Goal: Task Accomplishment & Management: Complete application form

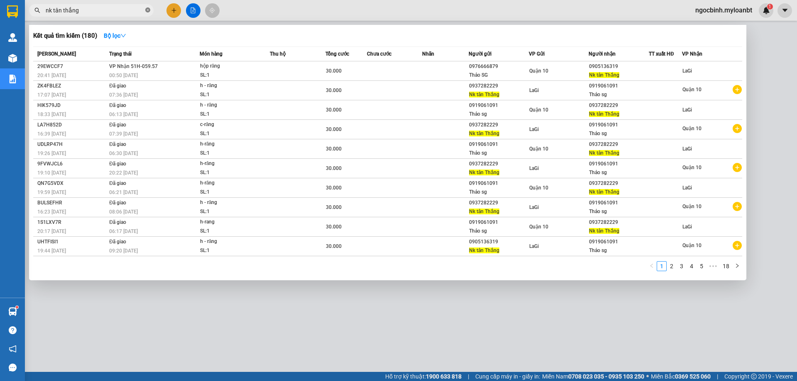
scroll to position [30, 0]
click at [147, 10] on icon "close-circle" at bounding box center [147, 9] width 5 height 5
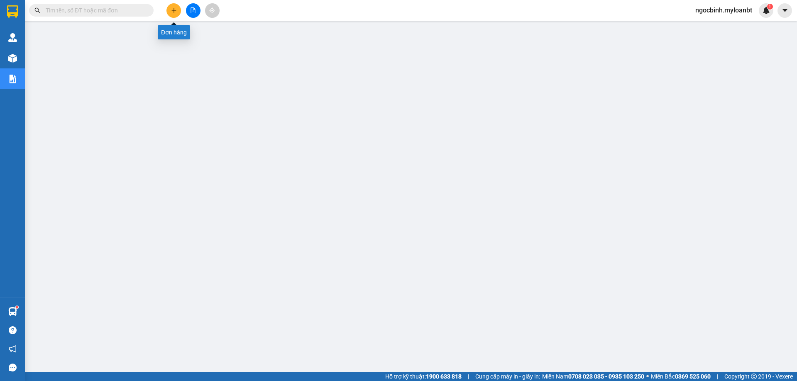
click at [171, 11] on icon "plus" at bounding box center [174, 10] width 6 height 6
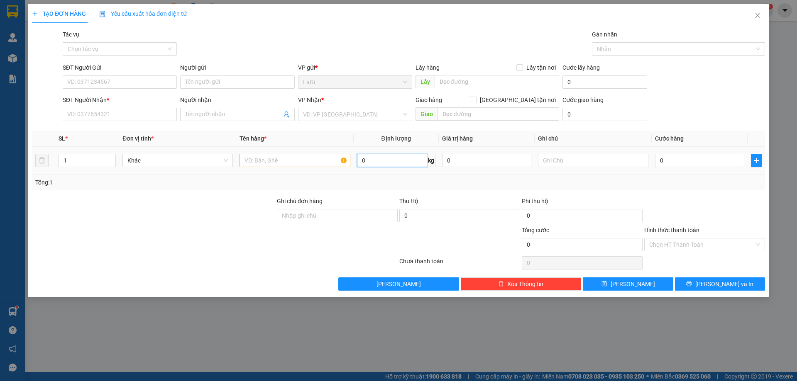
click at [374, 162] on input "0" at bounding box center [392, 160] width 70 height 13
type input "2.5"
click at [93, 76] on input "SĐT Người Gửi" at bounding box center [120, 82] width 114 height 13
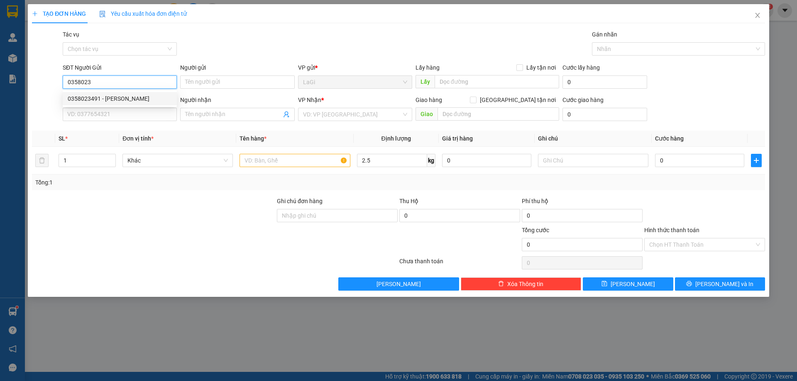
click at [112, 103] on div "0358023491 - Vân" at bounding box center [120, 98] width 104 height 9
type input "0358023491"
type input "Vân"
type input "0902931697"
type input "Bồi"
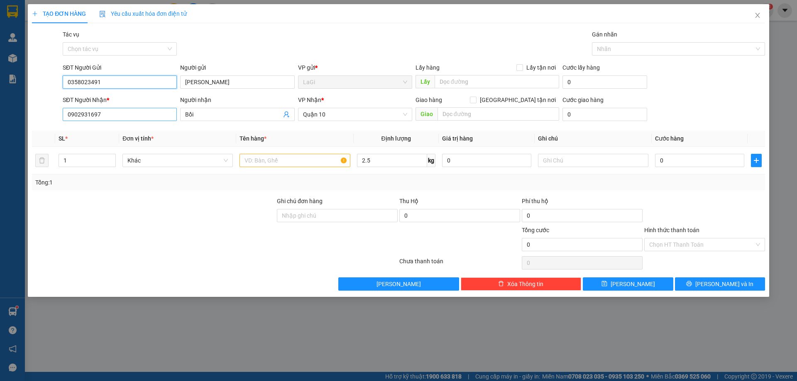
type input "0358023491"
click at [108, 114] on input "0902931697" at bounding box center [120, 114] width 114 height 13
click at [108, 112] on input "0902931697" at bounding box center [120, 114] width 114 height 13
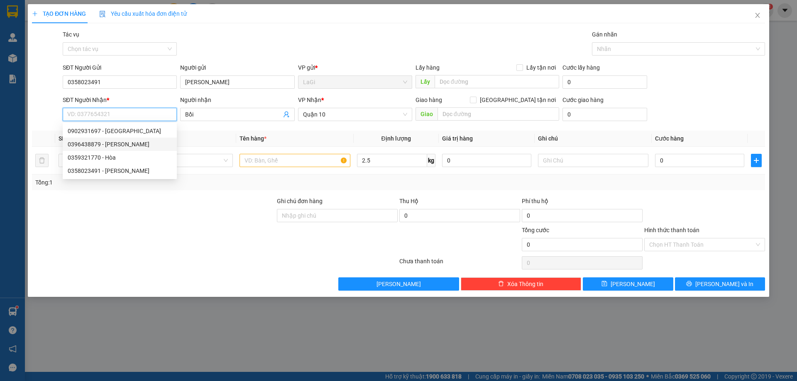
click at [120, 141] on div "0396438879 - Linh" at bounding box center [120, 144] width 104 height 9
type input "0396438879"
type input "[PERSON_NAME]"
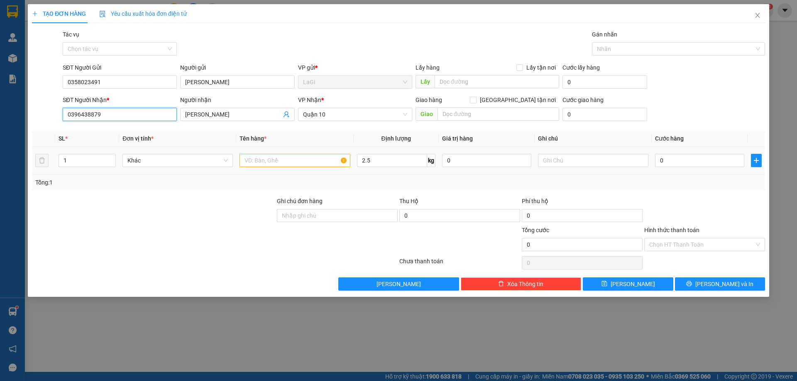
type input "0396438879"
click at [277, 160] on input "text" at bounding box center [295, 160] width 110 height 13
type input "h - trái cây"
click at [686, 159] on input "0" at bounding box center [699, 160] width 89 height 13
click at [713, 245] on input "Hình thức thanh toán" at bounding box center [701, 245] width 105 height 12
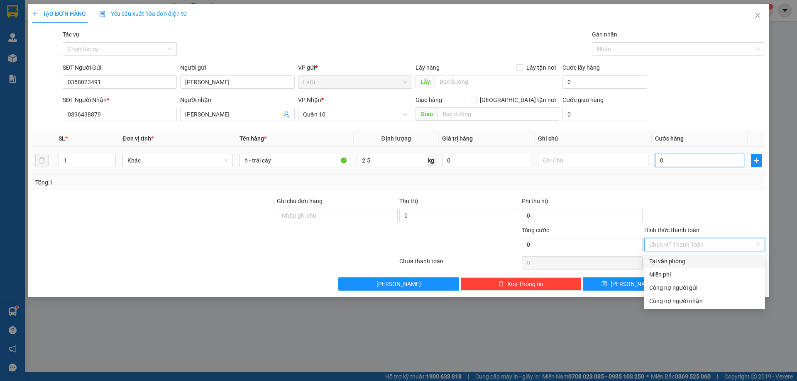
click at [697, 162] on input "0" at bounding box center [699, 160] width 89 height 13
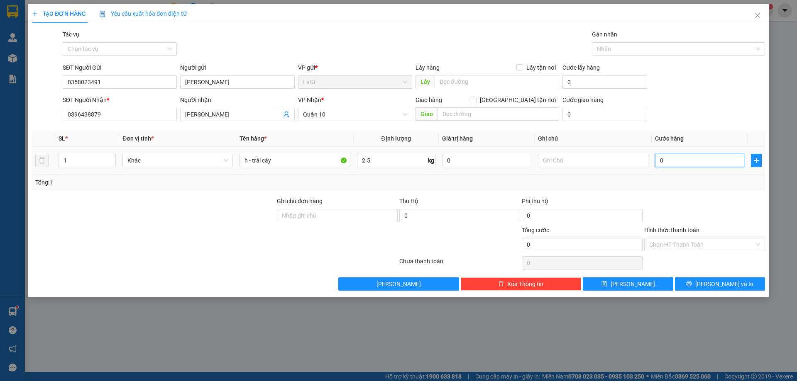
type input "3"
type input "30"
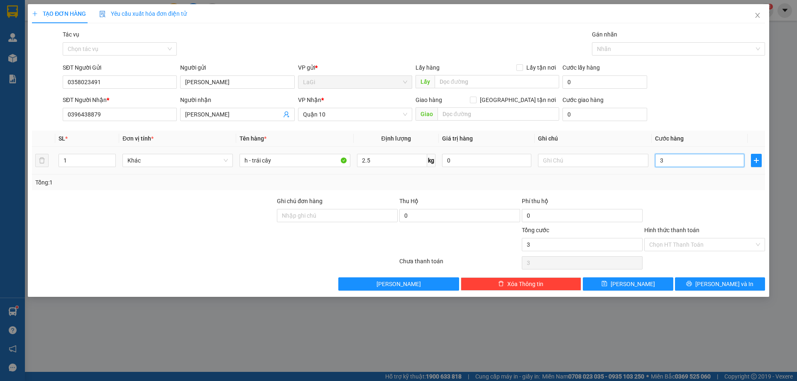
type input "30"
type input "300"
type input "3.000"
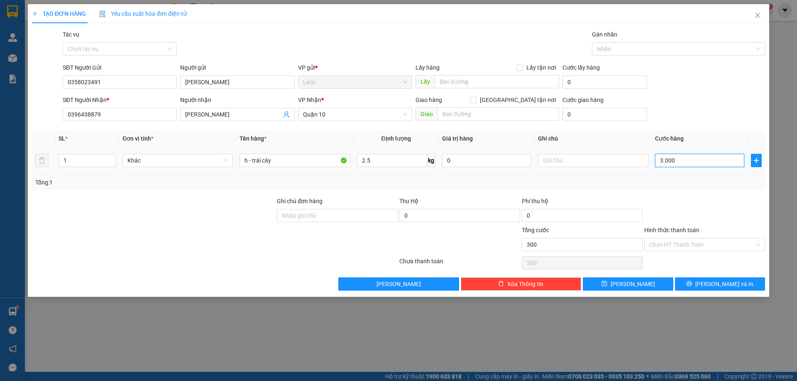
type input "3.000"
type input "30.000"
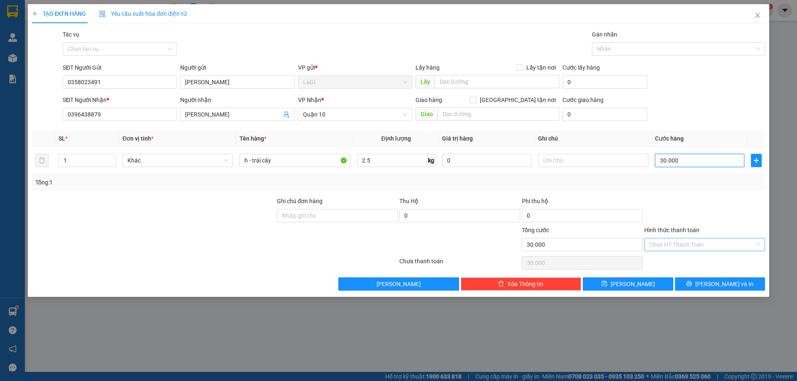
type input "30.000"
click at [698, 243] on input "Hình thức thanh toán" at bounding box center [701, 245] width 105 height 12
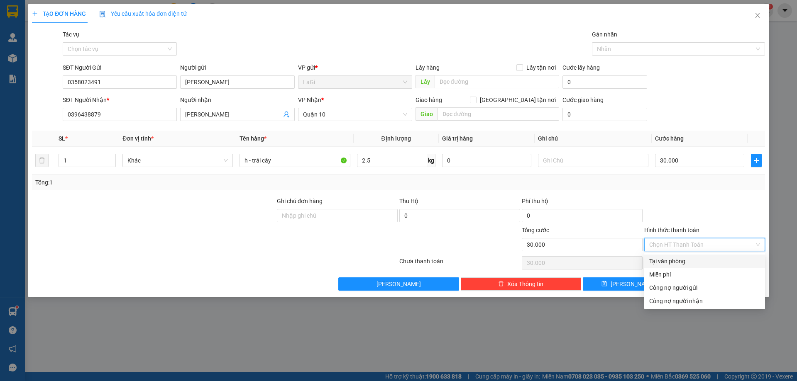
click at [688, 257] on div "Tại văn phòng" at bounding box center [704, 261] width 111 height 9
type input "0"
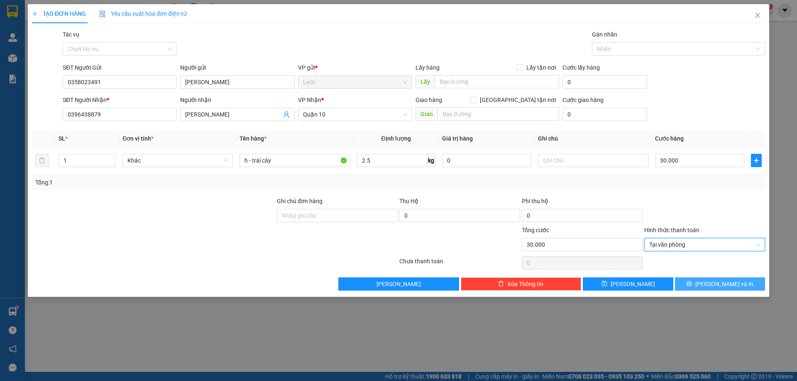
click at [692, 284] on icon "printer" at bounding box center [689, 284] width 6 height 6
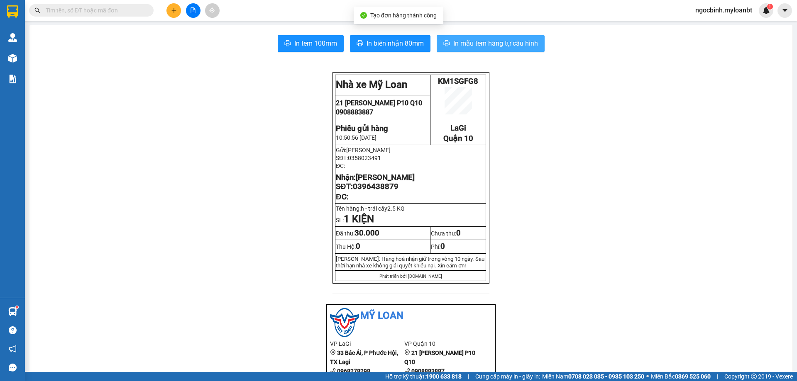
click at [448, 43] on button "In mẫu tem hàng tự cấu hình" at bounding box center [491, 43] width 108 height 17
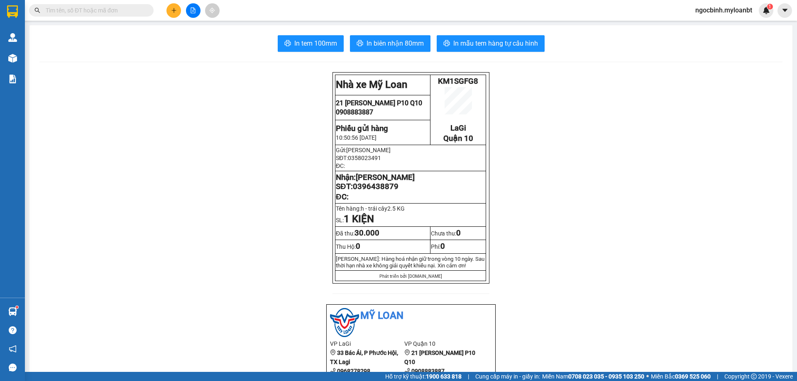
click at [147, 9] on span at bounding box center [147, 10] width 5 height 9
click at [141, 10] on input "text" at bounding box center [95, 10] width 98 height 9
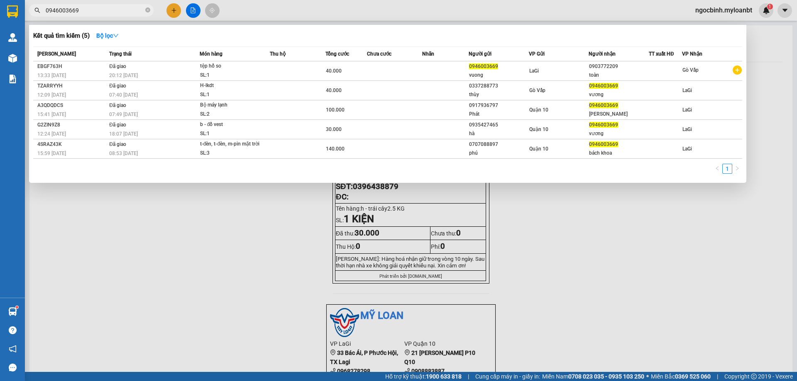
type input "0946003669"
click at [148, 14] on span at bounding box center [147, 11] width 5 height 8
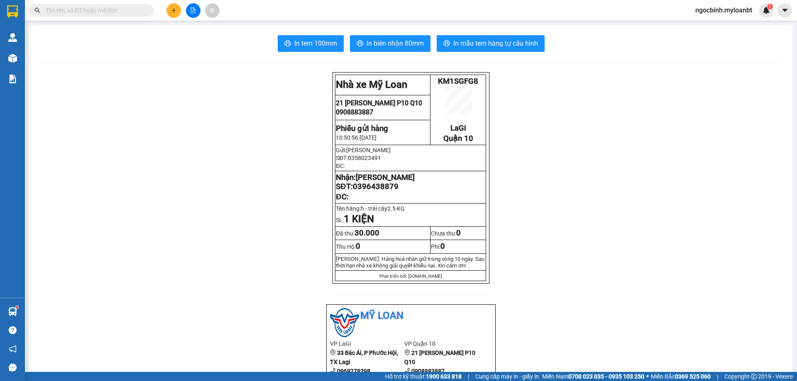
click at [175, 5] on button at bounding box center [173, 10] width 15 height 15
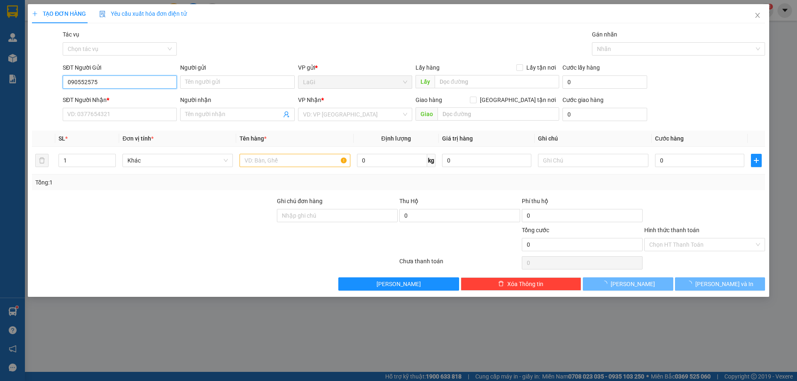
type input "0905525753"
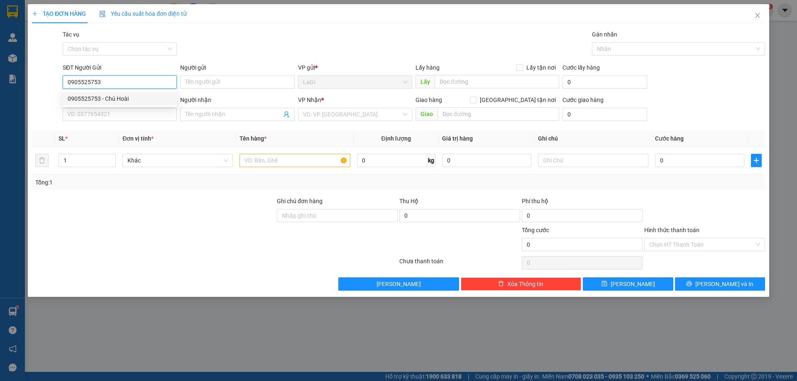
click at [129, 96] on div "0905525753 - Chú Hoài" at bounding box center [120, 98] width 104 height 9
type input "Chú Hoài"
type input "0903184442"
type input "Kiệt"
type input "0905525753"
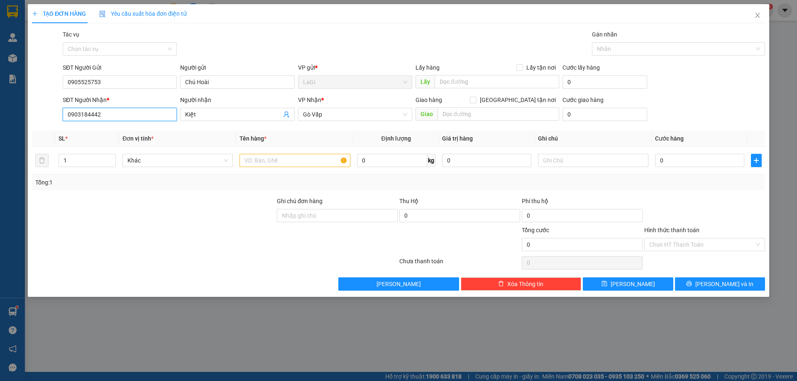
click at [127, 117] on input "0903184442" at bounding box center [120, 114] width 114 height 13
type input "0917722701"
click at [131, 128] on div "0917722701 - nhật" at bounding box center [120, 131] width 104 height 9
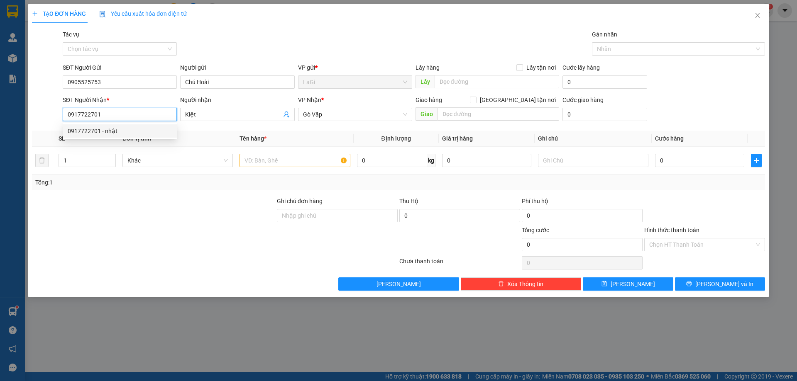
type input "nhật"
type input "0917722701"
click at [258, 163] on input "text" at bounding box center [295, 160] width 110 height 13
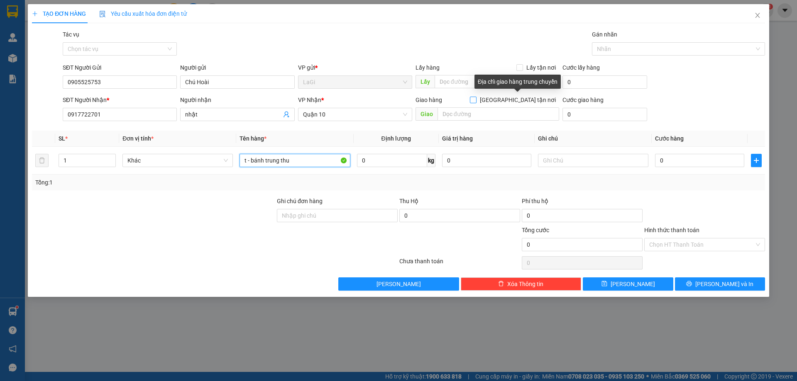
type input "t - bánh trung thu"
click at [476, 98] on input "[GEOGRAPHIC_DATA] tận nơi" at bounding box center [473, 100] width 6 height 6
checkbox input "true"
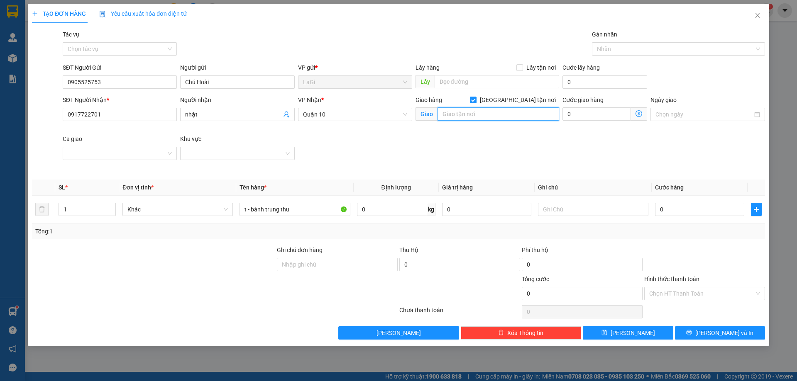
click at [502, 113] on input "text" at bounding box center [499, 114] width 122 height 13
type input "[STREET_ADDRESS]"
click at [697, 207] on input "0" at bounding box center [699, 209] width 89 height 13
type input "8"
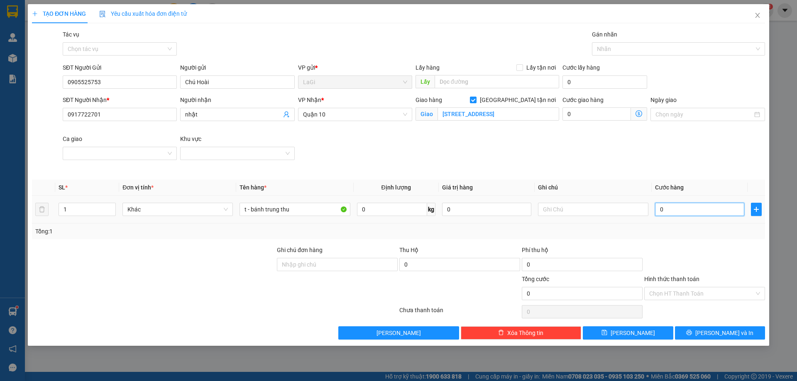
type input "8"
type input "80"
type input "800"
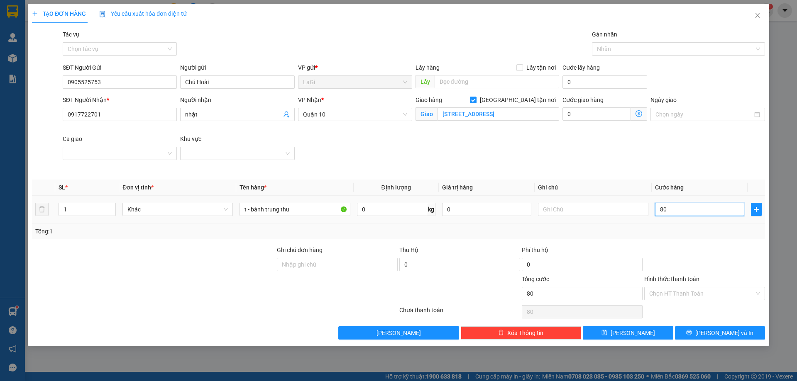
type input "800"
type input "8.000"
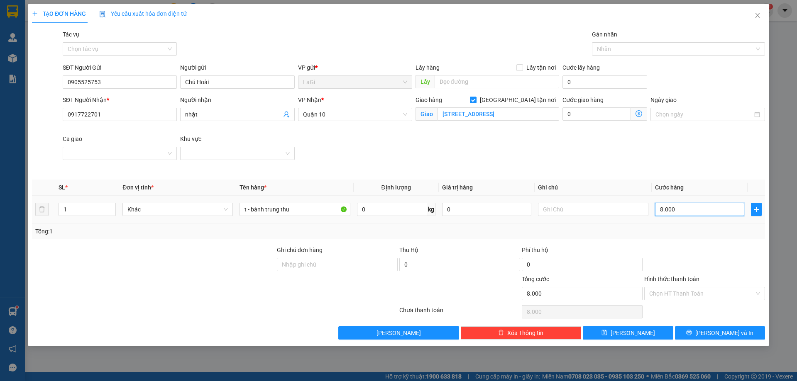
type input "80.000"
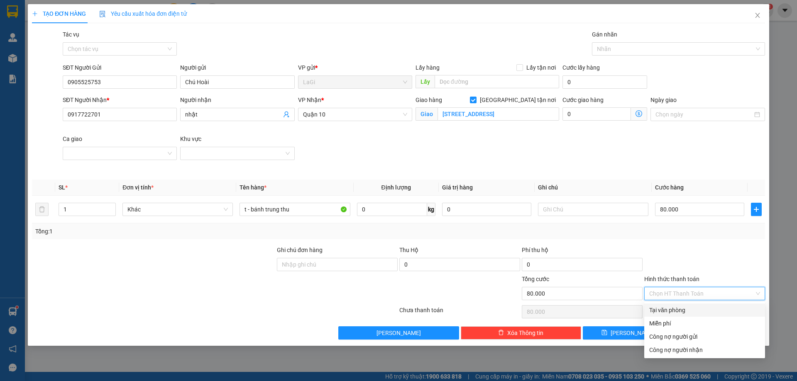
click at [700, 295] on input "Hình thức thanh toán" at bounding box center [701, 294] width 105 height 12
click at [691, 308] on div "Tại văn phòng" at bounding box center [704, 310] width 111 height 9
type input "0"
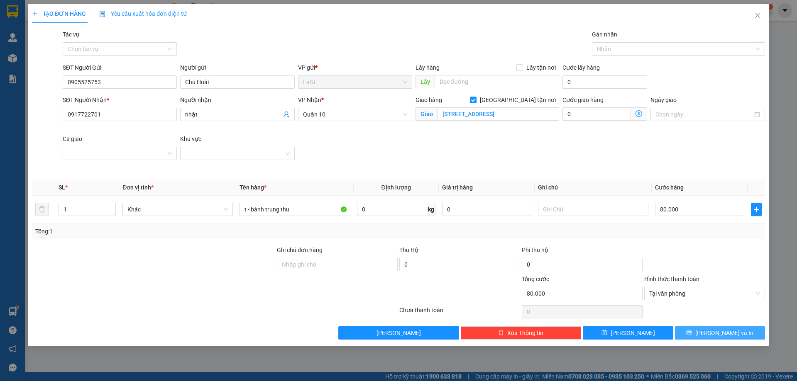
click at [693, 330] on button "[PERSON_NAME] và In" at bounding box center [720, 333] width 90 height 13
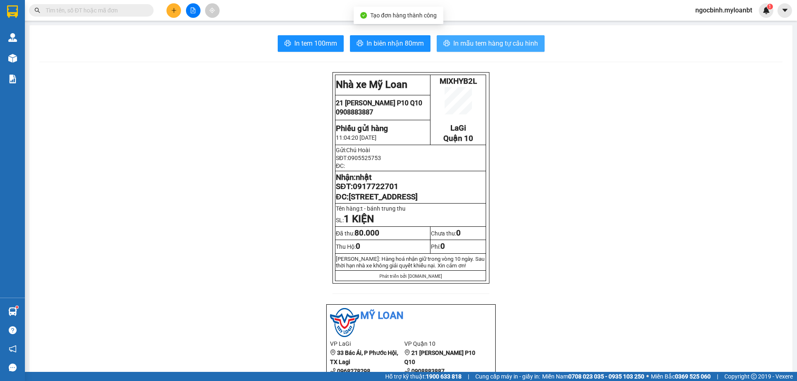
click at [482, 51] on button "In mẫu tem hàng tự cấu hình" at bounding box center [491, 43] width 108 height 17
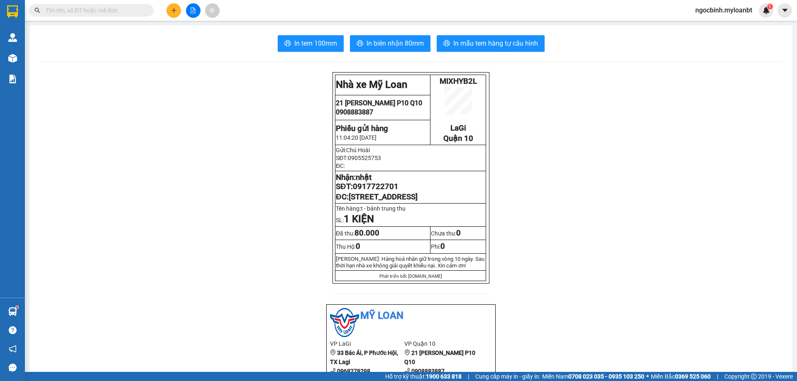
click at [172, 8] on icon "plus" at bounding box center [174, 10] width 6 height 6
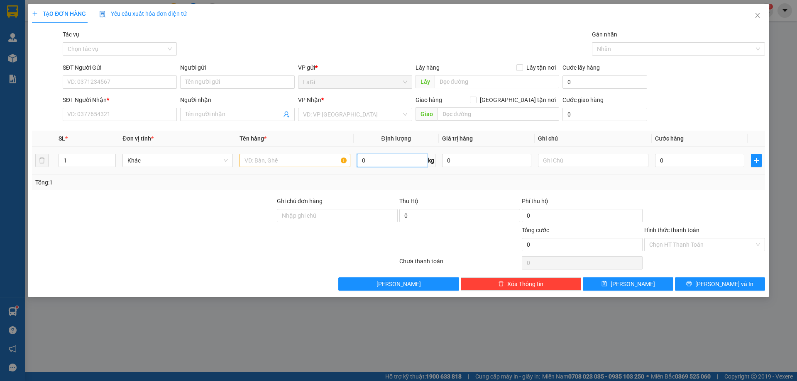
click at [389, 163] on input "0" at bounding box center [392, 160] width 70 height 13
type input "7.8"
click at [111, 81] on input "SĐT Người Gửi" at bounding box center [120, 82] width 114 height 13
type input "0964554840"
click at [196, 83] on input "Người gửi" at bounding box center [237, 82] width 114 height 13
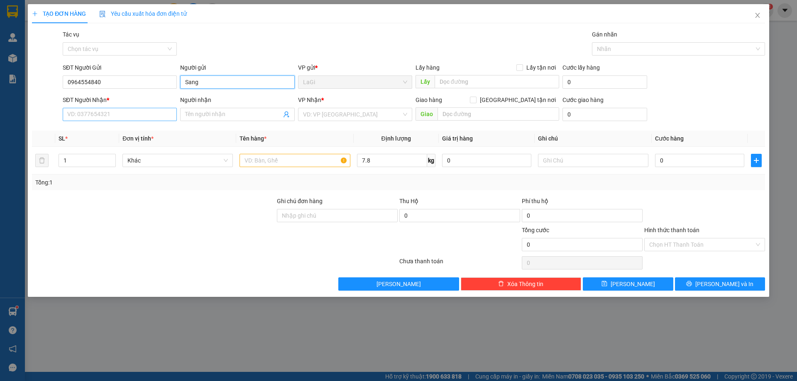
type input "Sang"
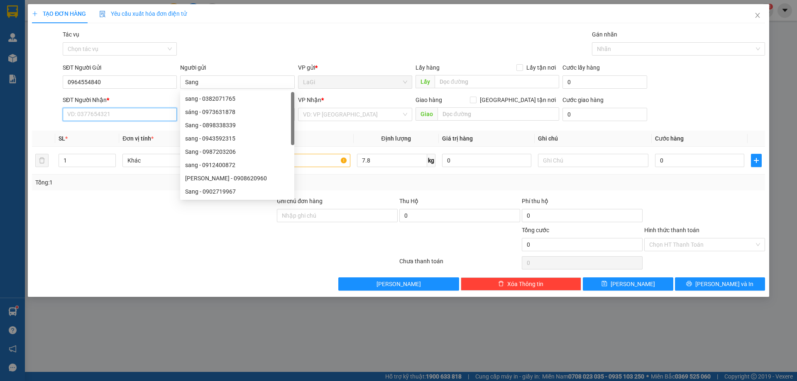
click at [145, 112] on input "SĐT Người Nhận *" at bounding box center [120, 114] width 114 height 13
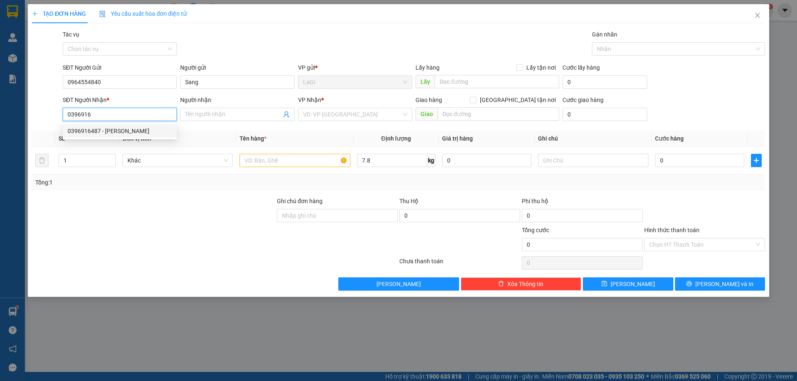
click at [139, 127] on div "0396916487 - Thanh Đỗ" at bounding box center [120, 131] width 104 height 9
type input "0396916487"
type input "Thanh Đỗ"
type input "0396916487"
click at [260, 160] on input "text" at bounding box center [295, 160] width 110 height 13
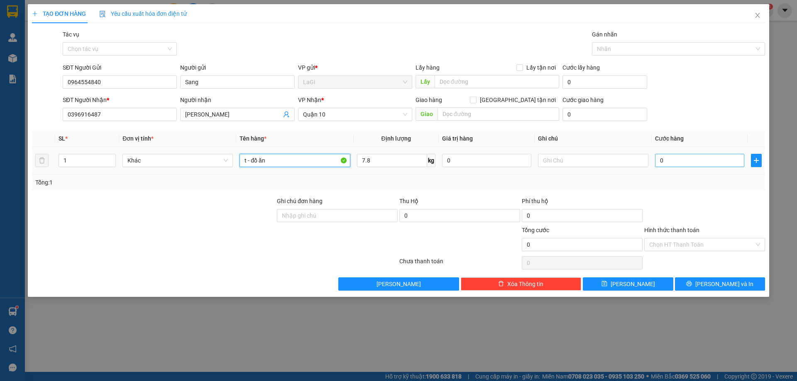
type input "t - đồ ăn"
click at [719, 162] on input "0" at bounding box center [699, 160] width 89 height 13
type input "4"
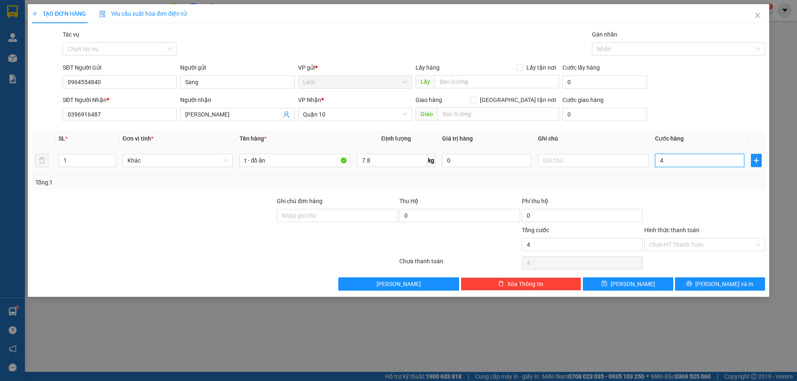
type input "40"
type input "400"
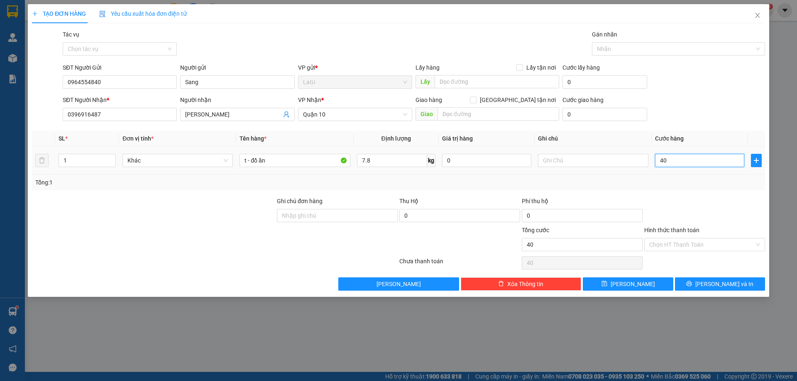
type input "400"
type input "4.000"
type input "40.000"
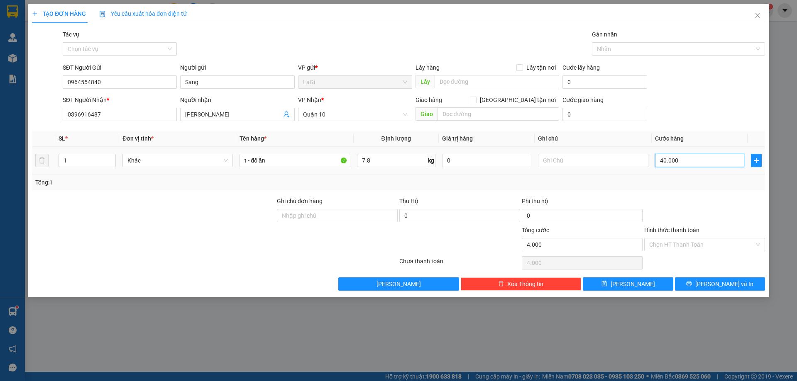
type input "40.000"
click at [692, 246] on input "Hình thức thanh toán" at bounding box center [701, 245] width 105 height 12
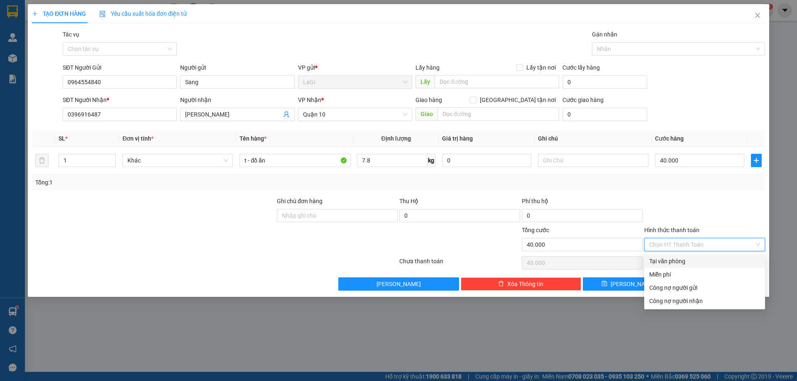
click at [688, 259] on div "Tại văn phòng" at bounding box center [704, 261] width 111 height 9
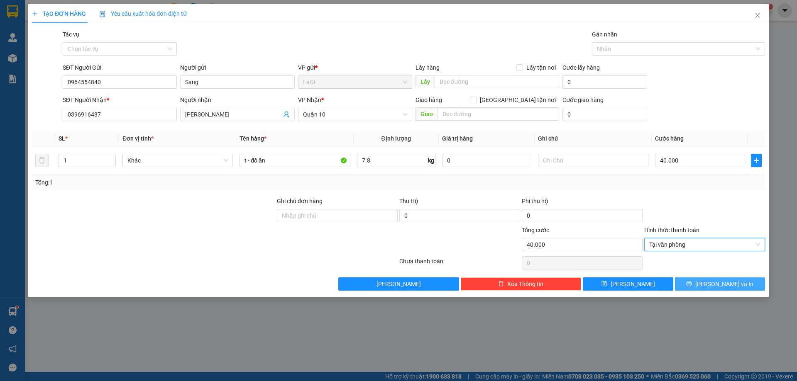
click at [692, 285] on icon "printer" at bounding box center [689, 284] width 6 height 6
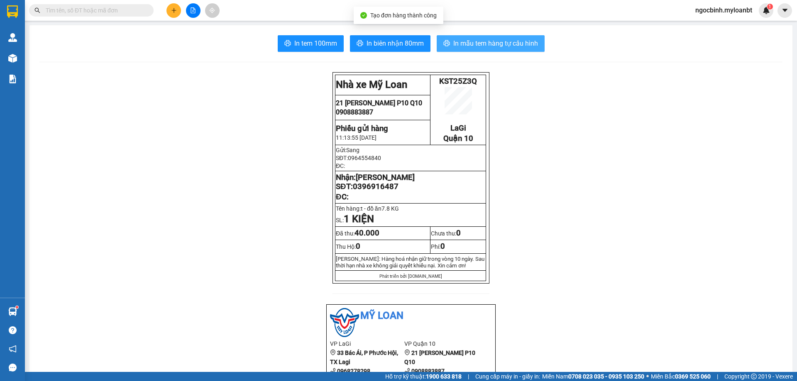
click at [473, 39] on span "In mẫu tem hàng tự cấu hình" at bounding box center [495, 43] width 85 height 10
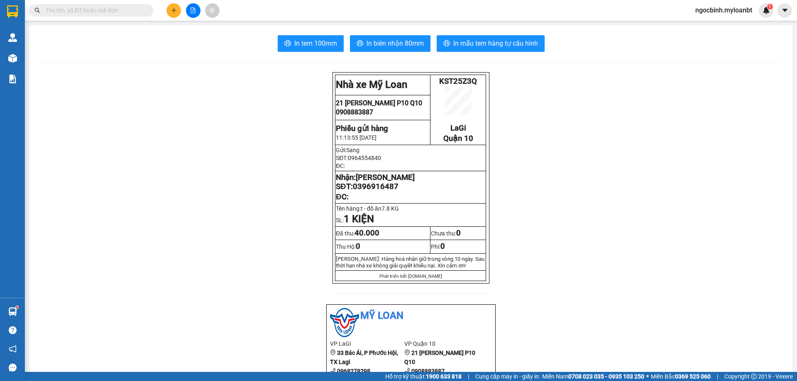
click at [116, 15] on span at bounding box center [91, 10] width 125 height 12
click at [114, 12] on input "text" at bounding box center [95, 10] width 98 height 9
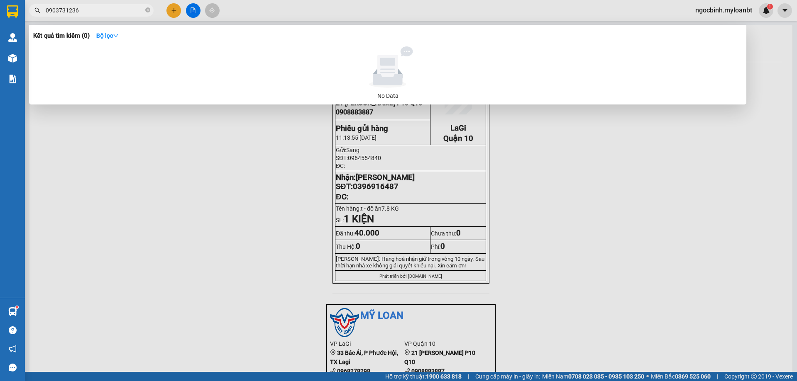
click at [70, 14] on input "0903731236" at bounding box center [95, 10] width 98 height 9
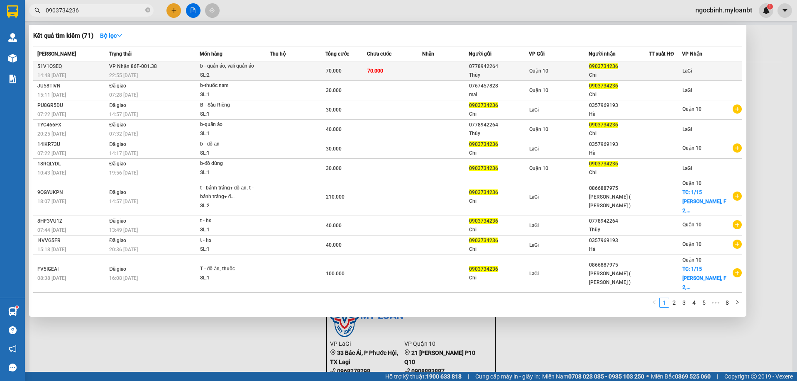
type input "0903734236"
click at [521, 73] on div "Thùy" at bounding box center [498, 75] width 59 height 9
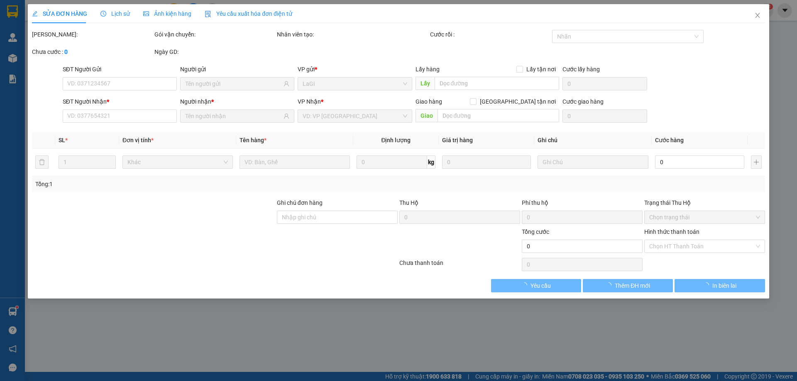
type input "0778942264"
type input "Thùy"
type input "0903734236"
type input "Chi"
type input "70.000"
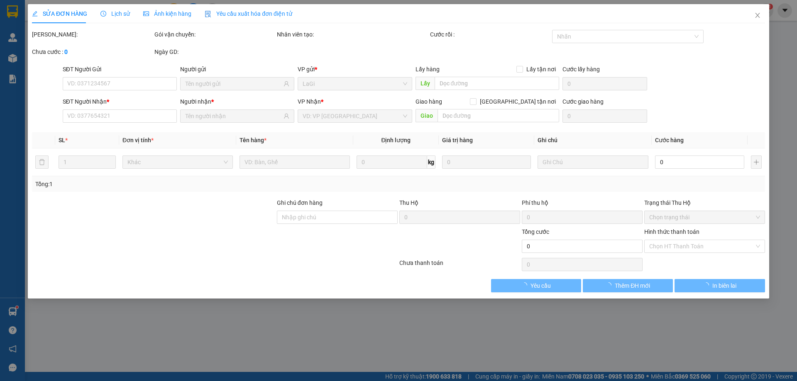
type input "70.000"
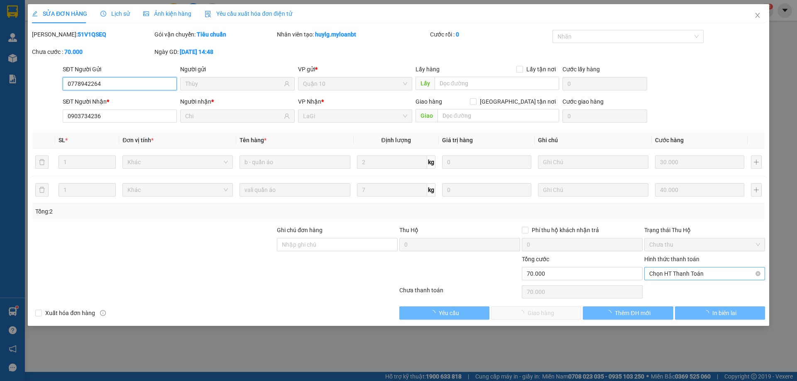
click at [672, 271] on span "Chọn HT Thanh Toán" at bounding box center [704, 274] width 111 height 12
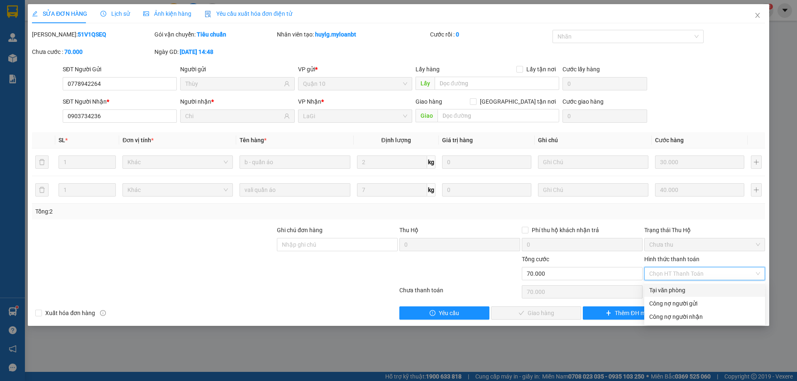
click at [672, 286] on div "Tại văn phòng" at bounding box center [704, 290] width 111 height 9
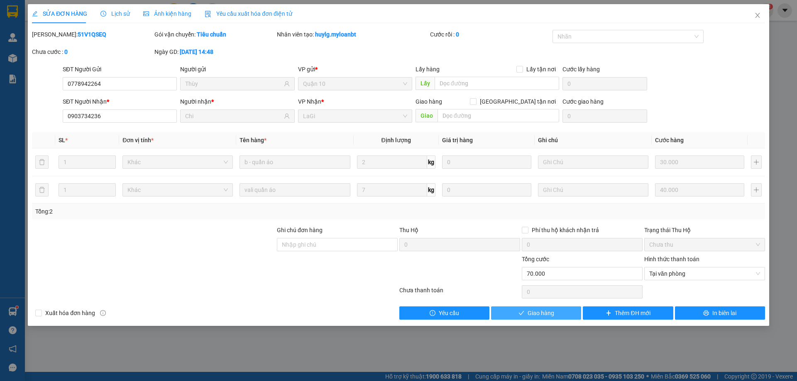
click at [546, 313] on span "Giao hàng" at bounding box center [541, 313] width 27 height 9
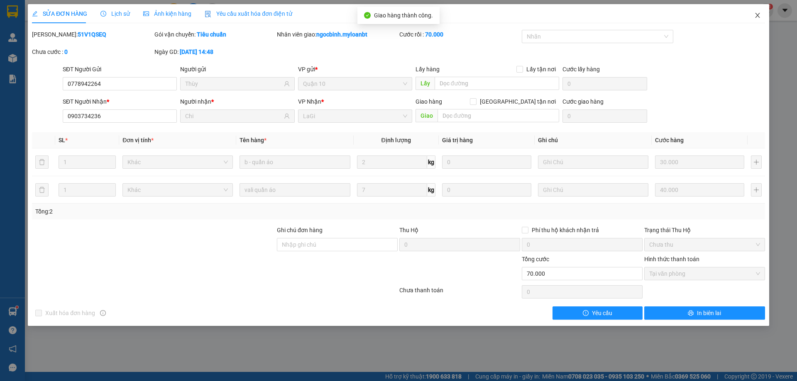
click at [758, 16] on icon "close" at bounding box center [757, 15] width 5 height 5
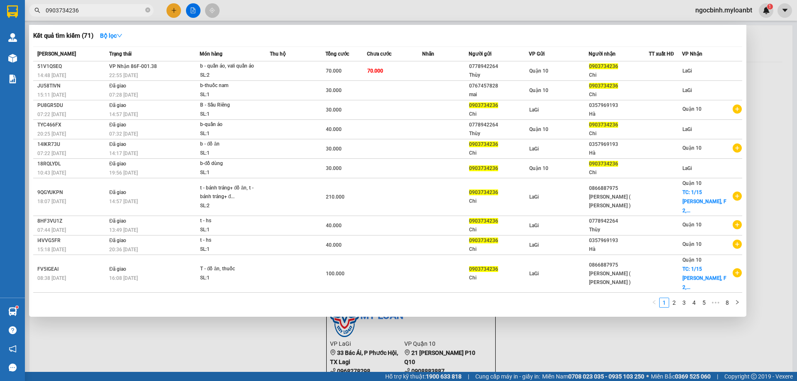
click at [116, 12] on input "0903734236" at bounding box center [95, 10] width 98 height 9
click at [149, 11] on icon "close-circle" at bounding box center [147, 9] width 5 height 5
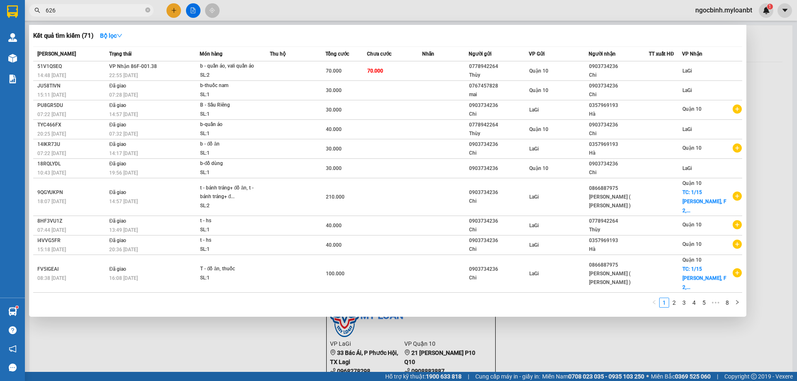
type input "6264"
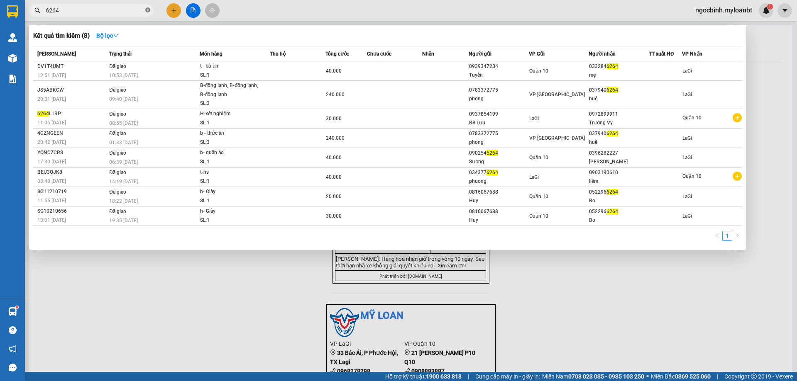
click at [145, 10] on icon "close-circle" at bounding box center [147, 9] width 5 height 5
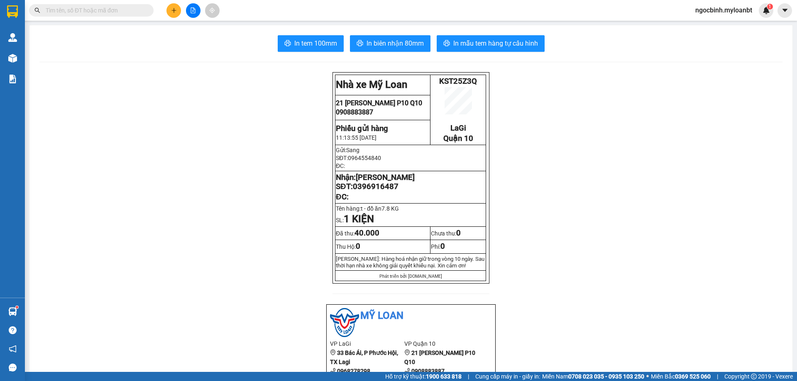
click at [138, 12] on input "text" at bounding box center [95, 10] width 98 height 9
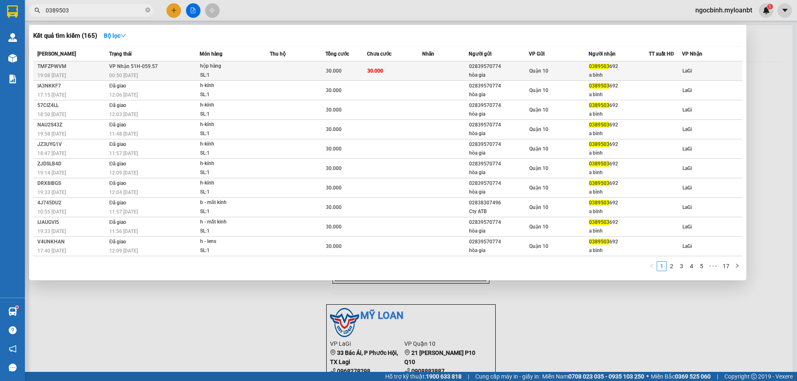
type input "0389503"
click at [442, 66] on td at bounding box center [445, 71] width 46 height 20
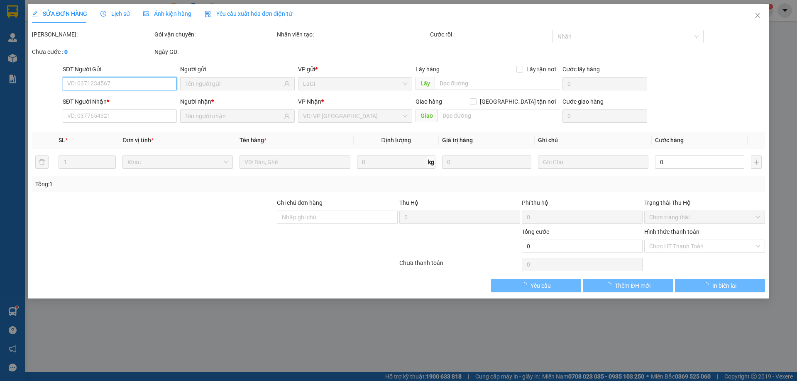
type input "02839570774"
type input "hòa gia"
type input "0389503692"
type input "a bình"
type input "30.000"
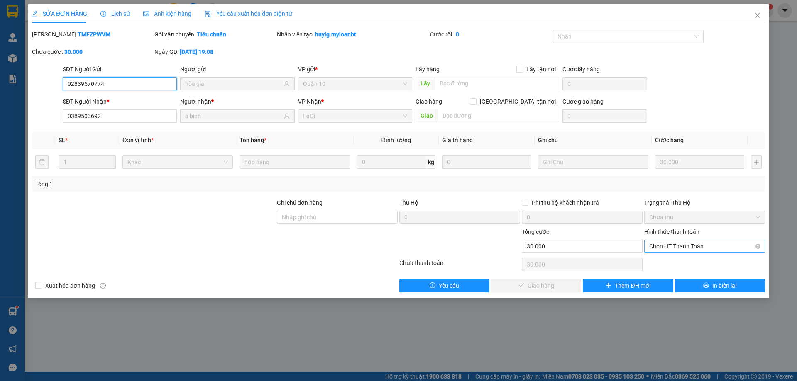
click at [681, 246] on span "Chọn HT Thanh Toán" at bounding box center [704, 246] width 111 height 12
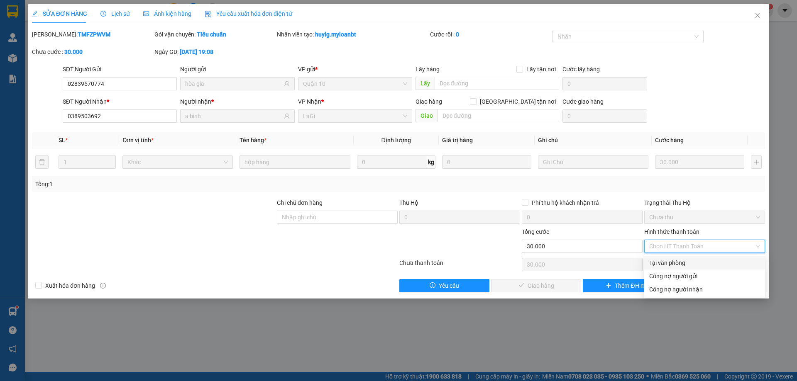
click at [674, 259] on div "Tại văn phòng" at bounding box center [704, 263] width 111 height 9
type input "0"
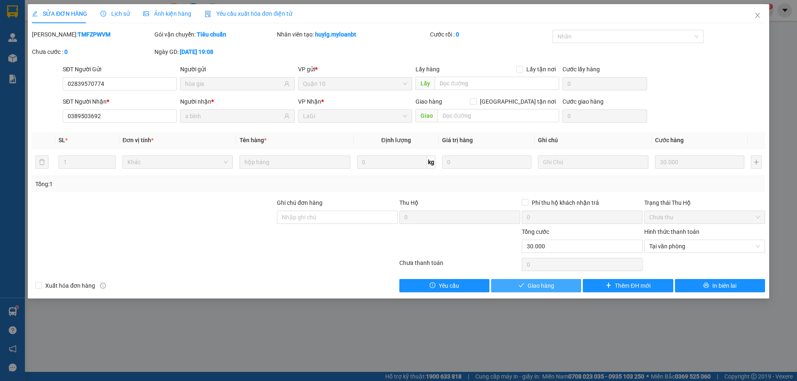
click at [566, 287] on button "Giao hàng" at bounding box center [536, 285] width 90 height 13
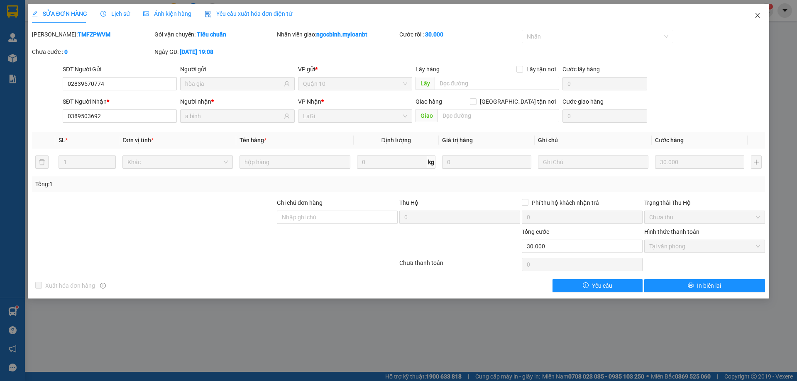
click at [758, 18] on icon "close" at bounding box center [757, 15] width 7 height 7
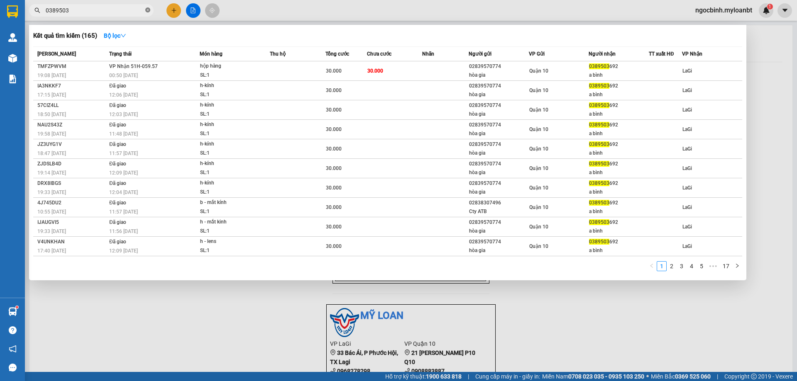
click at [147, 8] on icon "close-circle" at bounding box center [147, 9] width 5 height 5
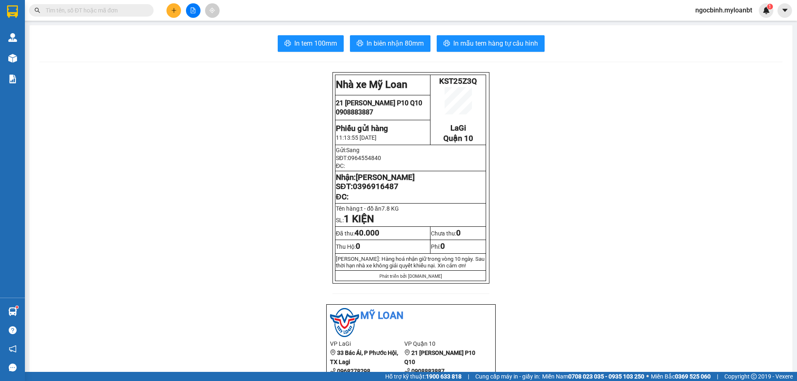
click at [175, 6] on button at bounding box center [173, 10] width 15 height 15
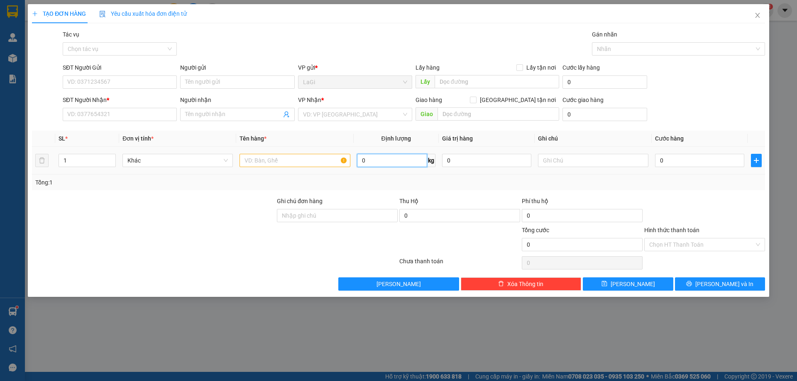
click at [376, 161] on input "0" at bounding box center [392, 160] width 70 height 13
type input "31.4"
click at [122, 79] on input "SĐT Người Gửi" at bounding box center [120, 82] width 114 height 13
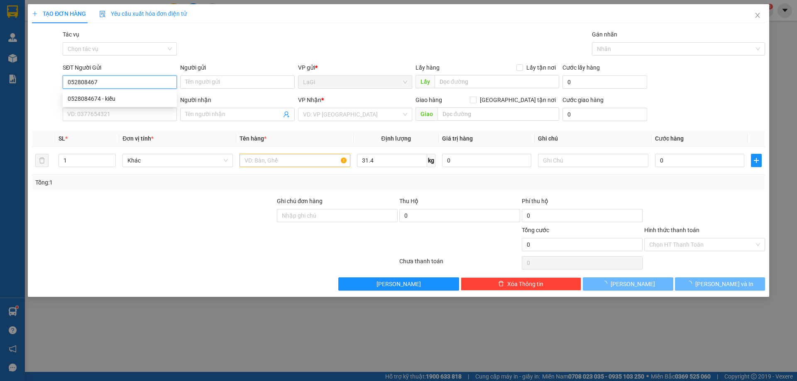
type input "0528084674"
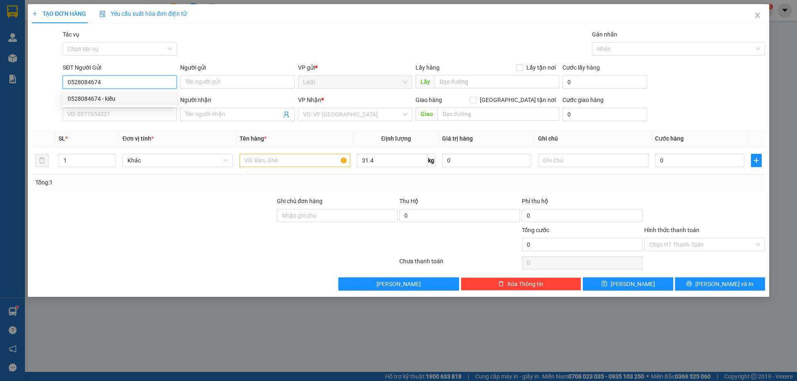
click at [125, 95] on div "0528084674 - kiều" at bounding box center [120, 98] width 104 height 9
type input "kiều"
type input "0383148382"
type input "Oanh"
type input "0528084674"
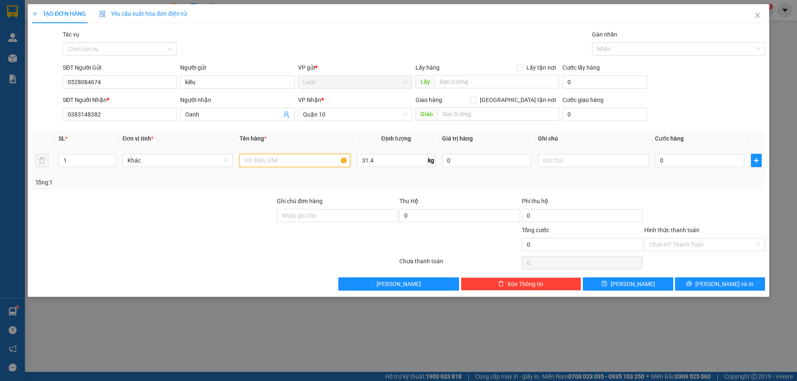
click at [259, 159] on input "text" at bounding box center [295, 160] width 110 height 13
type input "t - chả cá"
click at [677, 160] on input "0" at bounding box center [699, 160] width 89 height 13
type input "8"
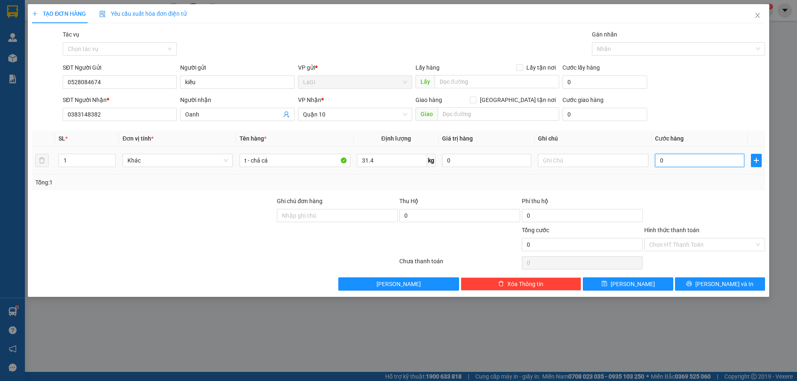
type input "8"
type input "80"
type input "800"
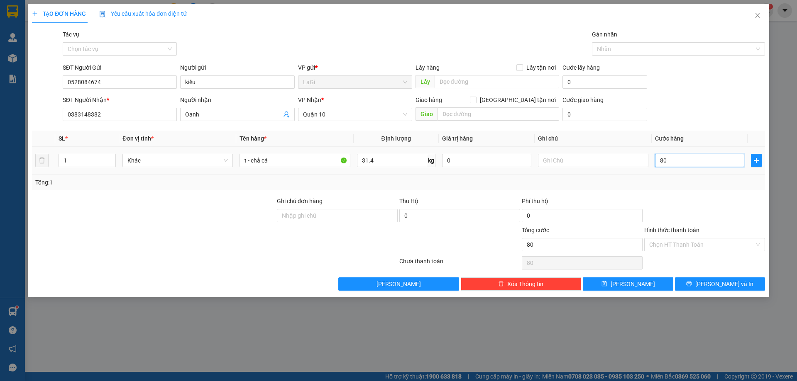
type input "800"
type input "8.000"
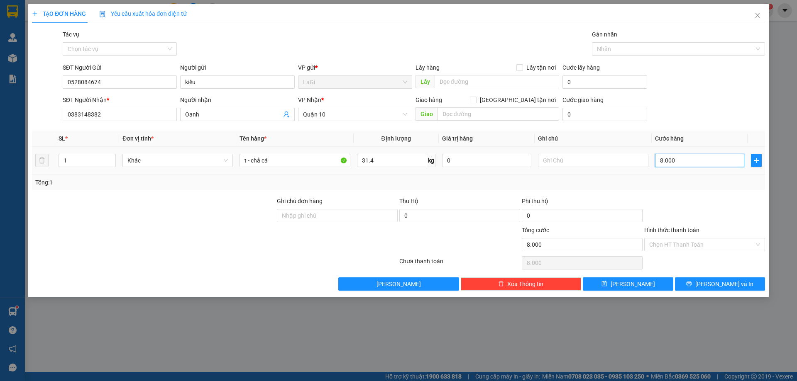
type input "80.000"
click at [700, 242] on input "Hình thức thanh toán" at bounding box center [701, 245] width 105 height 12
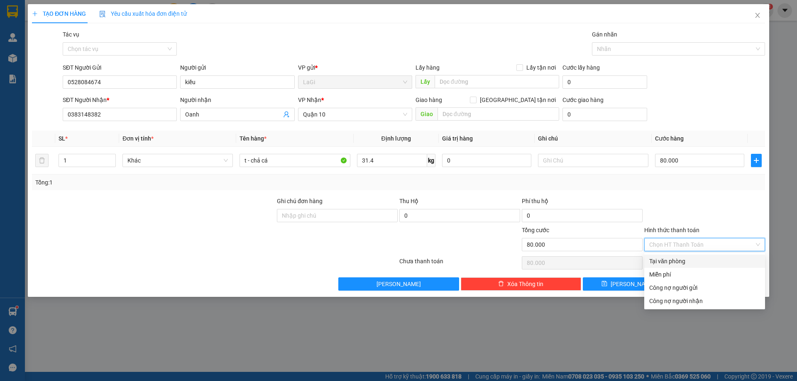
click at [687, 264] on div "Tại văn phòng" at bounding box center [704, 261] width 111 height 9
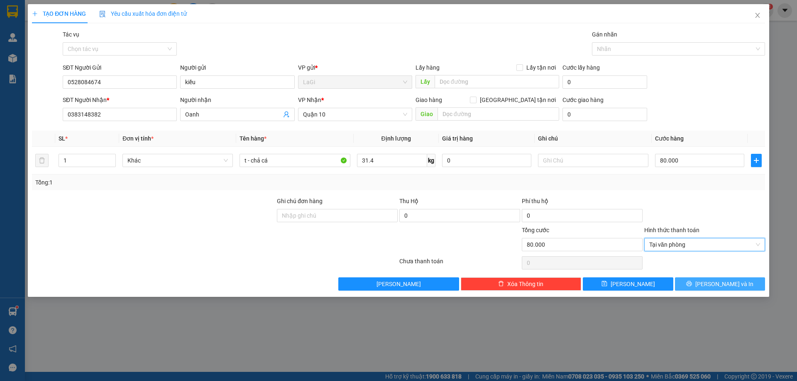
click at [702, 281] on button "[PERSON_NAME] và In" at bounding box center [720, 284] width 90 height 13
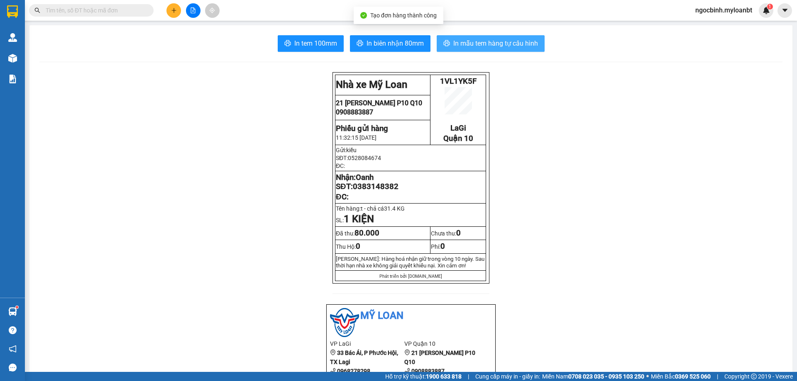
click at [484, 48] on span "In mẫu tem hàng tự cấu hình" at bounding box center [495, 43] width 85 height 10
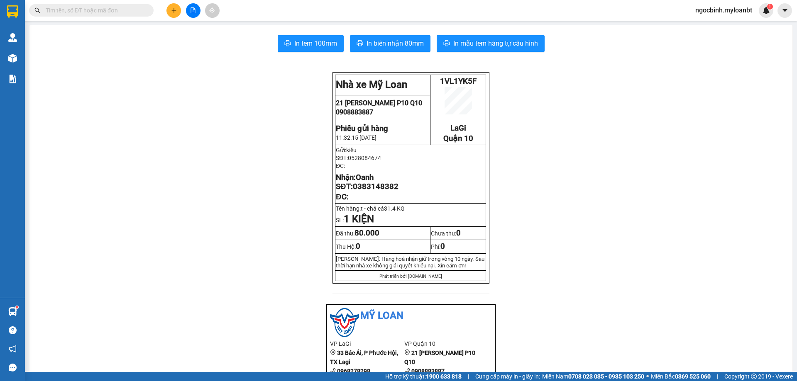
click at [121, 11] on input "text" at bounding box center [95, 10] width 98 height 9
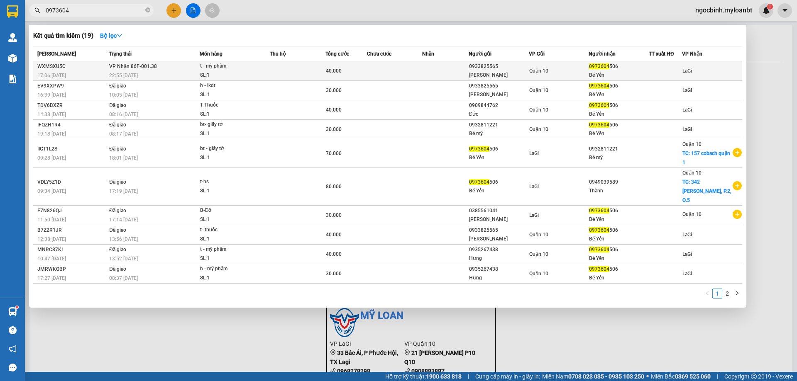
type input "0973604"
click at [528, 64] on div "0933825565" at bounding box center [498, 66] width 59 height 9
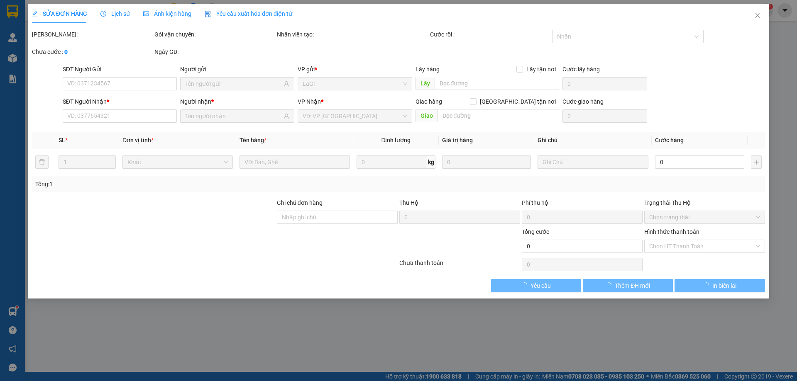
type input "0933825565"
type input "[PERSON_NAME]"
type input "0973604506"
type input "Bé Yến"
type input "40.000"
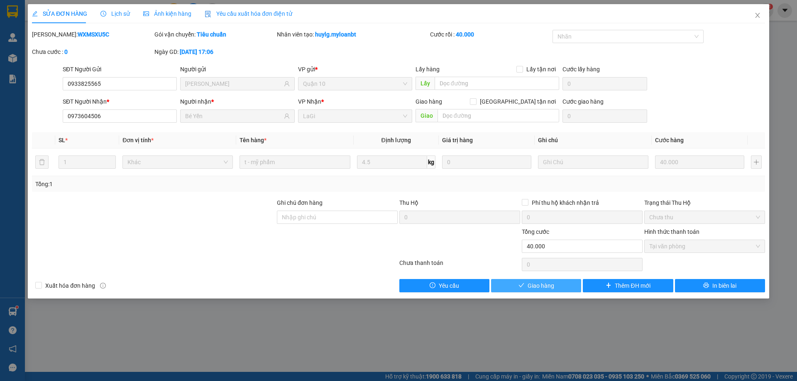
click at [515, 289] on button "Giao hàng" at bounding box center [536, 285] width 90 height 13
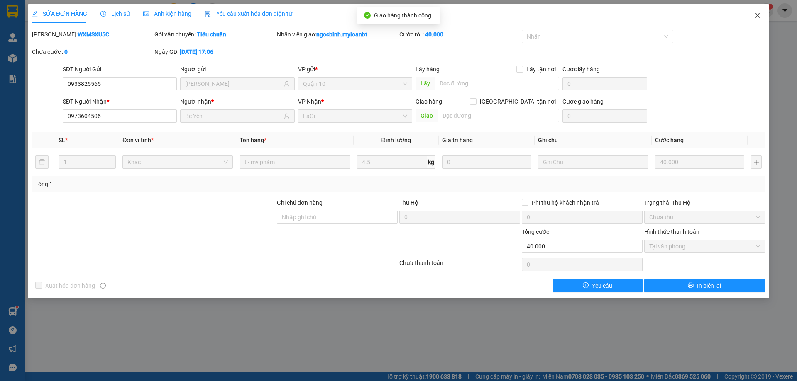
click at [760, 14] on icon "close" at bounding box center [757, 15] width 7 height 7
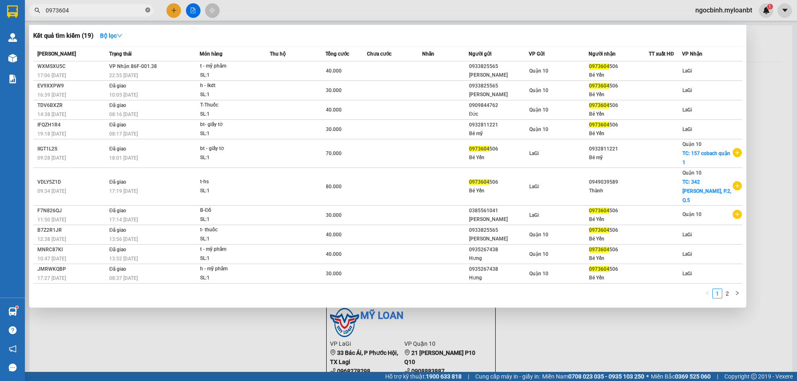
click at [148, 8] on icon "close-circle" at bounding box center [147, 9] width 5 height 5
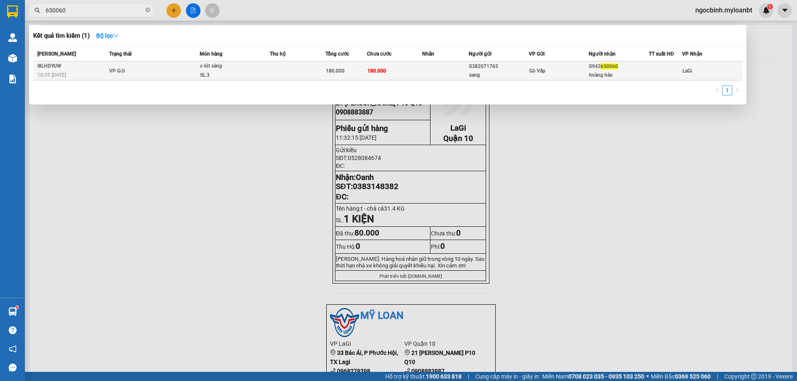
type input "650060"
click at [484, 80] on td "0382071765 sang" at bounding box center [499, 70] width 60 height 19
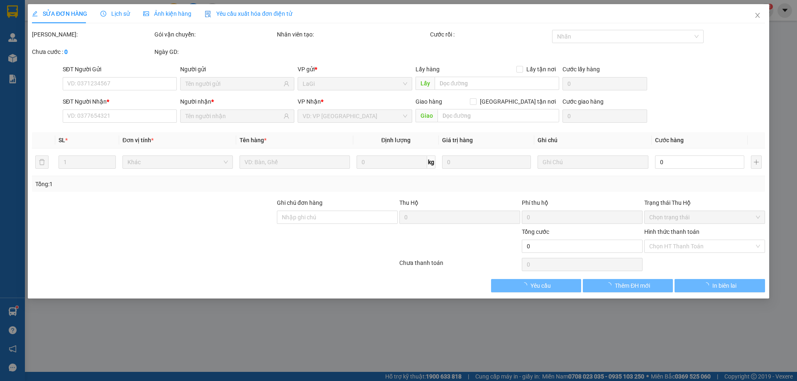
type input "0382071765"
type input "sang"
type input "0943650060"
type input "hoàng hào"
type input "180.000"
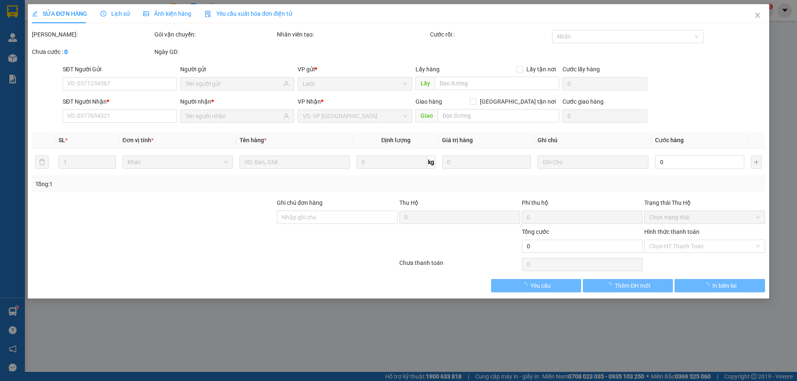
type input "180.000"
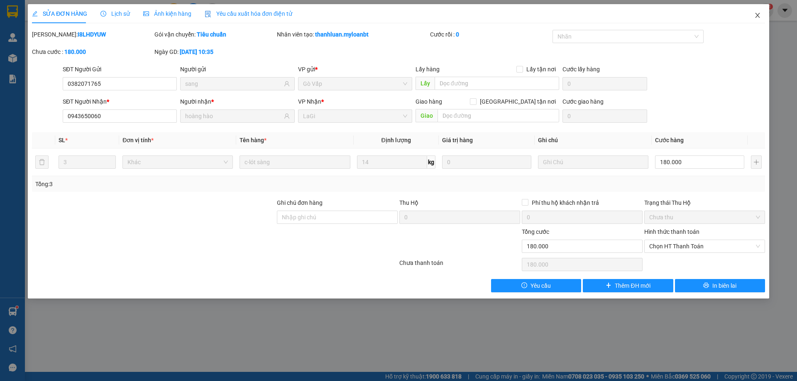
click at [758, 15] on icon "close" at bounding box center [757, 15] width 5 height 5
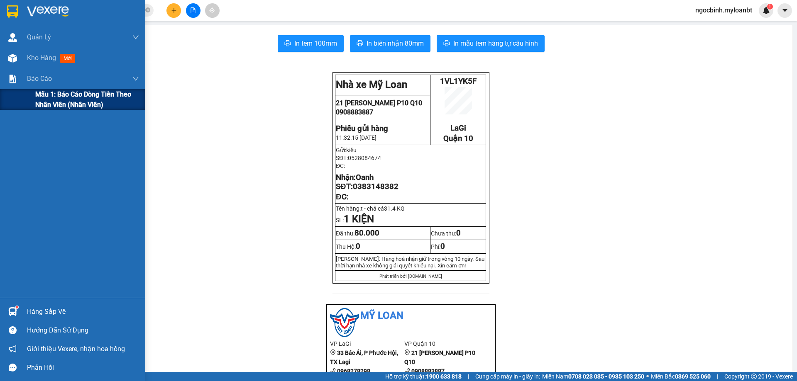
click at [49, 98] on span "Mẫu 1: Báo cáo dòng tiền theo nhân viên (Nhân viên)" at bounding box center [87, 99] width 104 height 21
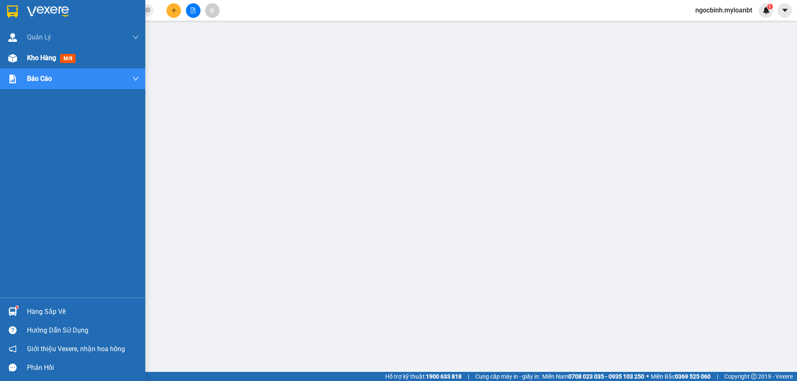
click at [32, 56] on span "Kho hàng" at bounding box center [41, 58] width 29 height 8
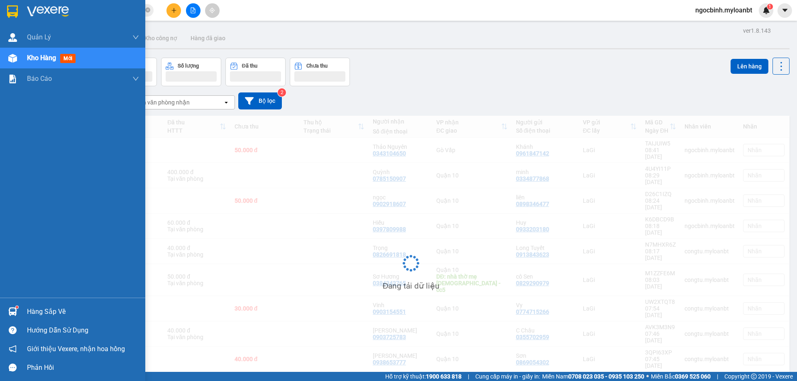
click at [32, 56] on span "Kho hàng" at bounding box center [41, 58] width 29 height 8
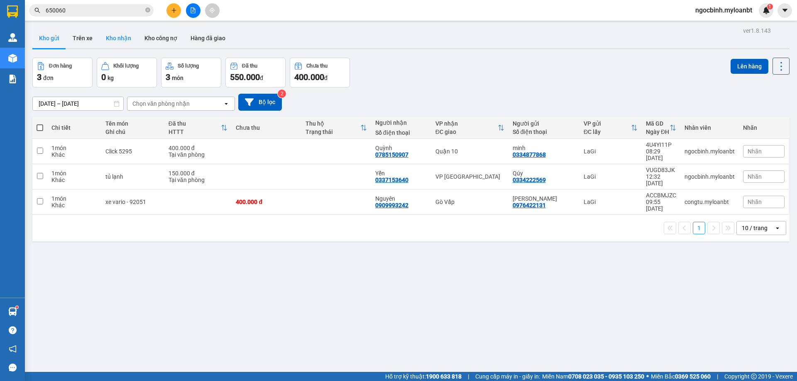
click at [111, 41] on button "Kho nhận" at bounding box center [118, 38] width 39 height 20
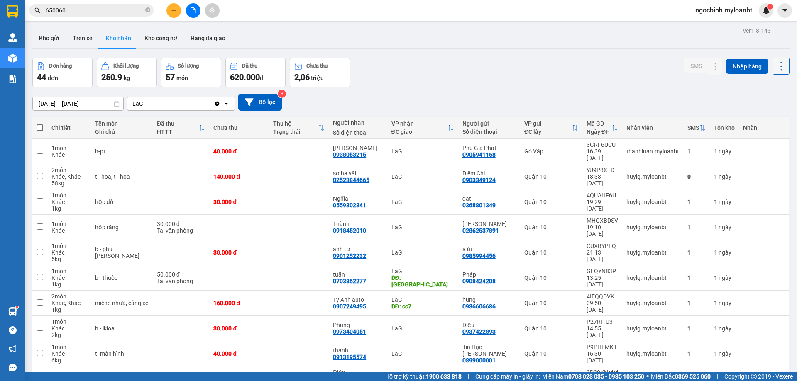
click at [775, 69] on icon at bounding box center [781, 67] width 12 height 12
click at [768, 86] on span "Xuất excel" at bounding box center [765, 89] width 27 height 8
click at [131, 9] on input "650060" at bounding box center [95, 10] width 98 height 9
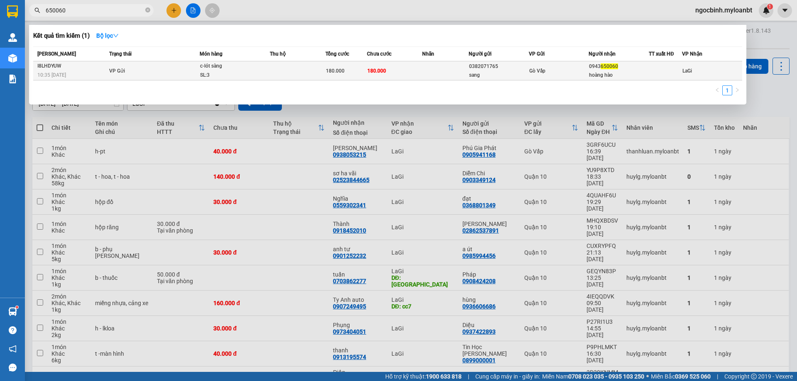
click at [178, 70] on td "VP Gửi" at bounding box center [153, 70] width 93 height 19
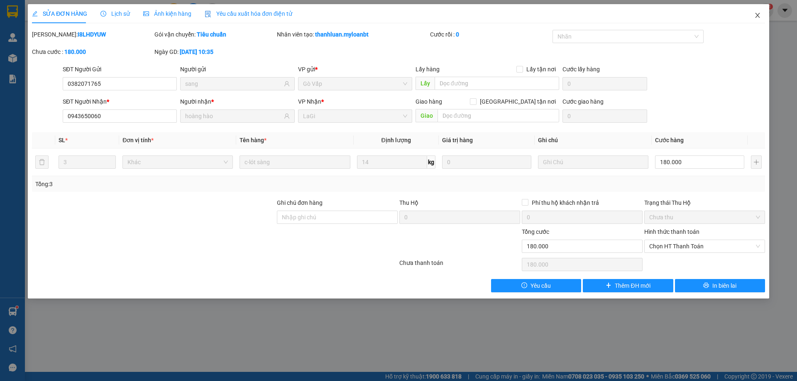
click at [758, 17] on icon "close" at bounding box center [757, 15] width 5 height 5
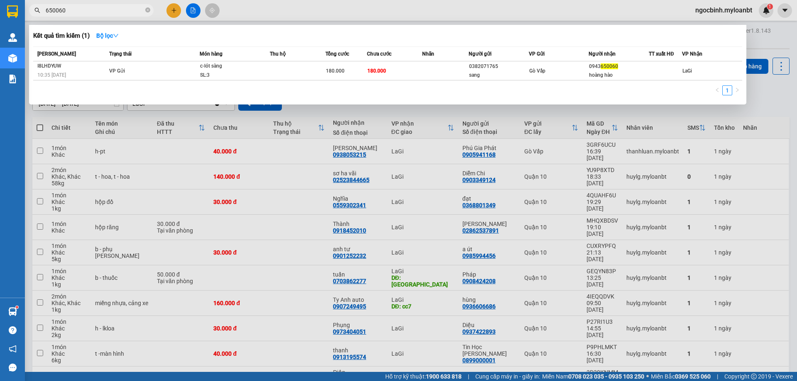
click at [120, 9] on input "650060" at bounding box center [95, 10] width 98 height 9
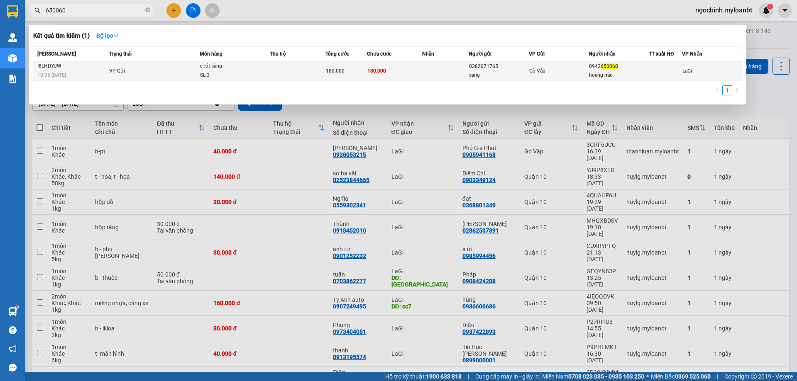
click at [267, 62] on span "c-lót sàng SL: 3" at bounding box center [234, 71] width 69 height 18
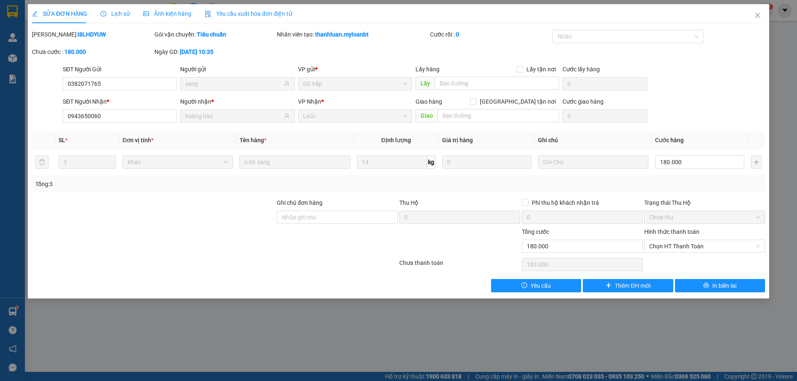
click at [119, 10] on span "Lịch sử" at bounding box center [114, 13] width 29 height 7
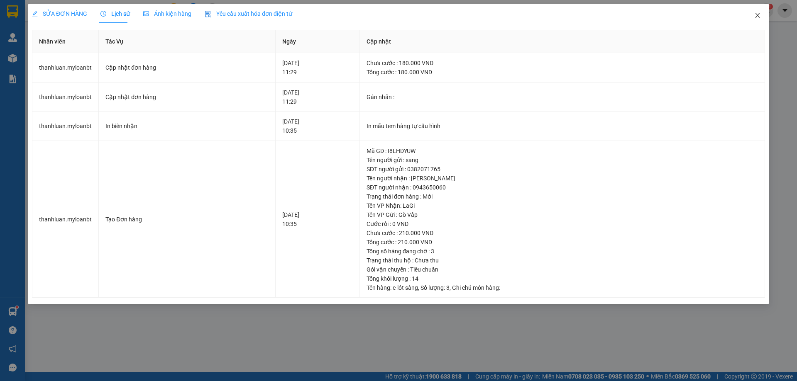
click at [756, 14] on icon "close" at bounding box center [757, 15] width 5 height 5
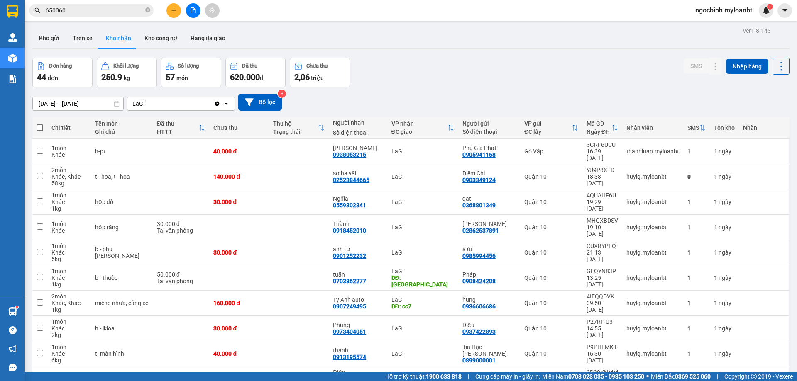
click at [87, 8] on input "650060" at bounding box center [95, 10] width 98 height 9
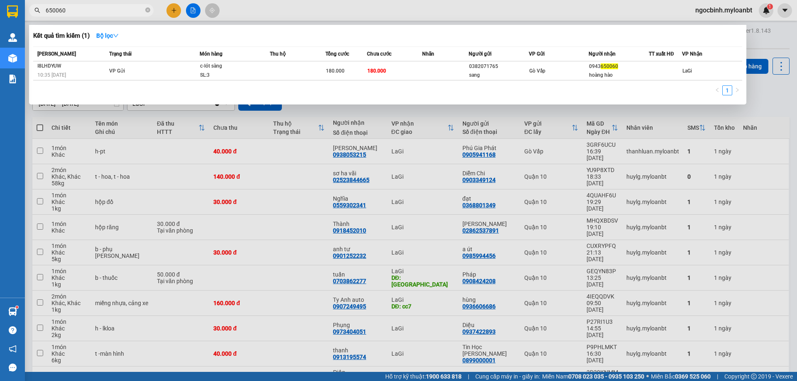
click at [87, 8] on input "650060" at bounding box center [95, 10] width 98 height 9
type input "6"
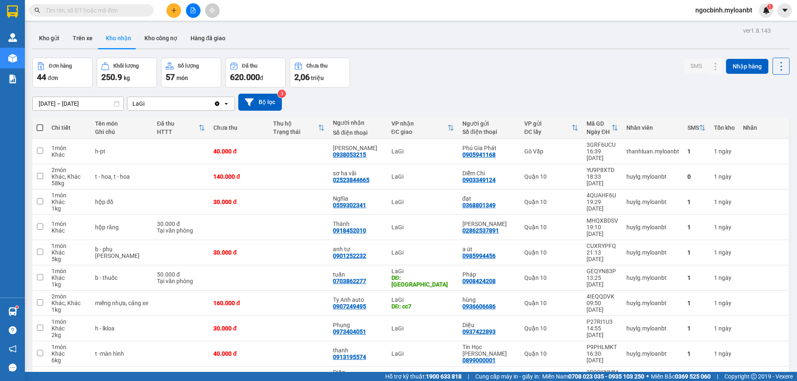
click at [173, 10] on icon "plus" at bounding box center [174, 10] width 6 height 6
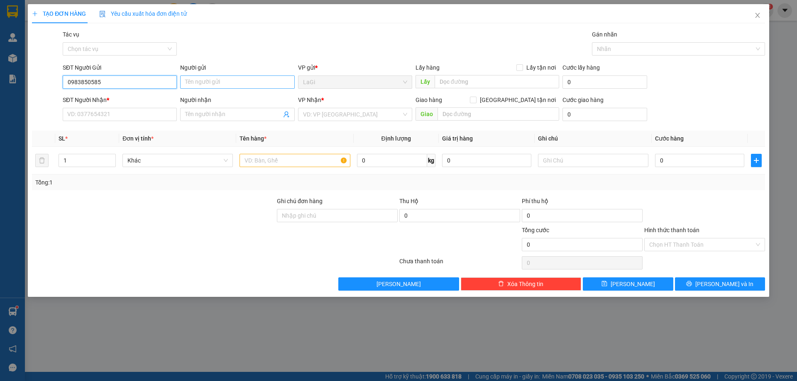
type input "0983850585"
click at [204, 79] on input "Người gửi" at bounding box center [237, 82] width 114 height 13
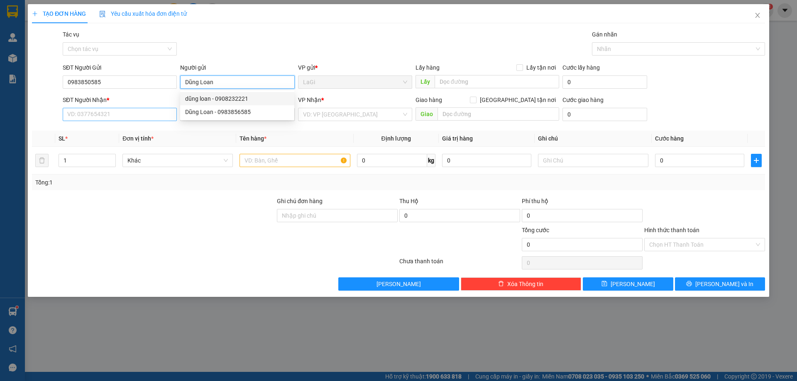
type input "Dũng Loan"
click at [127, 117] on input "SĐT Người Nhận *" at bounding box center [120, 114] width 114 height 13
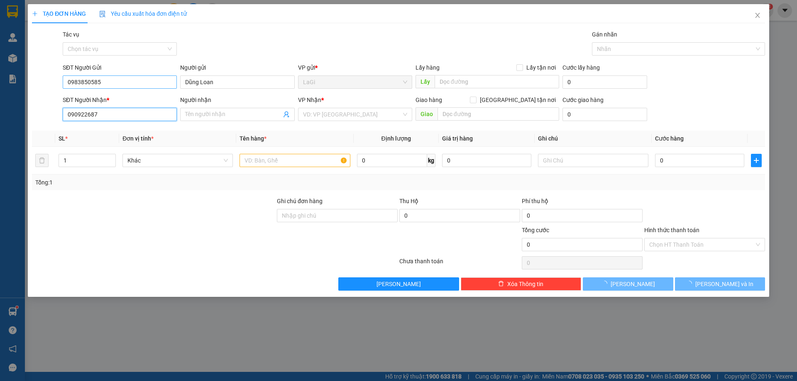
type input "0909226877"
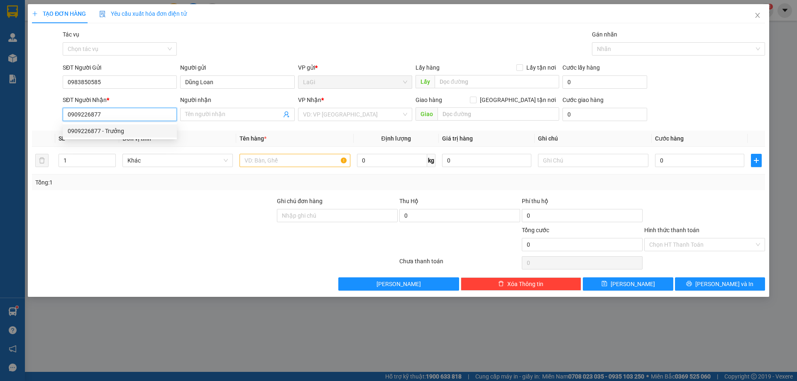
click at [130, 135] on div "0909226877 - Trưởng" at bounding box center [120, 131] width 104 height 9
type input "Trưởng"
type input "0909226877"
click at [282, 164] on input "text" at bounding box center [295, 160] width 110 height 13
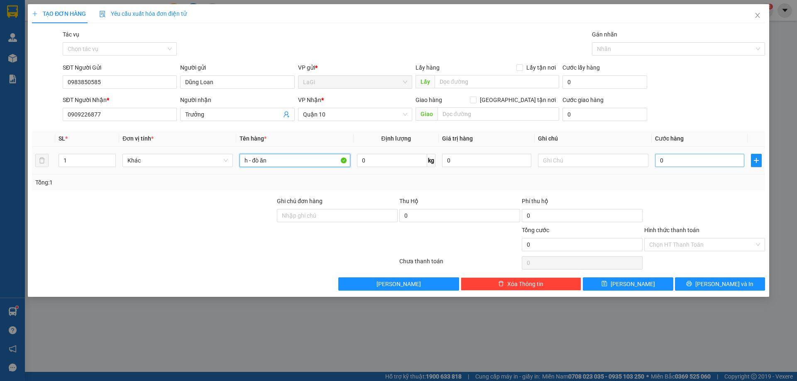
type input "h - đò ăn"
click at [721, 158] on input "0" at bounding box center [699, 160] width 89 height 13
type input "3"
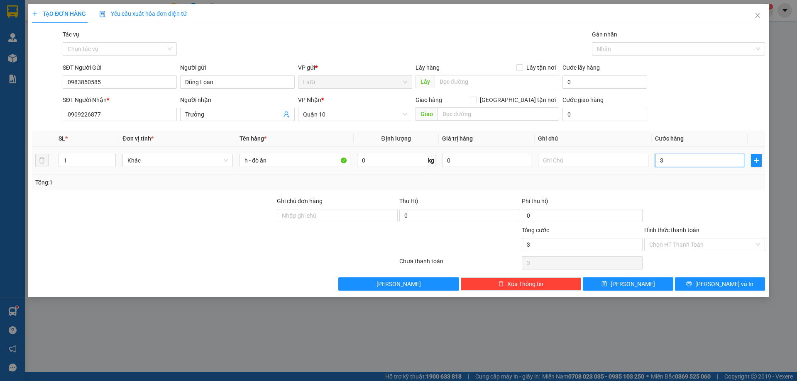
type input "30"
type input "300"
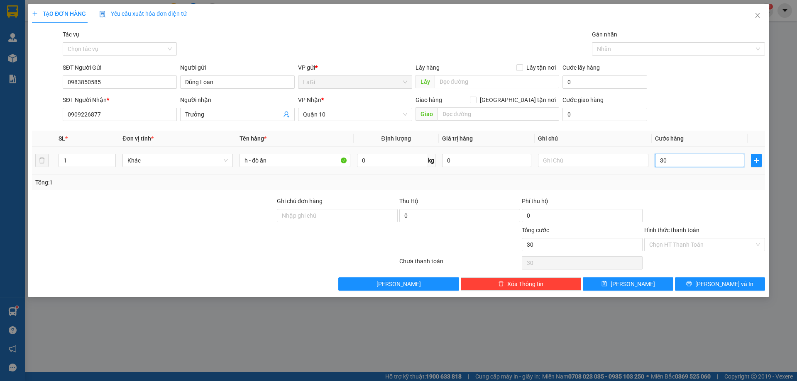
type input "300"
type input "3.000"
type input "30.000"
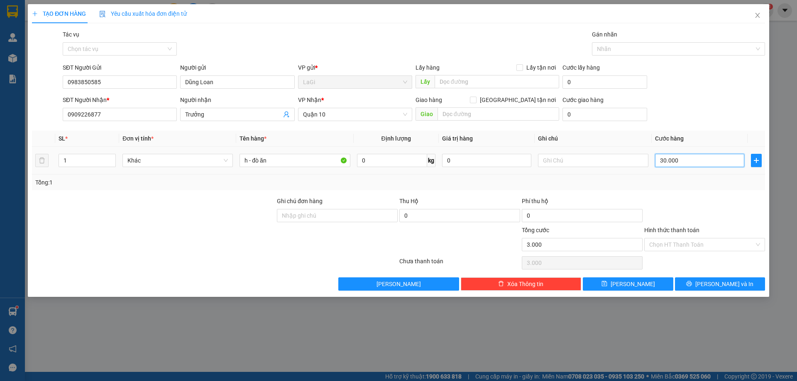
type input "30.000"
click at [699, 243] on input "Hình thức thanh toán" at bounding box center [701, 245] width 105 height 12
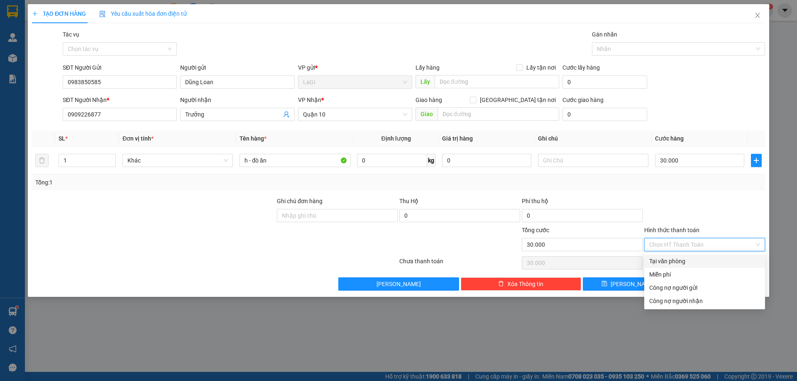
click at [680, 262] on div "Tại văn phòng" at bounding box center [704, 261] width 111 height 9
type input "0"
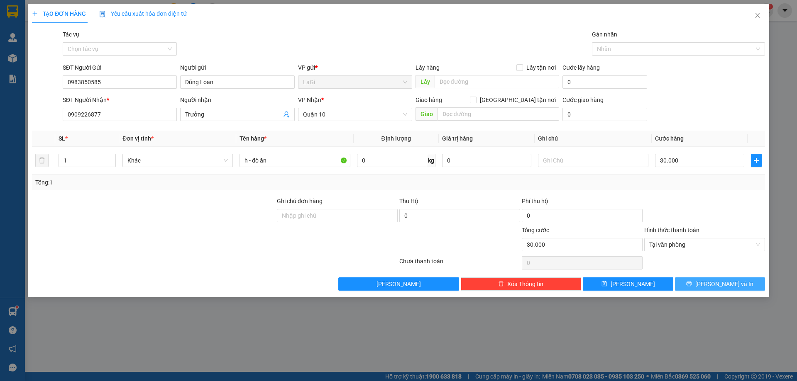
click at [712, 283] on button "[PERSON_NAME] và In" at bounding box center [720, 284] width 90 height 13
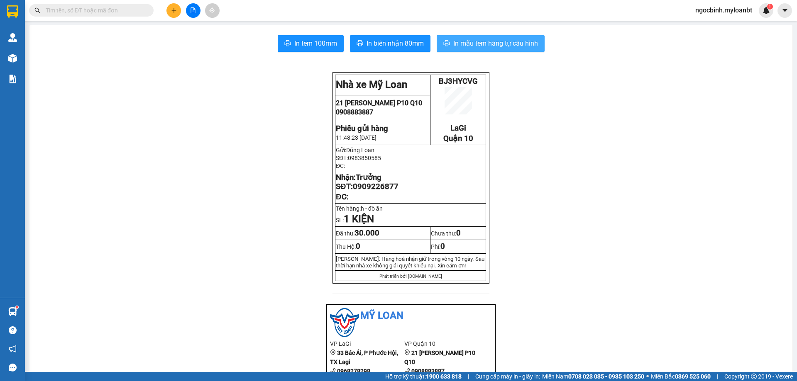
click at [513, 48] on span "In mẫu tem hàng tự cấu hình" at bounding box center [495, 43] width 85 height 10
click at [132, 10] on input "text" at bounding box center [95, 10] width 98 height 9
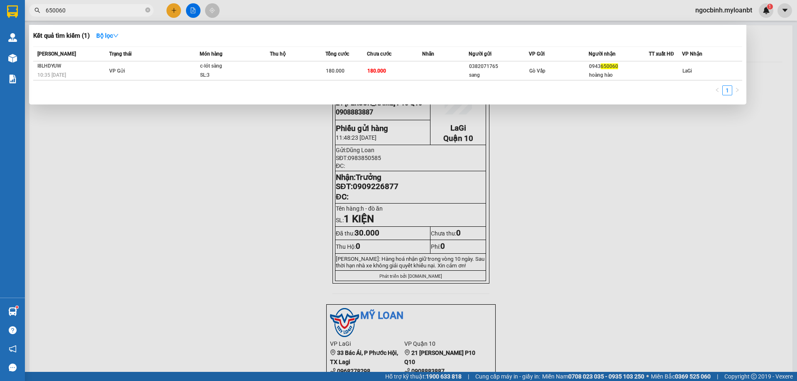
type input "650060"
click at [124, 12] on input "650060" at bounding box center [95, 10] width 98 height 9
click at [124, 13] on input "650060" at bounding box center [95, 10] width 98 height 9
type input "650060"
click at [177, 12] on div at bounding box center [398, 190] width 797 height 381
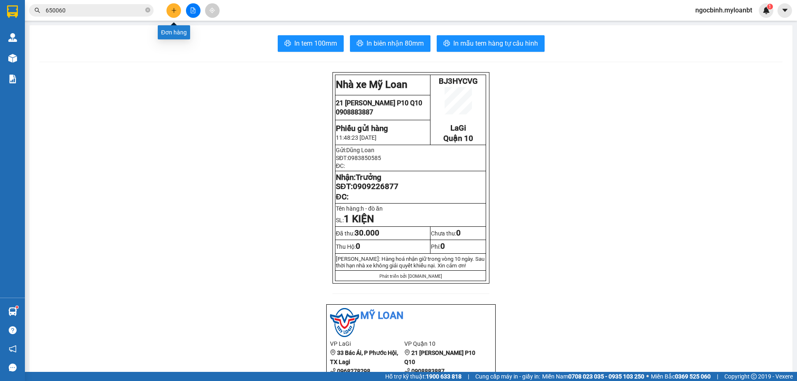
click at [177, 12] on button at bounding box center [173, 10] width 15 height 15
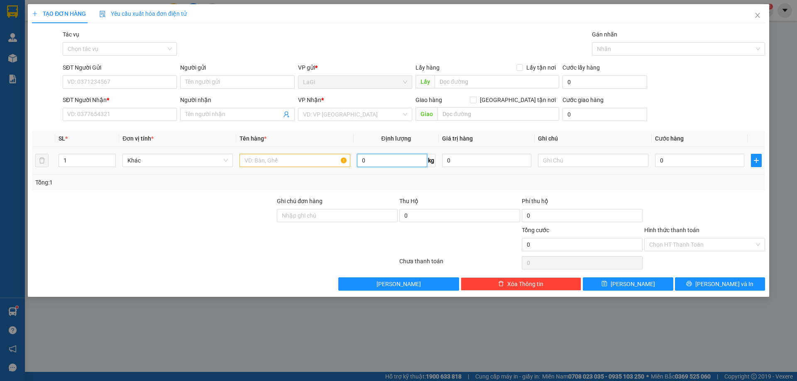
drag, startPoint x: 394, startPoint y: 163, endPoint x: 411, endPoint y: 136, distance: 31.7
click at [394, 162] on input "0" at bounding box center [392, 160] width 70 height 13
type input "18.35"
click at [146, 73] on div "SĐT Người Gửi" at bounding box center [120, 69] width 114 height 12
click at [159, 84] on input "SĐT Người Gửi" at bounding box center [120, 82] width 114 height 13
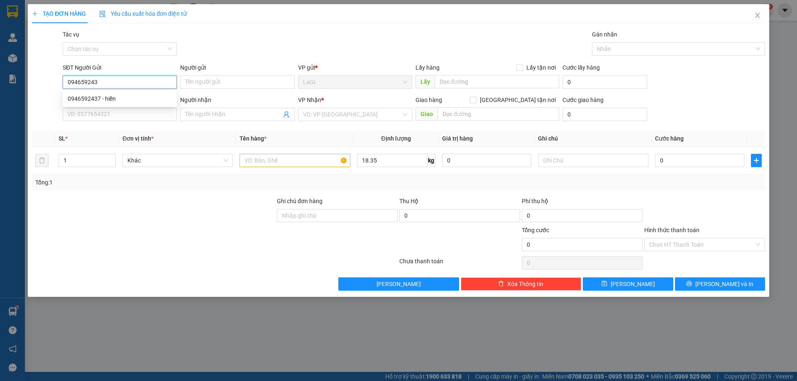
type input "0946592437"
click at [138, 93] on div "0946592437 - hiền" at bounding box center [120, 98] width 114 height 13
type input "hiền"
type input "0909551545"
type input "Khải"
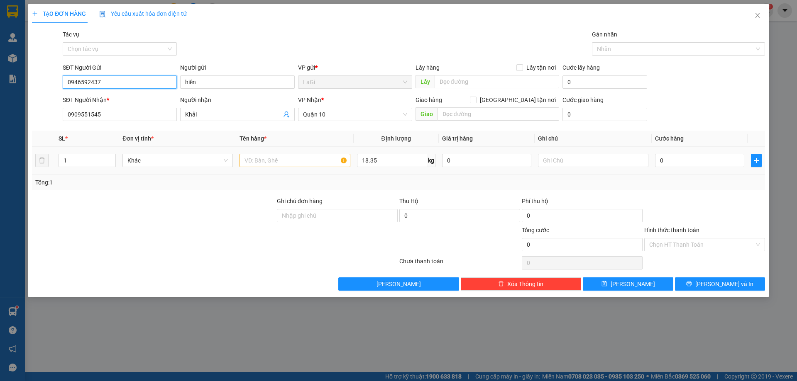
type input "0946592437"
click at [291, 157] on input "text" at bounding box center [295, 160] width 110 height 13
click at [154, 116] on input "0909551545" at bounding box center [120, 114] width 114 height 13
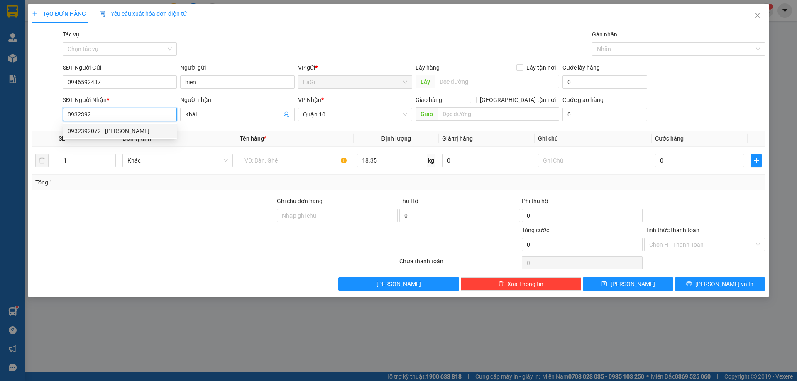
click at [139, 130] on div "0932392072 - Phương Dung" at bounding box center [120, 131] width 104 height 9
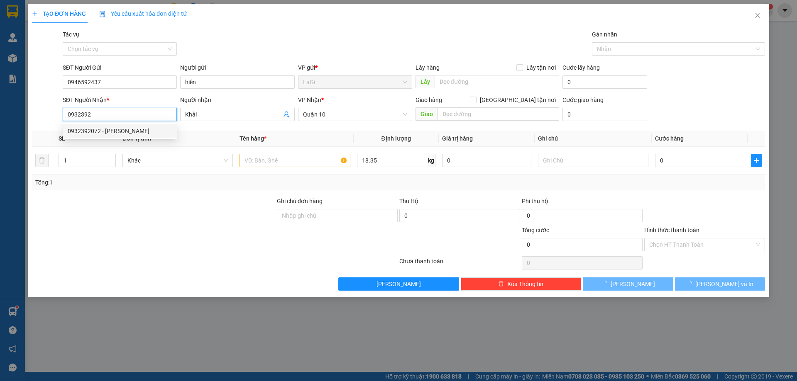
type input "0932392072"
type input "Phương Dung"
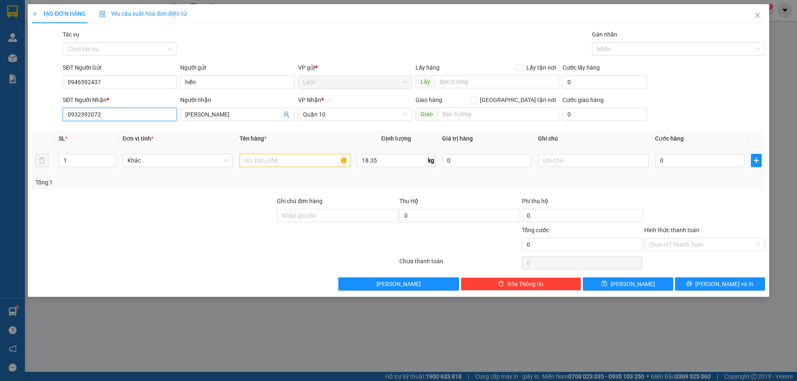
type input "0932392072"
click at [278, 156] on input "text" at bounding box center [295, 160] width 110 height 13
type input "t - hs"
click at [704, 164] on input "0" at bounding box center [699, 160] width 89 height 13
type input "6"
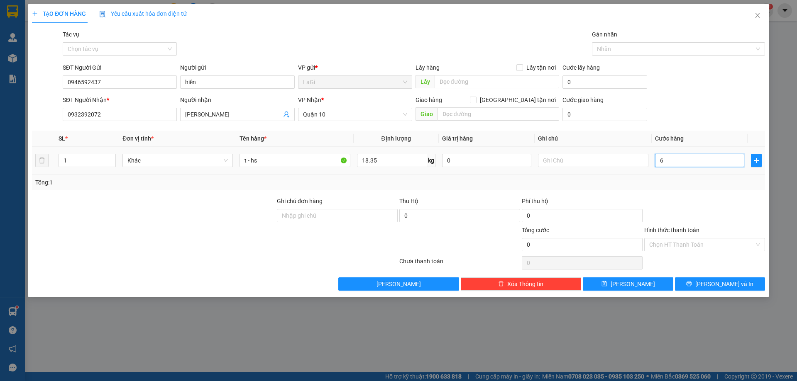
type input "6"
type input "60"
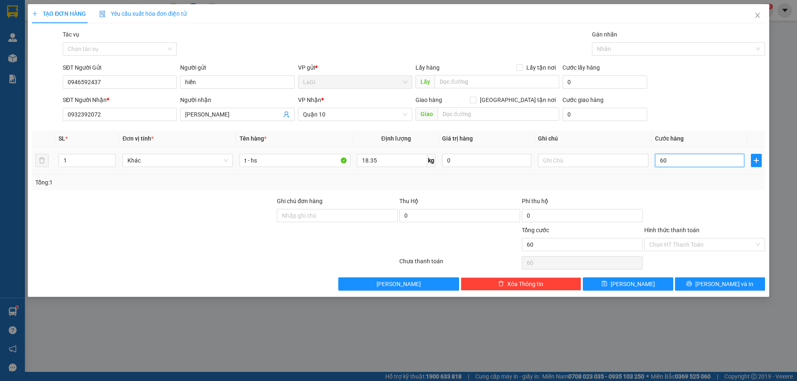
type input "600"
type input "6.000"
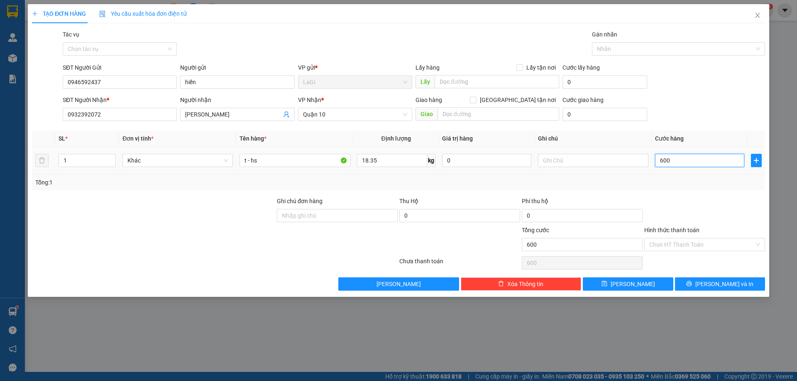
type input "6.000"
type input "60.000"
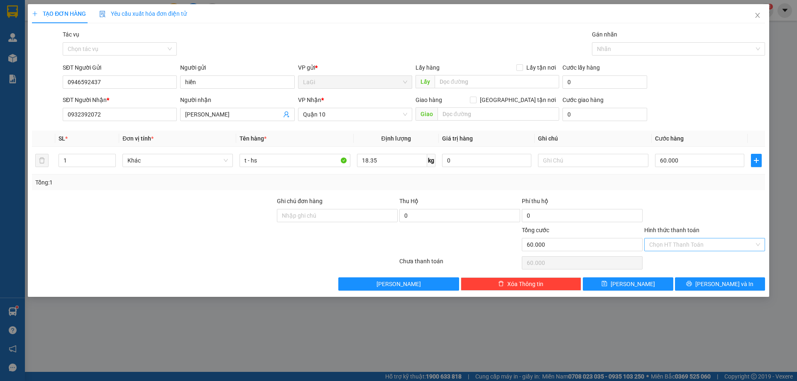
click at [704, 247] on input "Hình thức thanh toán" at bounding box center [701, 245] width 105 height 12
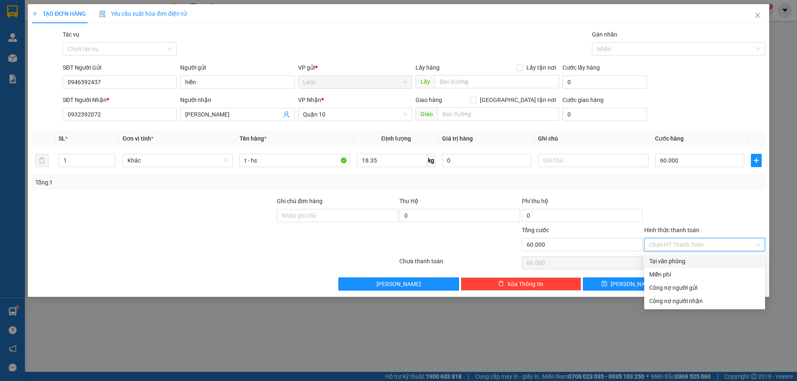
click at [698, 257] on div "Tại văn phòng" at bounding box center [704, 261] width 111 height 9
type input "0"
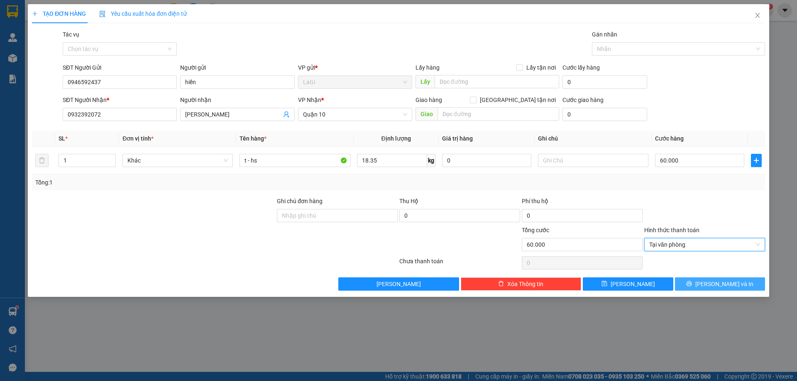
click at [716, 286] on span "[PERSON_NAME] và In" at bounding box center [724, 284] width 58 height 9
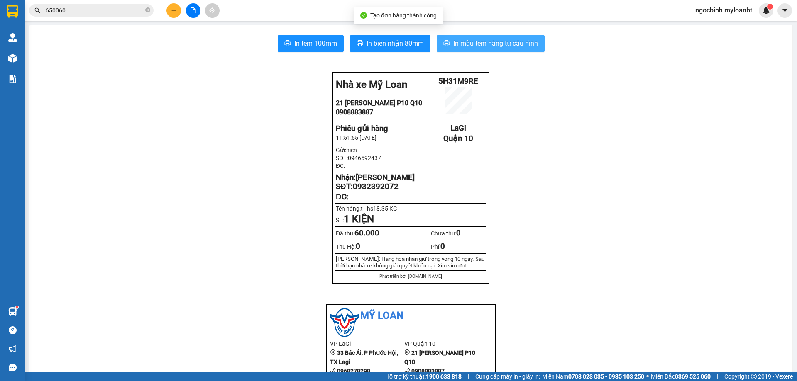
click at [475, 45] on span "In mẫu tem hàng tự cấu hình" at bounding box center [495, 43] width 85 height 10
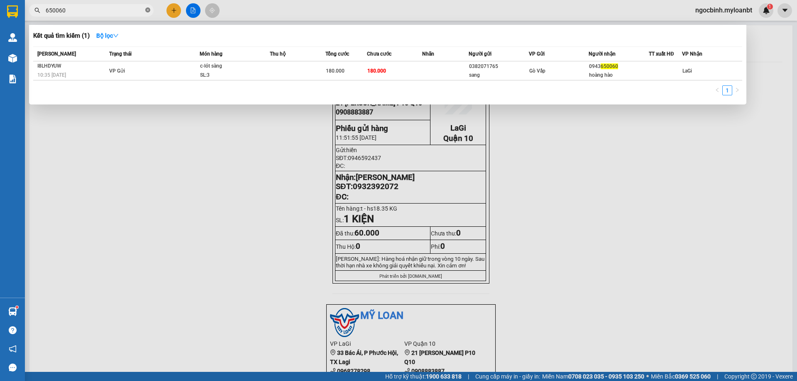
click at [149, 12] on icon "close-circle" at bounding box center [147, 9] width 5 height 5
type input "650060"
click at [148, 12] on icon "close-circle" at bounding box center [147, 9] width 5 height 5
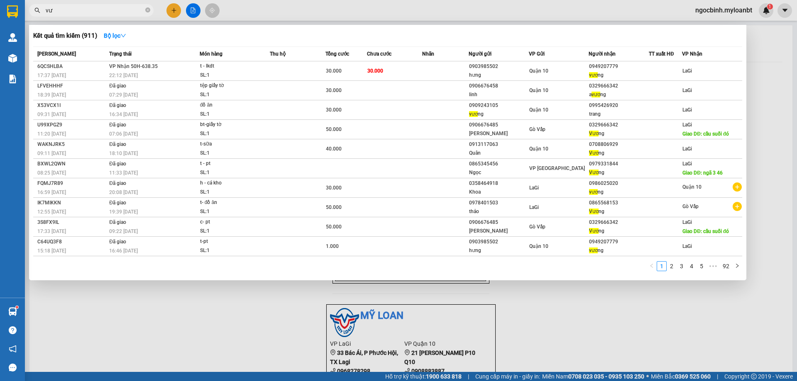
type input "v"
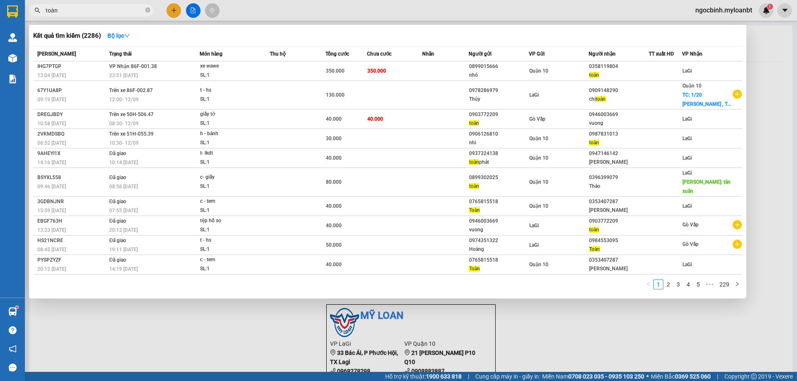
type input "toàn"
click at [176, 11] on div at bounding box center [398, 190] width 797 height 381
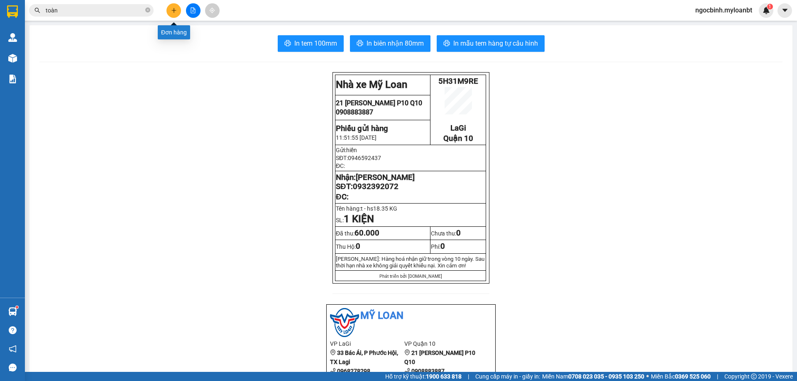
click at [175, 11] on icon "plus" at bounding box center [174, 10] width 6 height 6
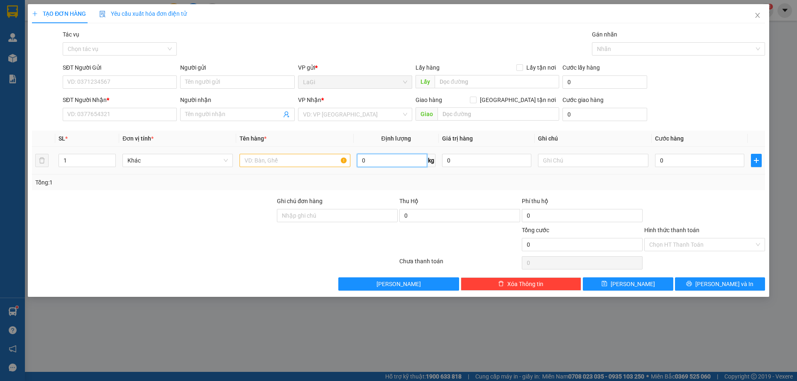
click at [383, 159] on input "0" at bounding box center [392, 160] width 70 height 13
type input "5.3"
click at [139, 84] on input "SĐT Người Gửi" at bounding box center [120, 82] width 114 height 13
type input "0902787334"
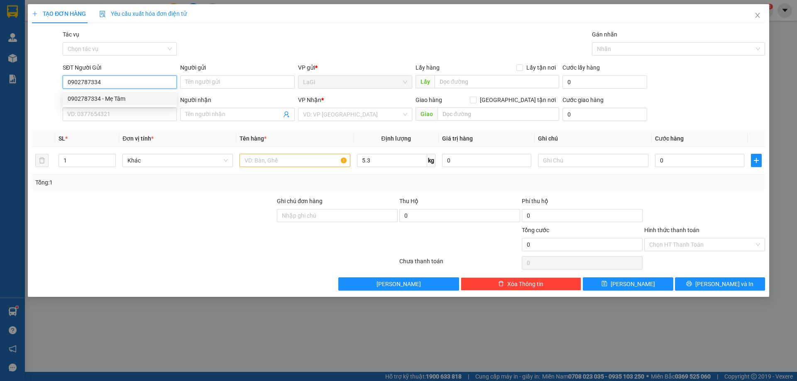
click at [128, 95] on div "0902787334 - Mẹ Tâm" at bounding box center [120, 98] width 104 height 9
type input "Mẹ Tâm"
type input "0797200000"
type input "Long"
type input "0902787334"
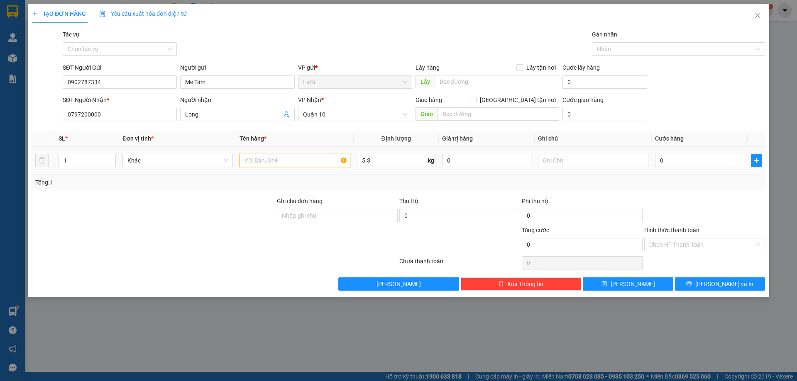
click at [321, 156] on input "text" at bounding box center [295, 160] width 110 height 13
type input "t - đồ ăn"
click at [700, 159] on input "0" at bounding box center [699, 160] width 89 height 13
type input "4"
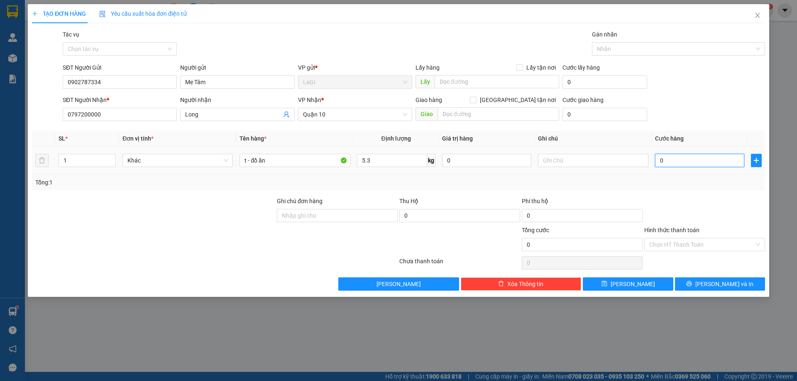
type input "4"
click at [687, 249] on input "Hình thức thanh toán" at bounding box center [701, 245] width 105 height 12
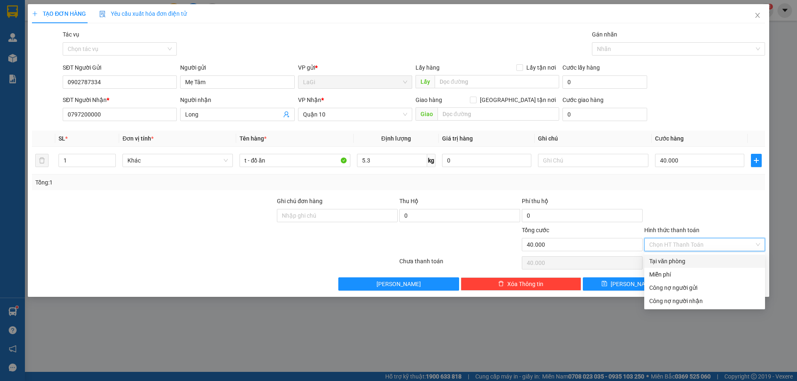
click at [679, 256] on div "Tại văn phòng" at bounding box center [704, 261] width 121 height 13
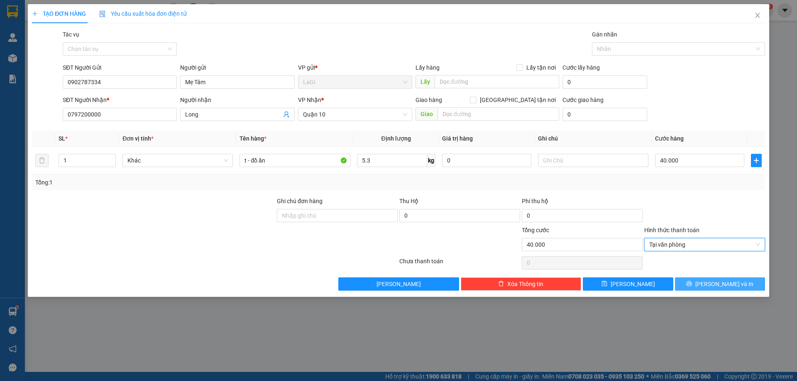
click at [704, 289] on button "[PERSON_NAME] và In" at bounding box center [720, 284] width 90 height 13
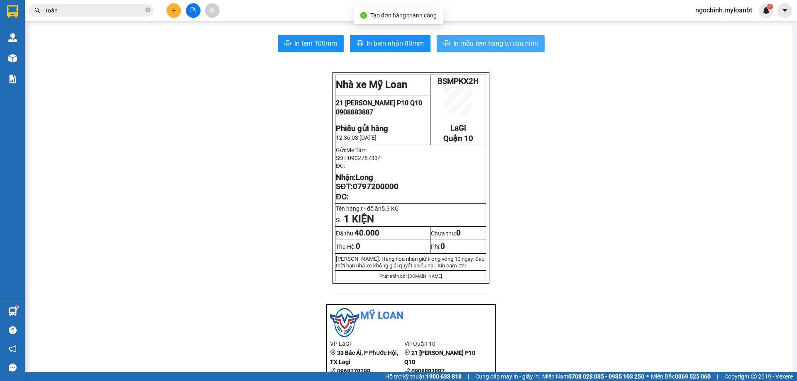
click at [488, 46] on span "In mẫu tem hàng tự cấu hình" at bounding box center [495, 43] width 85 height 10
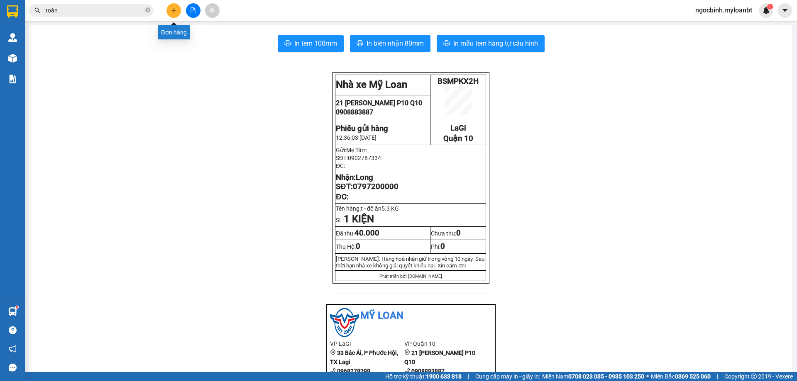
click at [175, 10] on icon "plus" at bounding box center [174, 10] width 6 height 6
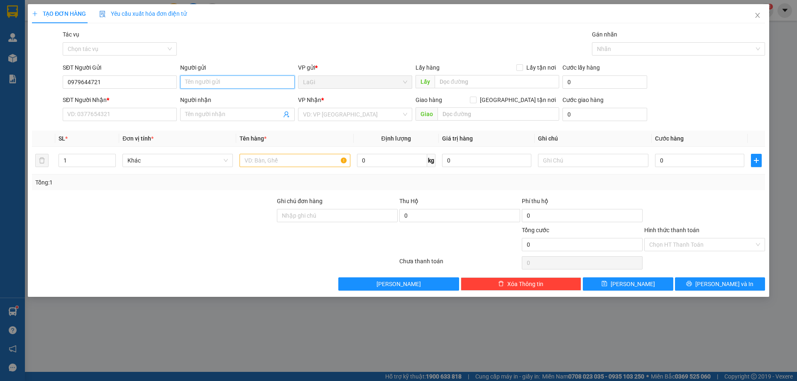
click at [222, 87] on input "Người gửi" at bounding box center [237, 82] width 114 height 13
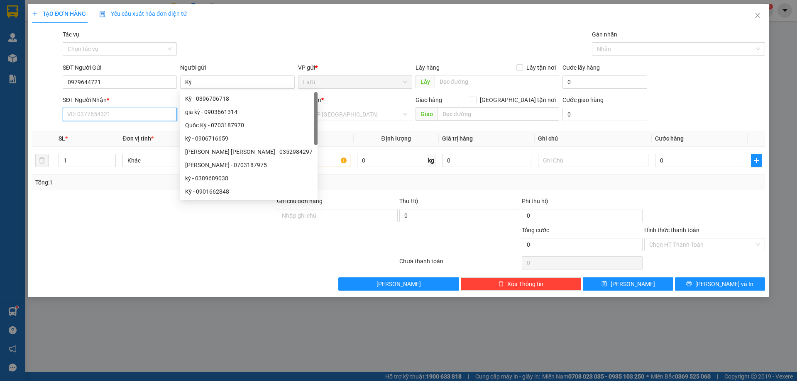
click at [99, 112] on input "SĐT Người Nhận *" at bounding box center [120, 114] width 114 height 13
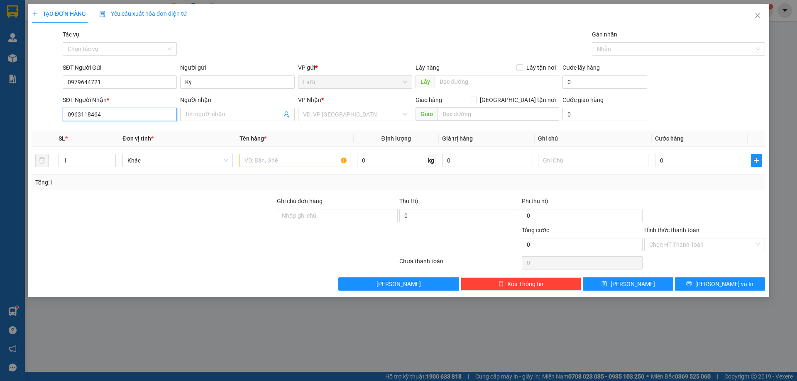
click at [96, 115] on input "0963118464" at bounding box center [120, 114] width 114 height 13
click at [205, 112] on input "Người nhận" at bounding box center [233, 114] width 96 height 9
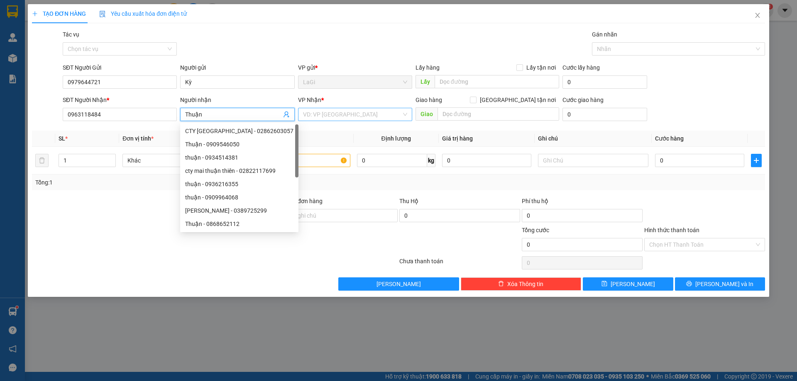
click at [342, 114] on input "search" at bounding box center [352, 114] width 98 height 12
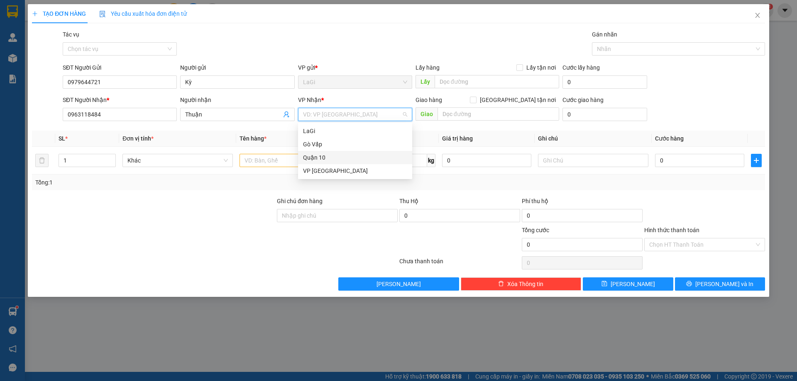
click at [332, 153] on div "Quận 10" at bounding box center [355, 157] width 114 height 13
click at [298, 161] on input "text" at bounding box center [295, 160] width 110 height 13
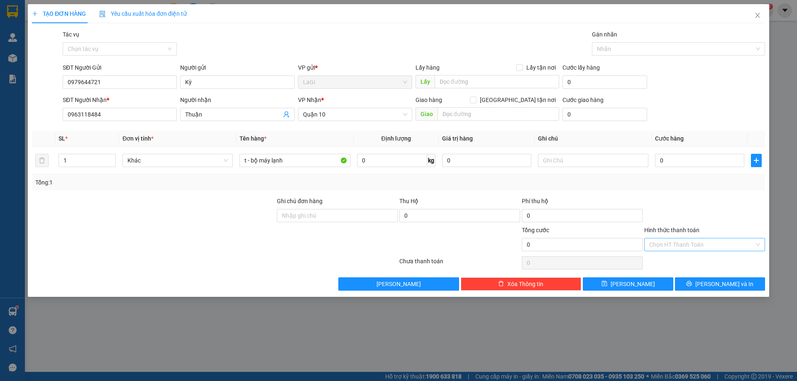
click at [694, 245] on input "Hình thức thanh toán" at bounding box center [701, 245] width 105 height 12
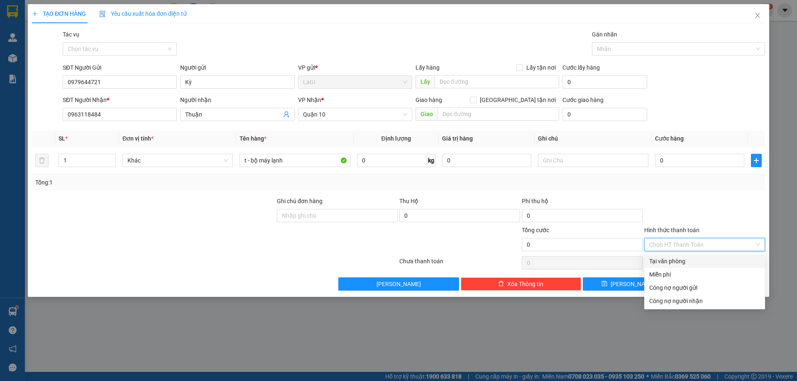
click at [687, 259] on div "Tại văn phòng" at bounding box center [704, 261] width 111 height 9
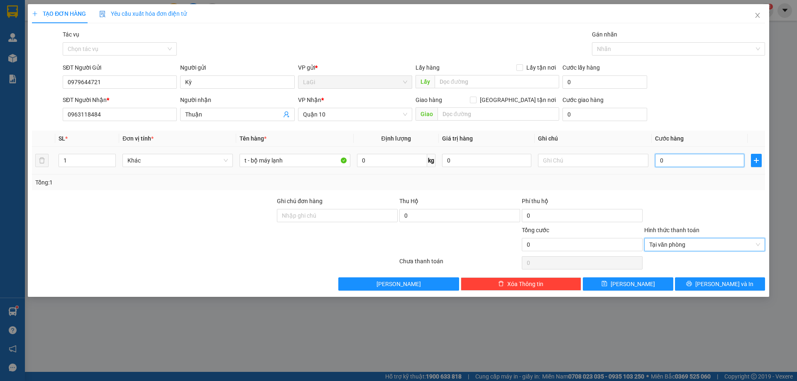
click at [679, 161] on input "0" at bounding box center [699, 160] width 89 height 13
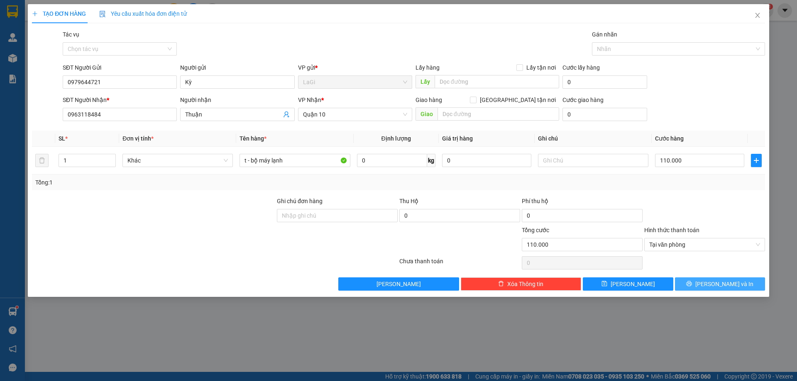
click at [692, 284] on icon "printer" at bounding box center [689, 284] width 6 height 6
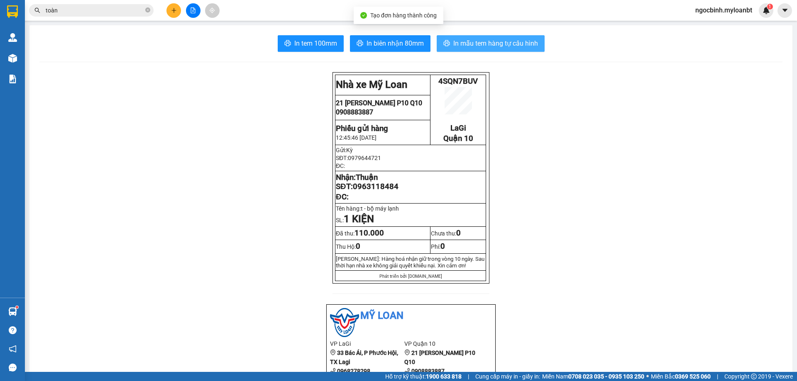
click at [523, 46] on span "In mẫu tem hàng tự cấu hình" at bounding box center [495, 43] width 85 height 10
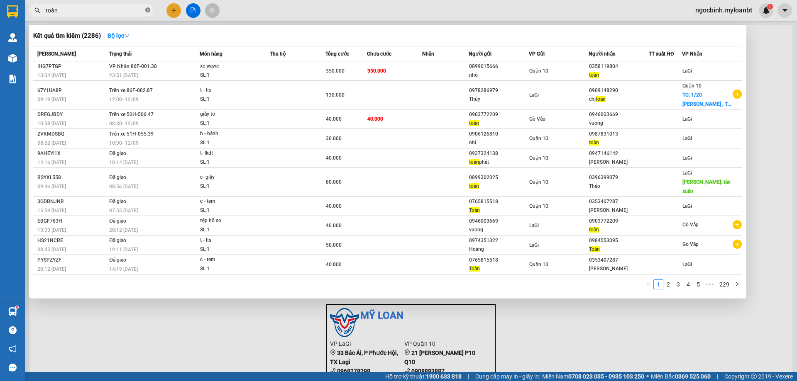
click at [149, 14] on span at bounding box center [147, 11] width 5 height 8
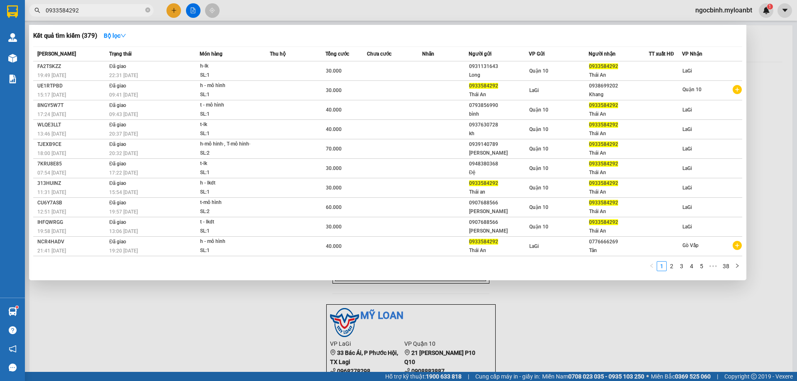
click at [172, 15] on div at bounding box center [398, 190] width 797 height 381
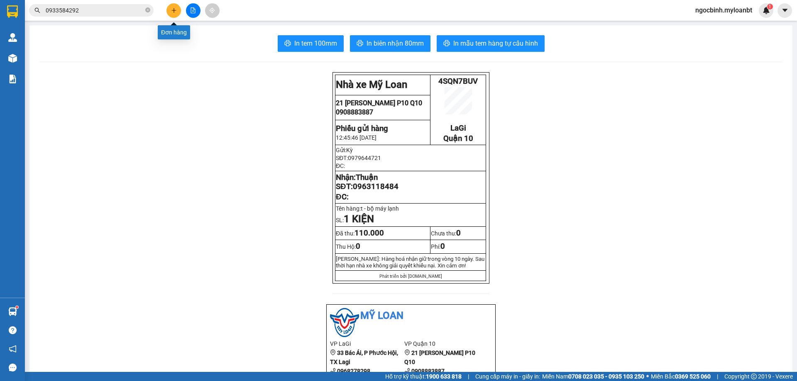
click at [172, 15] on button at bounding box center [173, 10] width 15 height 15
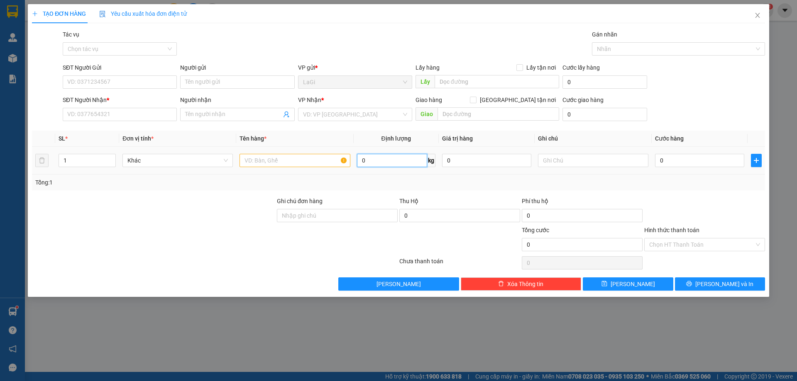
click at [367, 164] on input "0" at bounding box center [392, 160] width 70 height 13
click at [139, 86] on input "SĐT Người Gửi" at bounding box center [120, 82] width 114 height 13
click at [223, 79] on input "Người gửi" at bounding box center [237, 82] width 114 height 13
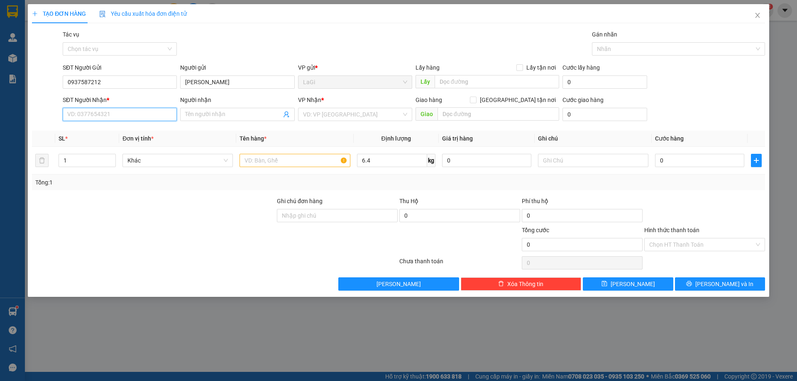
click at [139, 112] on input "SĐT Người Nhận *" at bounding box center [120, 114] width 114 height 13
click at [125, 132] on div "0937331204 - Trinh" at bounding box center [120, 131] width 104 height 9
click at [281, 155] on input "text" at bounding box center [295, 160] width 110 height 13
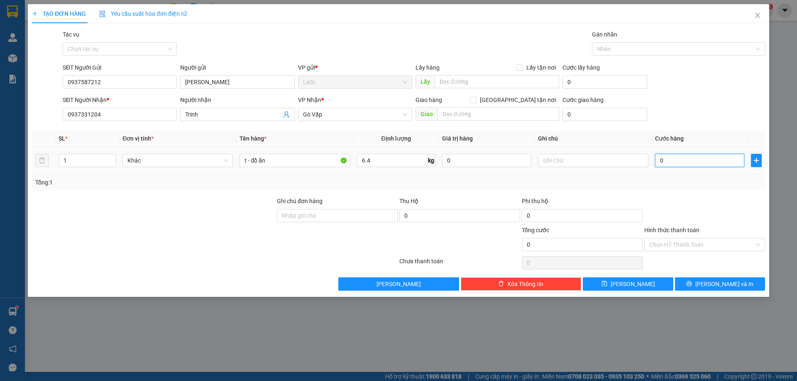
click at [724, 159] on input "0" at bounding box center [699, 160] width 89 height 13
click at [731, 242] on input "Hình thức thanh toán" at bounding box center [701, 245] width 105 height 12
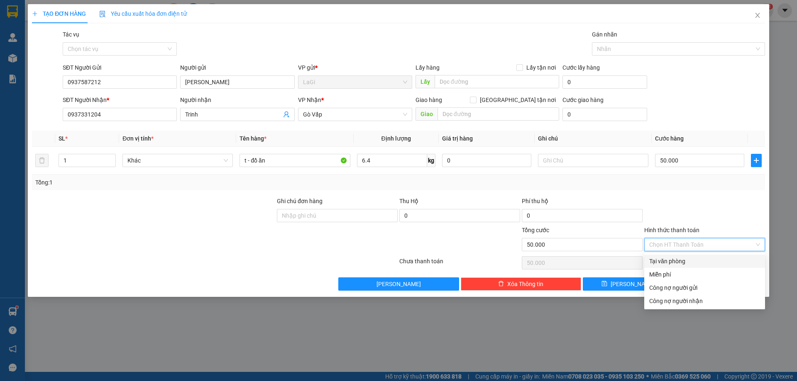
click at [707, 261] on div "Tại văn phòng" at bounding box center [704, 261] width 111 height 9
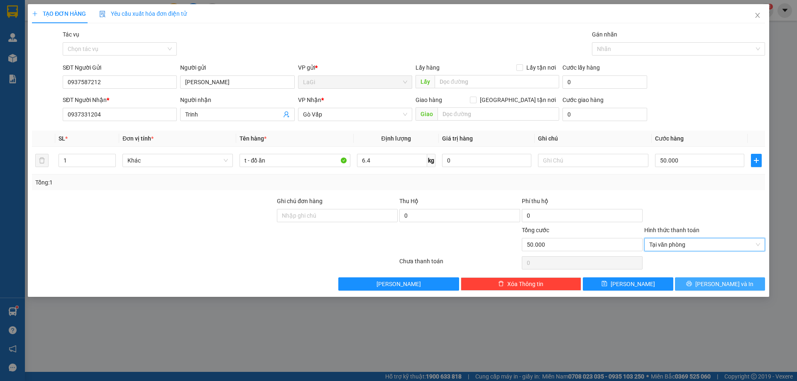
click at [723, 285] on span "[PERSON_NAME] và In" at bounding box center [724, 284] width 58 height 9
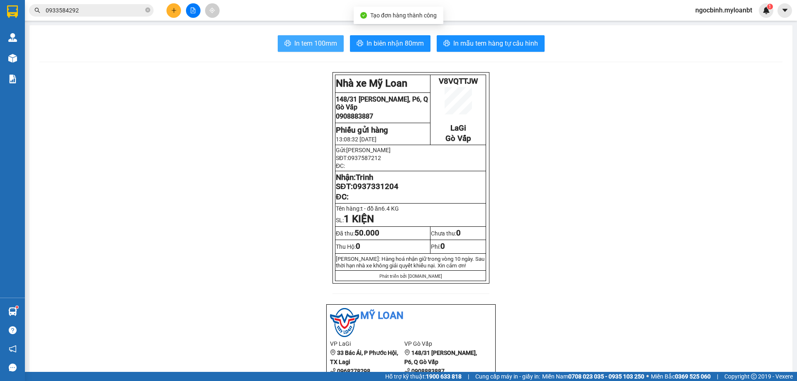
click at [306, 41] on span "In tem 100mm" at bounding box center [315, 43] width 43 height 10
click at [327, 48] on span "In tem 100mm" at bounding box center [315, 43] width 43 height 10
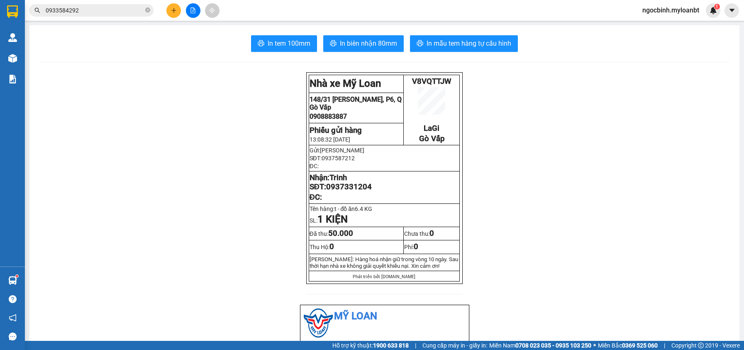
click at [366, 13] on div "Kết quả tìm kiếm ( 379 ) Bộ lọc Mã ĐH Trạng thái Món hàng Thu hộ Tổng cước Chưa…" at bounding box center [372, 10] width 744 height 21
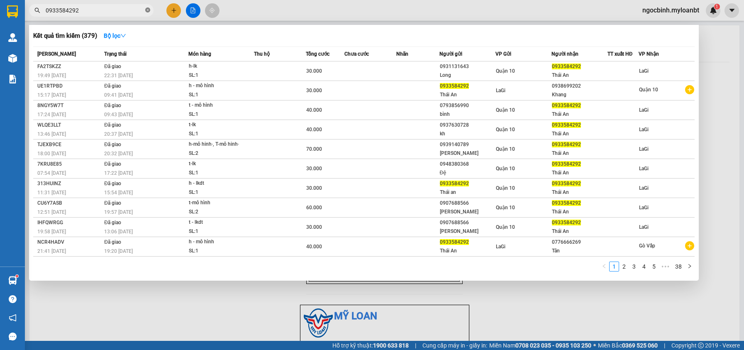
click at [146, 10] on icon "close-circle" at bounding box center [147, 9] width 5 height 5
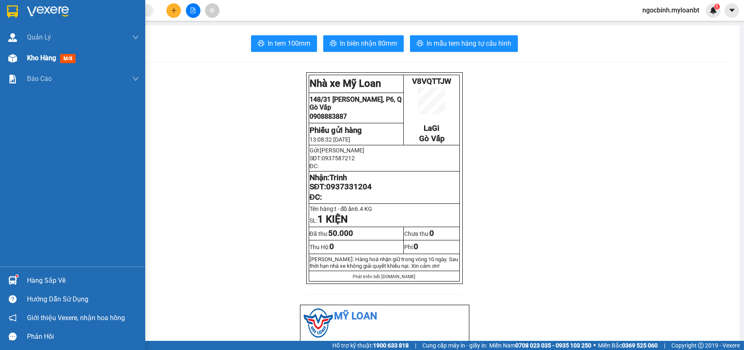
click at [39, 61] on span "Kho hàng" at bounding box center [41, 58] width 29 height 8
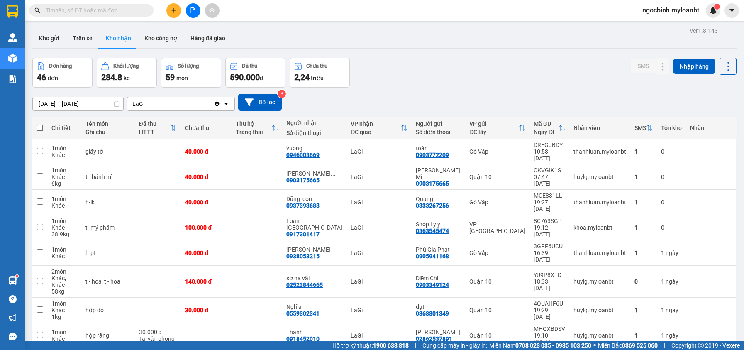
click at [390, 76] on div "Đơn hàng 46 đơn Khối lượng 284.8 kg Số lượng 59 món Đã thu 590.000 đ Chưa thu 2…" at bounding box center [384, 73] width 704 height 30
click at [391, 78] on div "Đơn hàng 46 đơn Khối lượng 284.8 kg Số lượng 59 món Đã thu 590.000 đ Chưa thu 2…" at bounding box center [384, 73] width 704 height 30
click at [396, 73] on div "Đơn hàng 46 đơn Khối lượng 284.8 kg Số lượng 59 món Đã thu 590.000 đ Chưa thu 2…" at bounding box center [384, 73] width 704 height 30
click at [394, 75] on div "Đơn hàng 46 đơn Khối lượng 284.8 kg Số lượng 59 món Đã thu 590.000 đ Chưa thu 2…" at bounding box center [384, 73] width 704 height 30
click at [49, 39] on button "Kho gửi" at bounding box center [49, 38] width 34 height 20
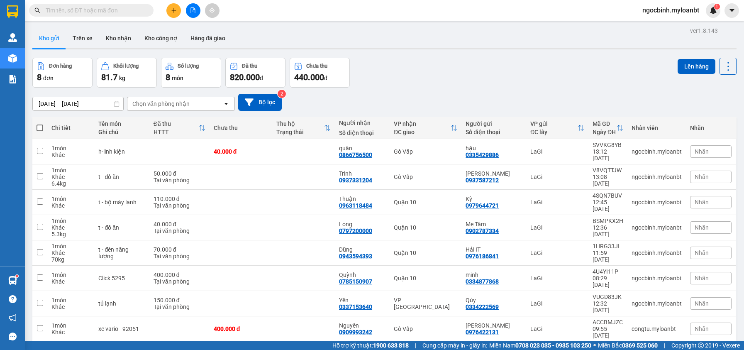
click at [396, 69] on div "Đơn hàng 8 đơn Khối lượng 81.7 kg Số lượng 8 món Đã thu 820.000 đ Chưa thu 440.…" at bounding box center [384, 73] width 704 height 30
click at [392, 71] on div "Đơn hàng 8 đơn Khối lượng 81.7 kg Số lượng 8 món Đã thu 820.000 đ Chưa thu 440.…" at bounding box center [384, 73] width 704 height 30
click at [397, 65] on div "Đơn hàng 8 đơn Khối lượng 81.7 kg Số lượng 8 món Đã thu 820.000 đ Chưa thu 440.…" at bounding box center [384, 73] width 704 height 30
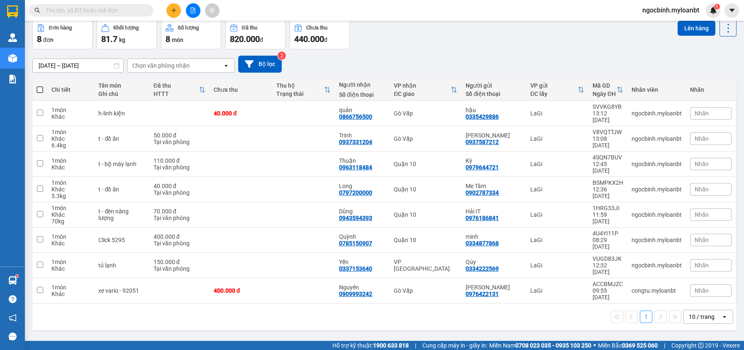
click at [377, 52] on div "10/09/2025 – 12/09/2025 Press the down arrow key to interact with the calendar …" at bounding box center [384, 63] width 704 height 29
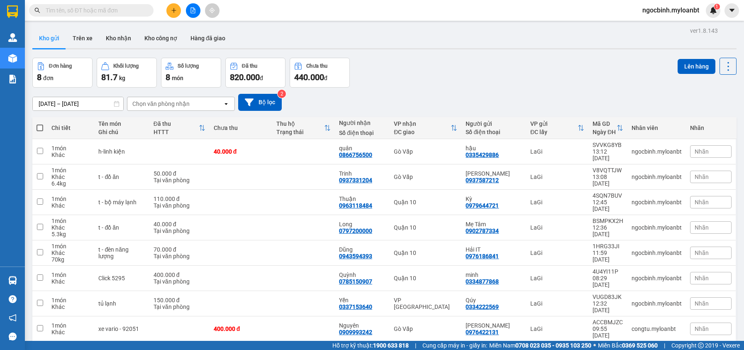
click at [398, 71] on div "Đơn hàng 8 đơn Khối lượng 81.7 kg Số lượng 8 món Đã thu 820.000 đ Chưa thu 440.…" at bounding box center [384, 73] width 704 height 30
click at [388, 76] on div "Đơn hàng 8 đơn Khối lượng 81.7 kg Số lượng 8 món Đã thu 820.000 đ Chưa thu 440.…" at bounding box center [384, 73] width 704 height 30
click at [43, 127] on span at bounding box center [40, 128] width 7 height 7
click at [40, 124] on input "checkbox" at bounding box center [40, 124] width 0 height 0
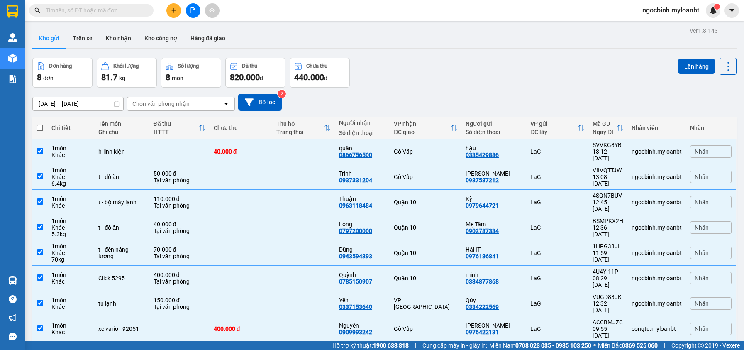
checkbox input "true"
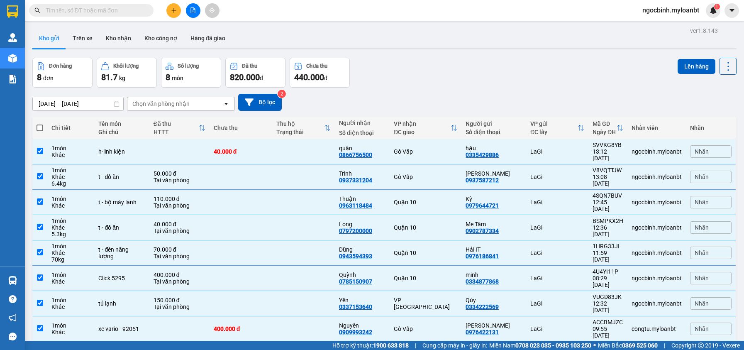
checkbox input "true"
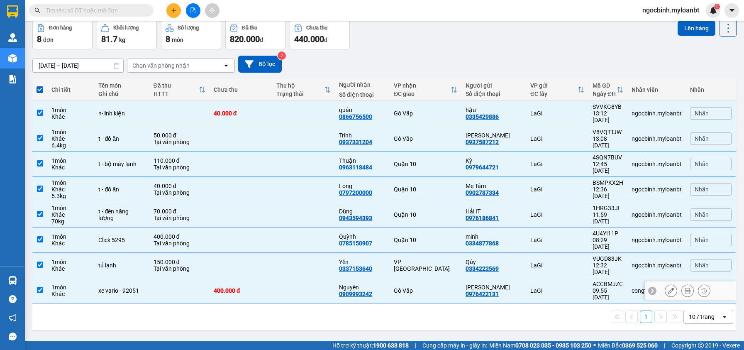
click at [40, 287] on input "checkbox" at bounding box center [40, 290] width 6 height 6
checkbox input "false"
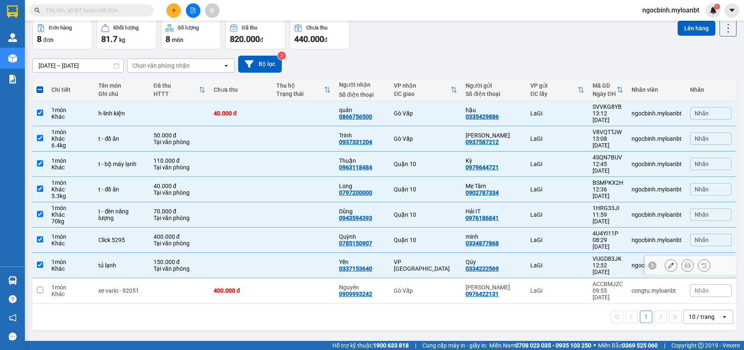
click at [40, 262] on input "checkbox" at bounding box center [40, 265] width 6 height 6
checkbox input "false"
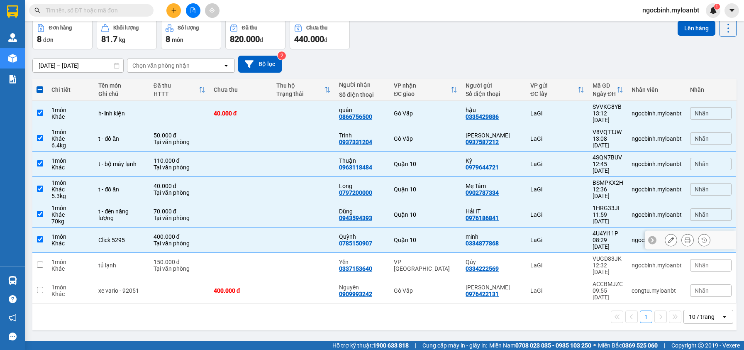
click at [40, 236] on input "checkbox" at bounding box center [40, 239] width 6 height 6
checkbox input "false"
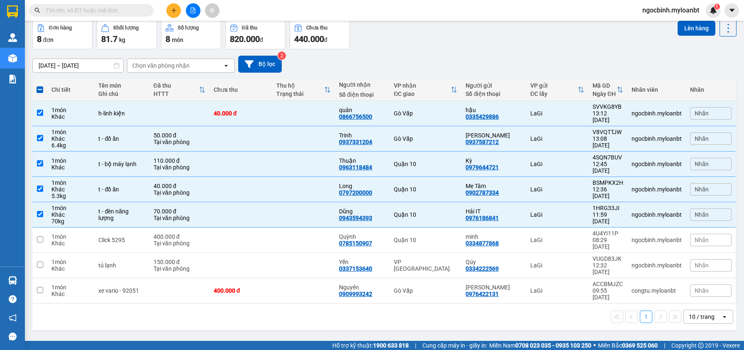
scroll to position [0, 0]
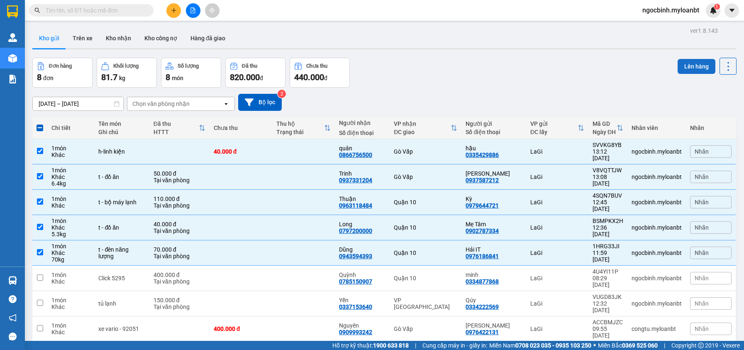
click at [685, 64] on button "Lên hàng" at bounding box center [697, 66] width 38 height 15
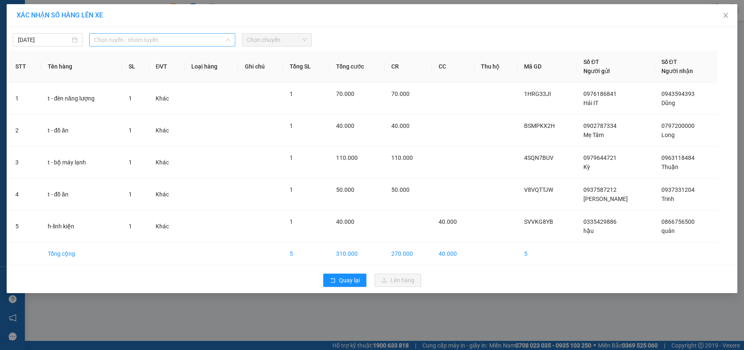
click at [190, 41] on span "Chọn tuyến - nhóm tuyến" at bounding box center [162, 40] width 136 height 12
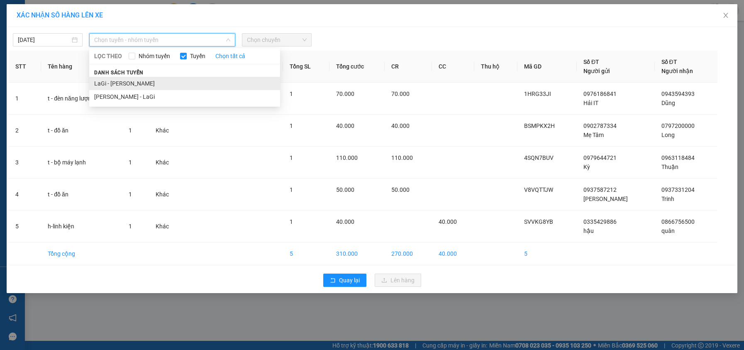
click at [142, 81] on li "LaGi - [PERSON_NAME]" at bounding box center [184, 83] width 191 height 13
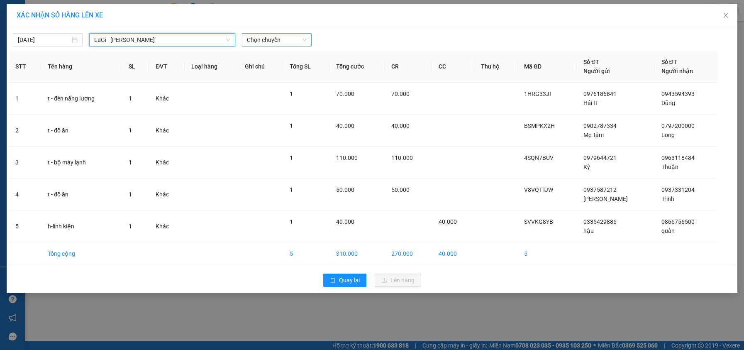
click at [254, 42] on span "Chọn chuyến" at bounding box center [277, 40] width 60 height 12
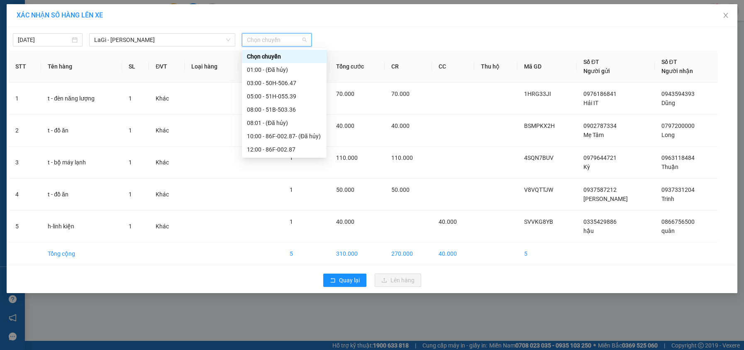
scroll to position [40, 0]
click at [270, 122] on div "14:00 - 51H-059.57" at bounding box center [284, 122] width 75 height 9
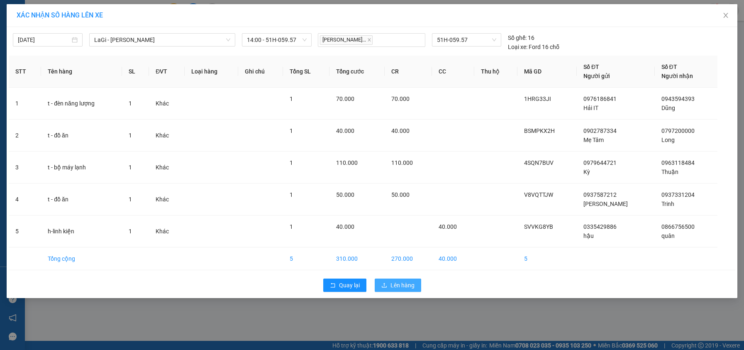
click at [399, 284] on span "Lên hàng" at bounding box center [403, 285] width 24 height 9
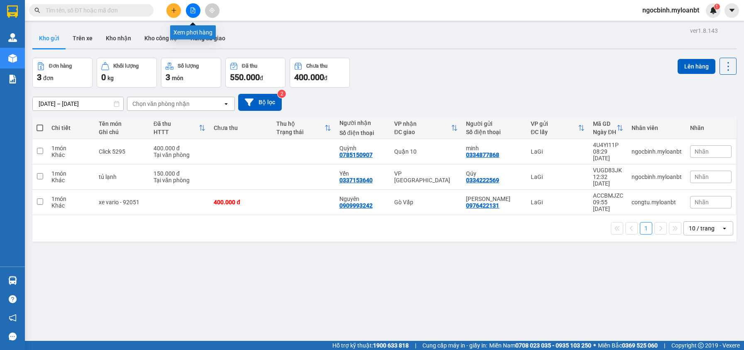
click at [196, 11] on button at bounding box center [193, 10] width 15 height 15
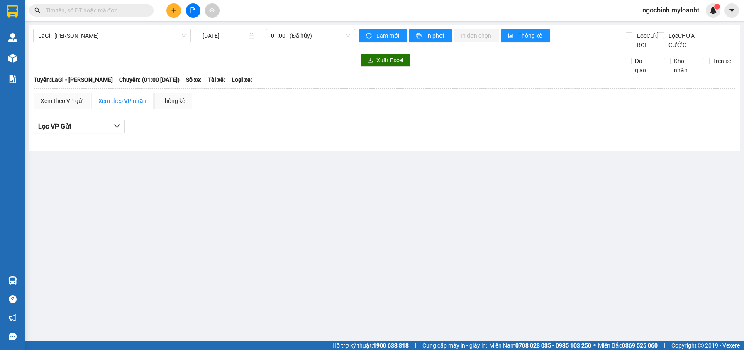
click at [294, 36] on span "01:00 - (Đã hủy)" at bounding box center [310, 35] width 79 height 12
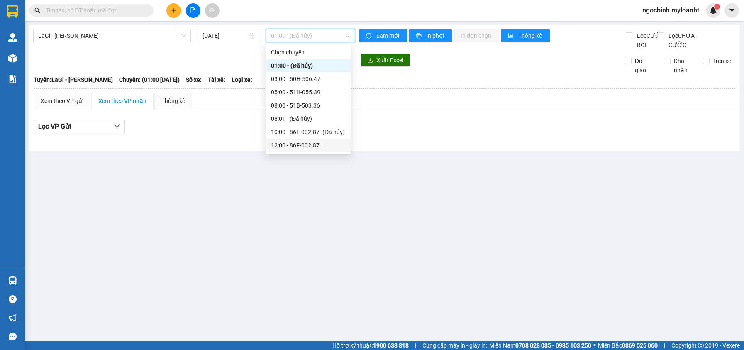
click at [299, 146] on div "12:00 - 86F-002.87" at bounding box center [308, 145] width 75 height 9
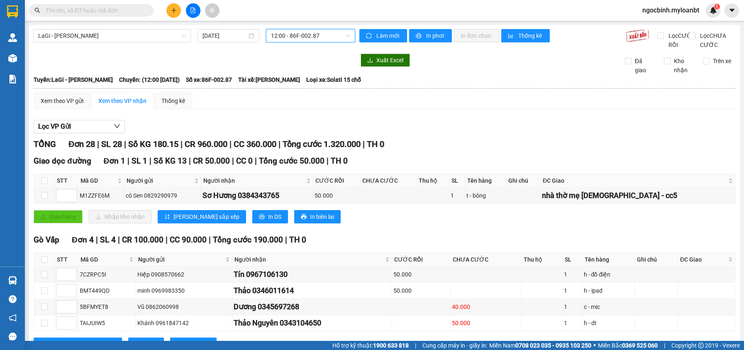
click at [371, 109] on div "Xem theo VP gửi Xem theo VP nhận Thống kê" at bounding box center [385, 101] width 702 height 17
click at [438, 132] on div "Lọc VP Gửi" at bounding box center [385, 127] width 702 height 14
click at [292, 37] on span "12:00 - 86F-002.87" at bounding box center [310, 35] width 79 height 12
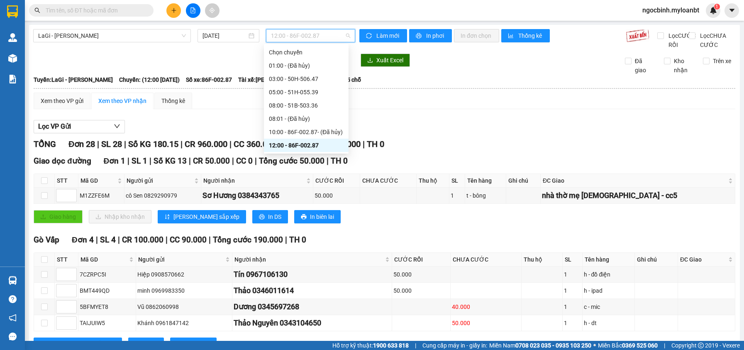
scroll to position [40, 0]
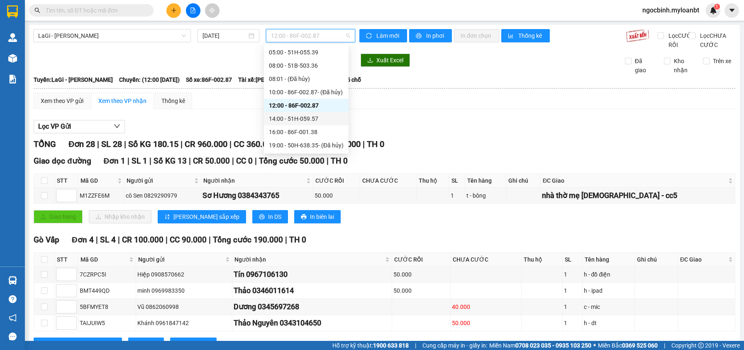
click at [296, 118] on div "14:00 - 51H-059.57" at bounding box center [306, 118] width 75 height 9
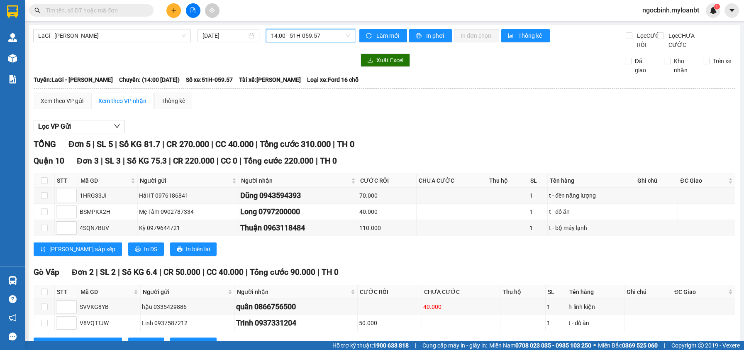
click at [424, 144] on div "Lọc VP Gửi TỔNG Đơn 5 | SL 5 | Số KG 81.7 | CR 270.000 | CC 40.000 | Tổng cước…" at bounding box center [385, 238] width 702 height 245
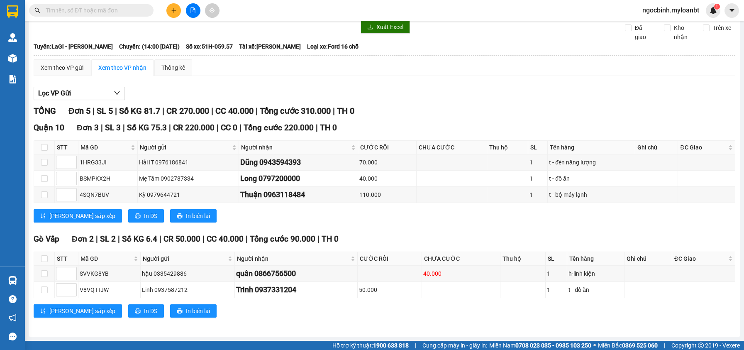
click at [404, 215] on div "[PERSON_NAME] sắp xếp In DS In biên lai" at bounding box center [385, 215] width 702 height 13
click at [437, 96] on div "Lọc VP Gửi" at bounding box center [385, 94] width 702 height 14
click at [423, 112] on div "TỔNG Đơn 5 | SL 5 | Số KG 81.7 | CR 270.000 | CC 40.000 | Tổng cước 310.000 | T…" at bounding box center [385, 111] width 702 height 13
click at [417, 218] on div "[PERSON_NAME] sắp xếp In DS In biên lai" at bounding box center [385, 215] width 702 height 13
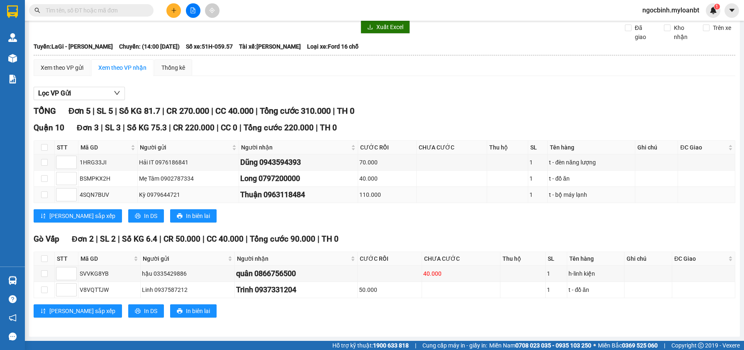
click at [395, 202] on td "110.000" at bounding box center [387, 195] width 59 height 16
click at [441, 93] on div "Lọc VP Gửi" at bounding box center [385, 94] width 702 height 14
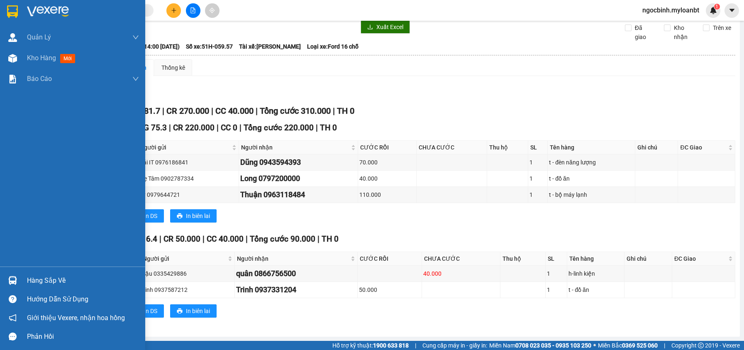
click at [41, 10] on img at bounding box center [48, 11] width 42 height 12
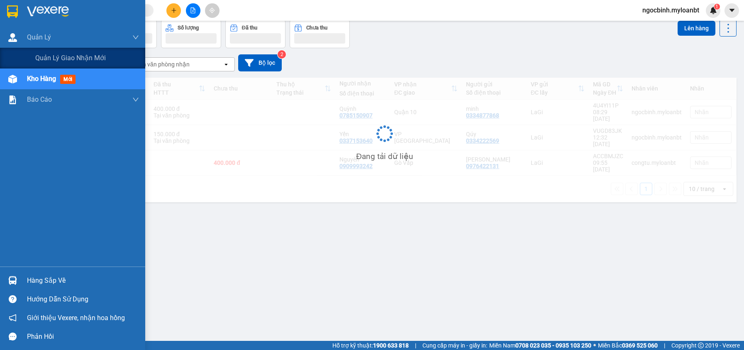
scroll to position [38, 0]
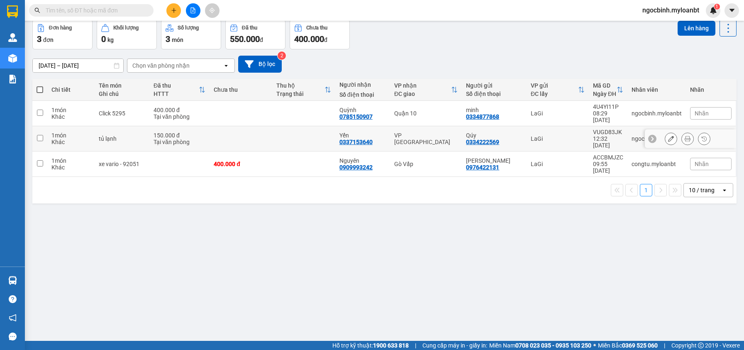
click at [42, 135] on input "checkbox" at bounding box center [40, 138] width 6 height 6
checkbox input "true"
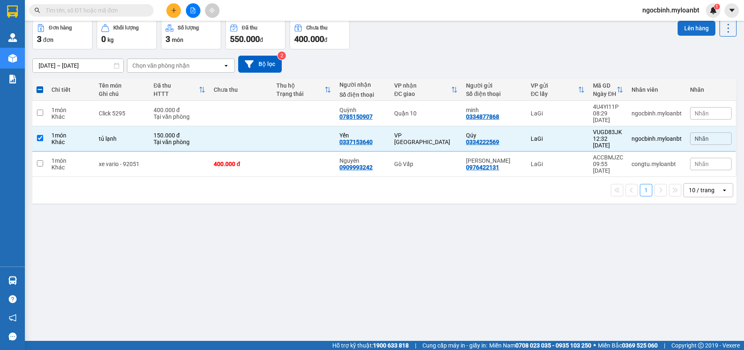
click at [691, 29] on button "Lên hàng" at bounding box center [697, 28] width 38 height 15
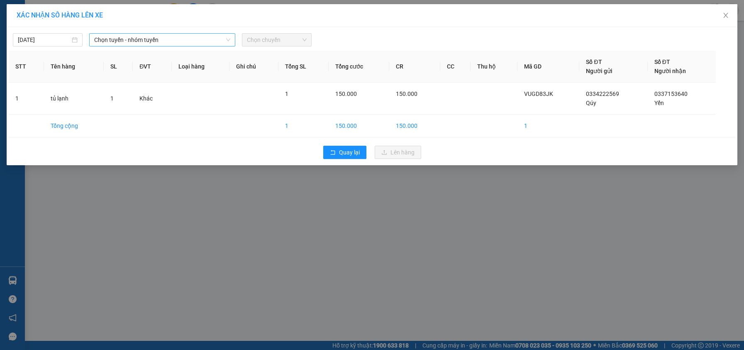
click at [186, 37] on span "Chọn tuyến - nhóm tuyến" at bounding box center [162, 40] width 136 height 12
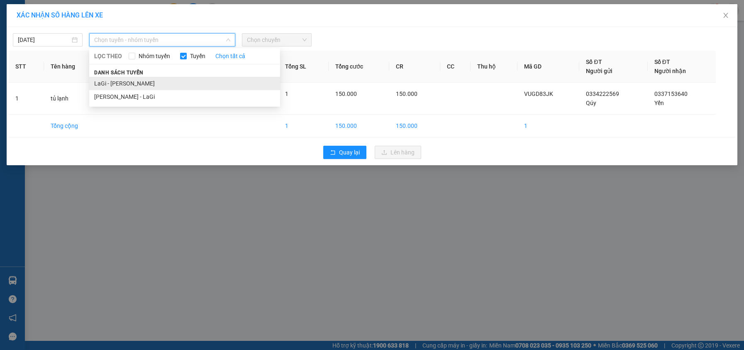
click at [128, 86] on li "LaGi - [PERSON_NAME]" at bounding box center [184, 83] width 191 height 13
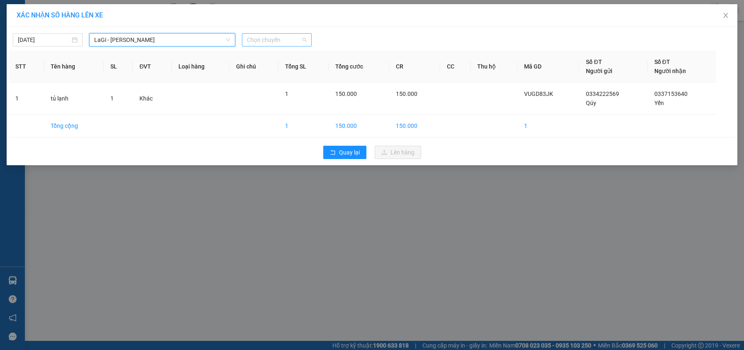
click at [264, 43] on span "Chọn chuyến" at bounding box center [277, 40] width 60 height 12
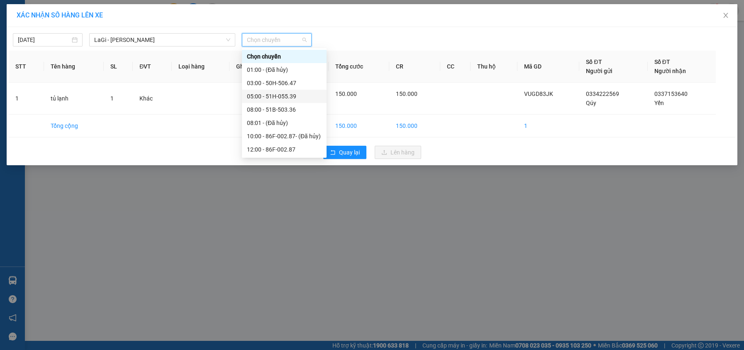
scroll to position [40, 0]
click at [271, 119] on div "14:00 - 51H-059.57" at bounding box center [284, 122] width 75 height 9
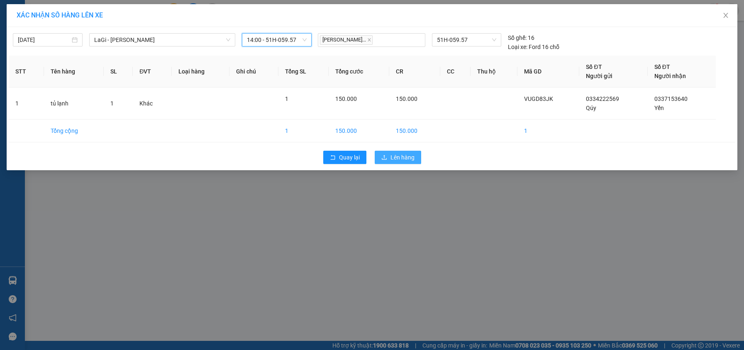
click at [403, 158] on span "Lên hàng" at bounding box center [403, 157] width 24 height 9
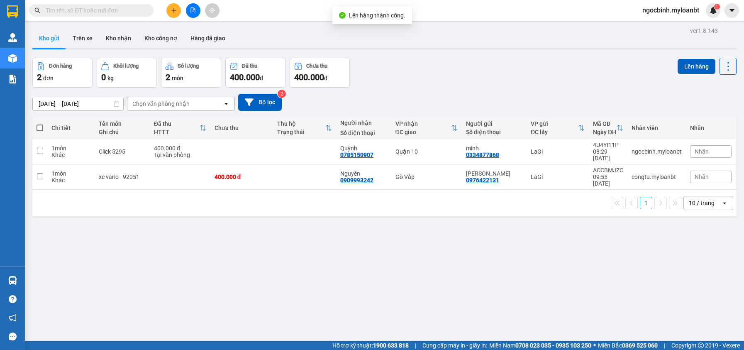
click at [406, 57] on div "ver 1.8.143 Kho gửi Trên xe Kho nhận Kho công nợ Hàng đã giao Đơn hàng 2 đơn Kh…" at bounding box center [384, 200] width 711 height 350
click at [193, 12] on icon "file-add" at bounding box center [193, 10] width 5 height 6
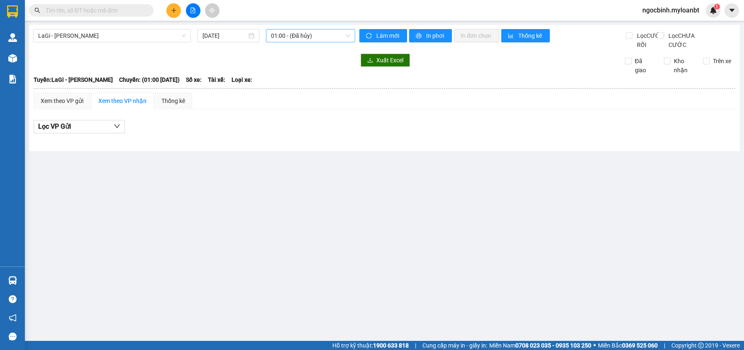
click at [303, 33] on span "01:00 - (Đã hủy)" at bounding box center [310, 35] width 79 height 12
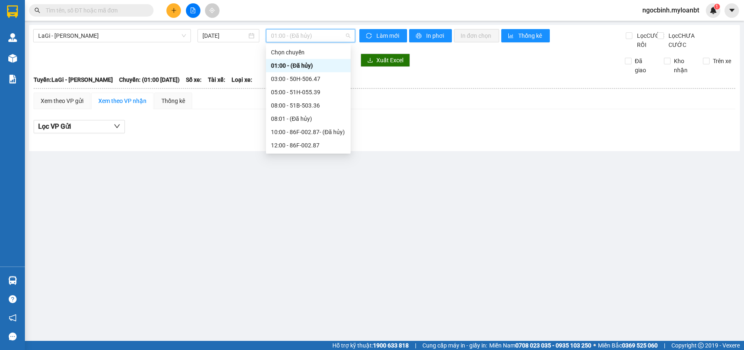
scroll to position [40, 0]
click at [296, 119] on div "14:00 - 51H-059.57" at bounding box center [308, 118] width 75 height 9
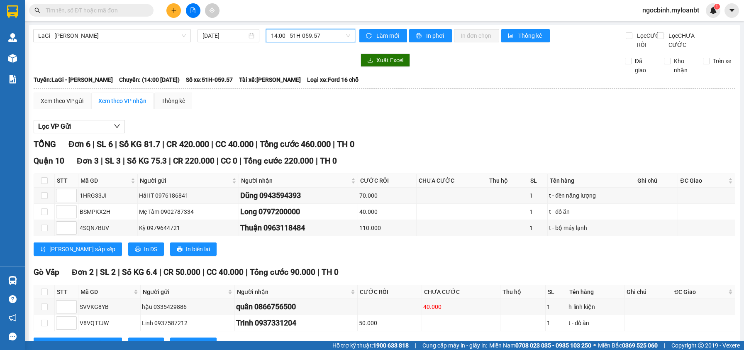
scroll to position [121, 0]
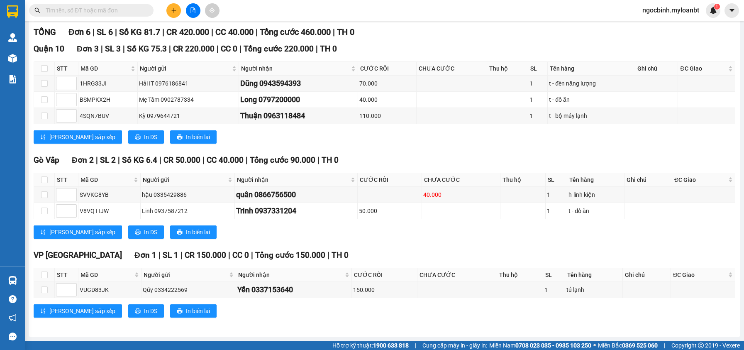
drag, startPoint x: 406, startPoint y: 232, endPoint x: 412, endPoint y: 236, distance: 7.5
click at [406, 232] on div "[PERSON_NAME] sắp xếp In DS In biên lai" at bounding box center [385, 231] width 702 height 13
click at [414, 240] on div "Gò Vấp Đơn 2 | SL 2 | Số KG 6.4 | CR 50.000 | CC 40.000 | Tổng cước 90.000 | …" at bounding box center [385, 199] width 702 height 91
click at [399, 237] on div "[PERSON_NAME] sắp xếp In DS In biên lai" at bounding box center [385, 231] width 702 height 13
click at [412, 150] on div "TỔNG Đơn 6 | SL 6 | Số KG 81.7 | CR 420.000 | CC 40.000 | Tổng cước 460.000 | T…" at bounding box center [385, 177] width 702 height 302
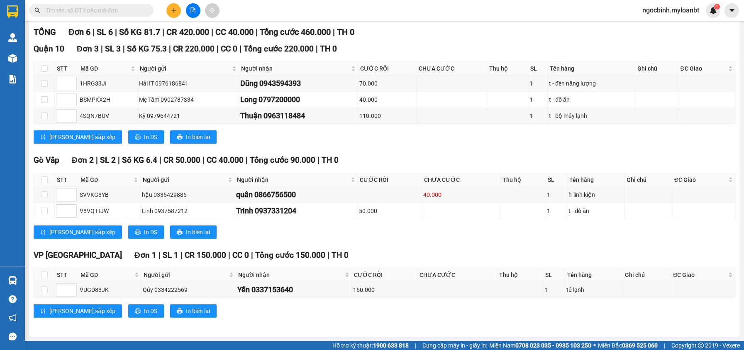
click at [417, 154] on div "Gò Vấp Đơn 2 | SL 2 | Số KG 6.4 | CR 50.000 | CC 40.000 | Tổng cước 90.000 | …" at bounding box center [385, 160] width 702 height 12
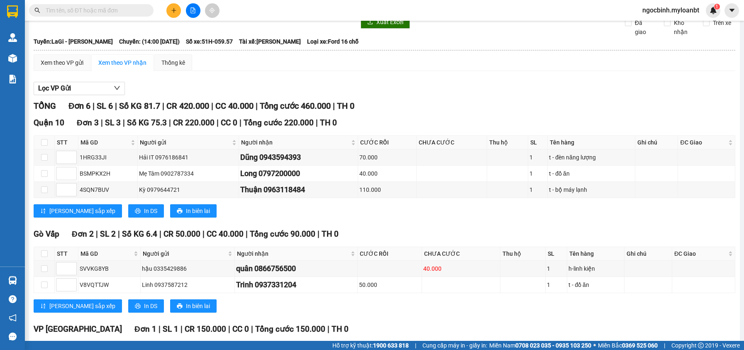
click at [449, 88] on div "Lọc VP Gửi TỔNG Đơn 6 | SL 6 | Số KG 81.7 | CR 420.000 | CC 40.000 | Tổng cước…" at bounding box center [385, 240] width 702 height 324
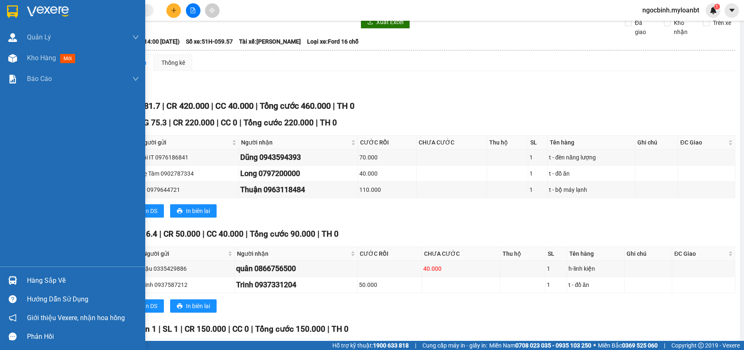
click at [44, 13] on img at bounding box center [48, 11] width 42 height 12
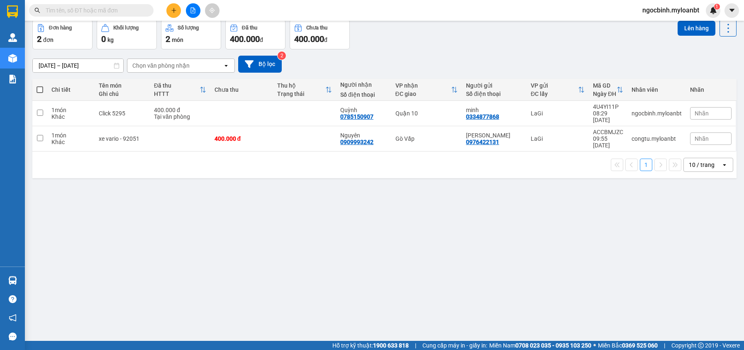
click at [86, 8] on input "text" at bounding box center [95, 10] width 98 height 9
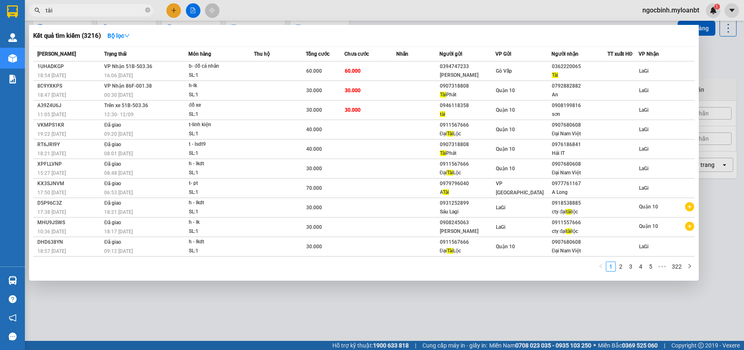
click at [75, 11] on input "tài" at bounding box center [95, 10] width 98 height 9
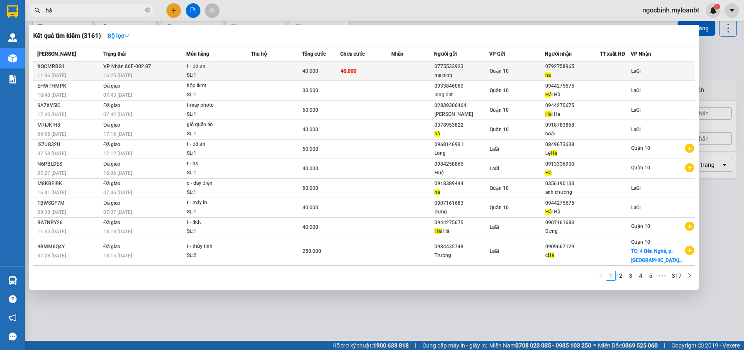
type input "hà"
click at [238, 66] on div "t - đồ ăn" at bounding box center [218, 66] width 62 height 9
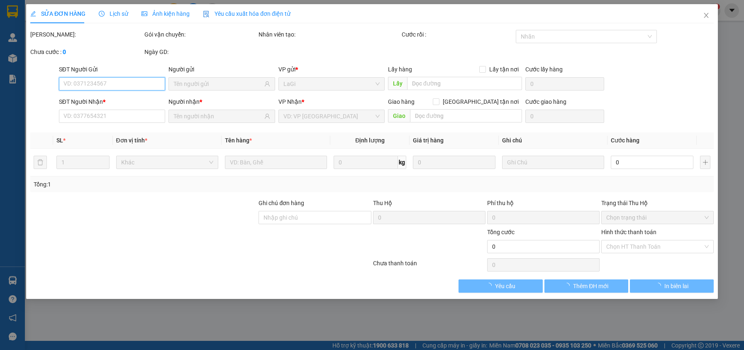
type input "0775533923"
type input "mẹ bình"
type input "0792758965"
type input "hà"
type input "40.000"
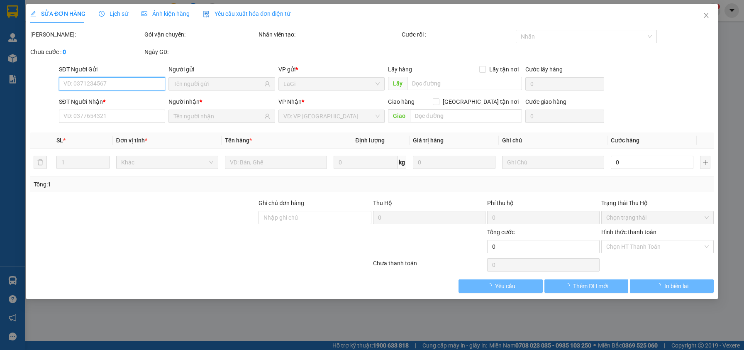
type input "40.000"
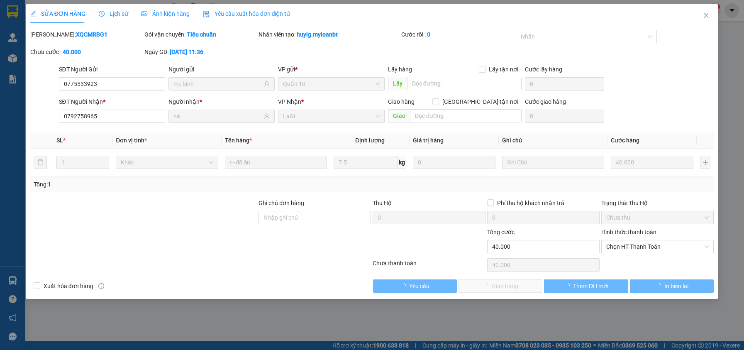
click at [115, 15] on span "Lịch sử" at bounding box center [113, 13] width 29 height 7
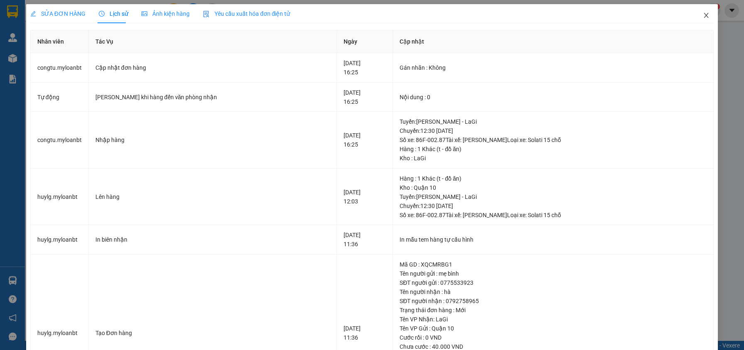
click at [703, 15] on icon "close" at bounding box center [706, 15] width 7 height 7
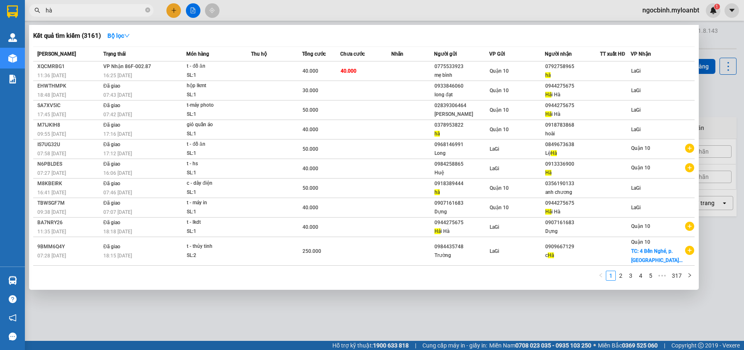
click at [117, 13] on input "hà" at bounding box center [95, 10] width 98 height 9
click at [117, 11] on input "hà" at bounding box center [95, 10] width 98 height 9
click at [707, 105] on div at bounding box center [372, 175] width 744 height 350
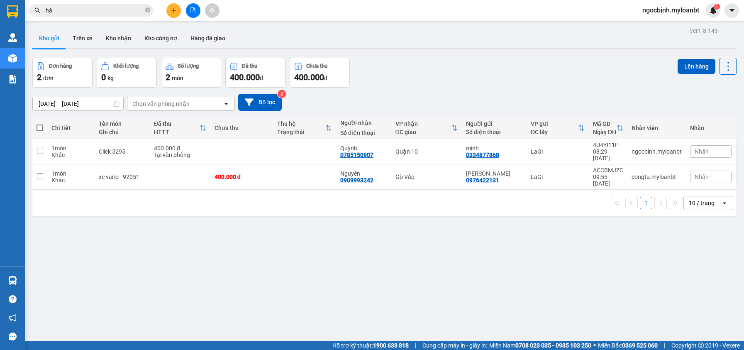
click at [378, 77] on div "Đơn hàng 2 đơn Khối lượng 0 kg Số lượng 2 món Đã thu 400.000 đ Chưa thu 400.000…" at bounding box center [384, 73] width 704 height 30
click at [147, 11] on icon "close-circle" at bounding box center [147, 9] width 5 height 5
click at [121, 34] on button "Kho nhận" at bounding box center [118, 38] width 39 height 20
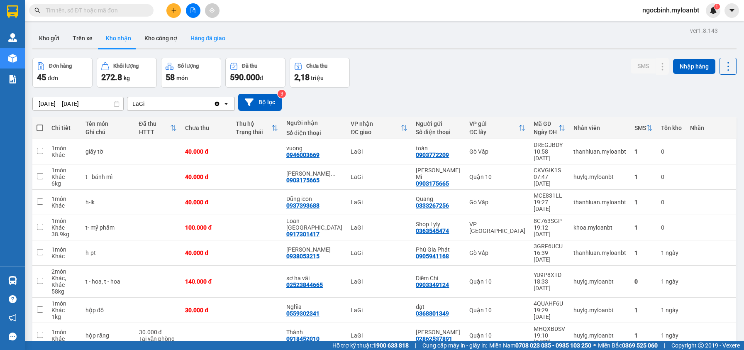
click at [208, 44] on button "Hàng đã giao" at bounding box center [208, 38] width 48 height 20
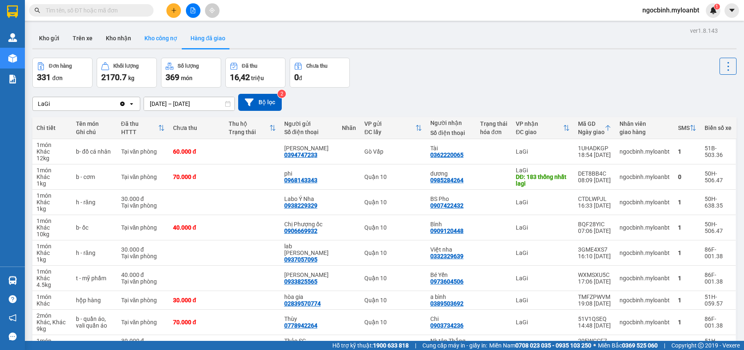
click at [164, 37] on button "Kho công nợ" at bounding box center [161, 38] width 46 height 20
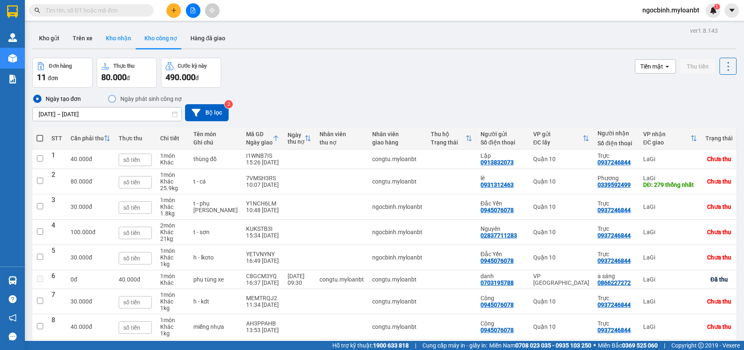
click at [135, 40] on button "Kho nhận" at bounding box center [118, 38] width 39 height 20
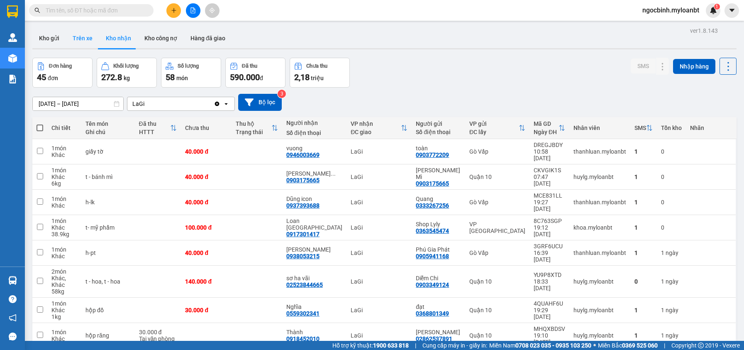
click at [94, 38] on button "Trên xe" at bounding box center [82, 38] width 33 height 20
type input "[DATE] – [DATE]"
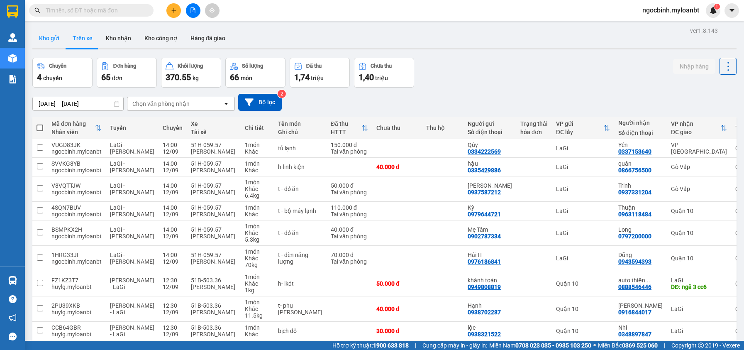
click at [55, 38] on button "Kho gửi" at bounding box center [49, 38] width 34 height 20
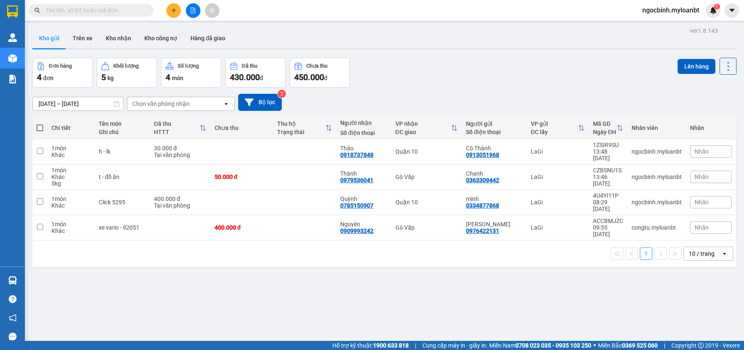
click at [166, 7] on div at bounding box center [193, 10] width 62 height 15
click at [175, 12] on icon "plus" at bounding box center [174, 10] width 6 height 6
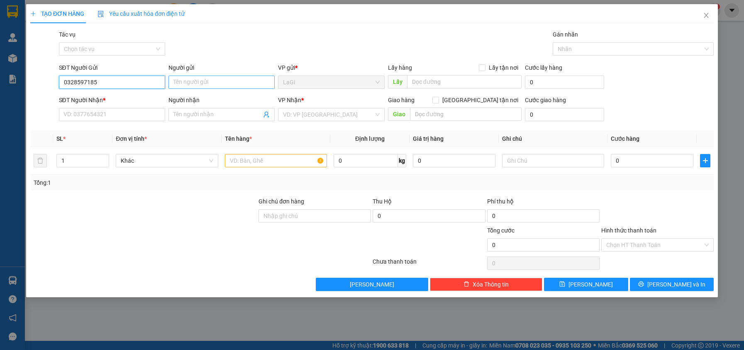
type input "0328597185"
click at [199, 85] on input "Người gửi" at bounding box center [222, 82] width 106 height 13
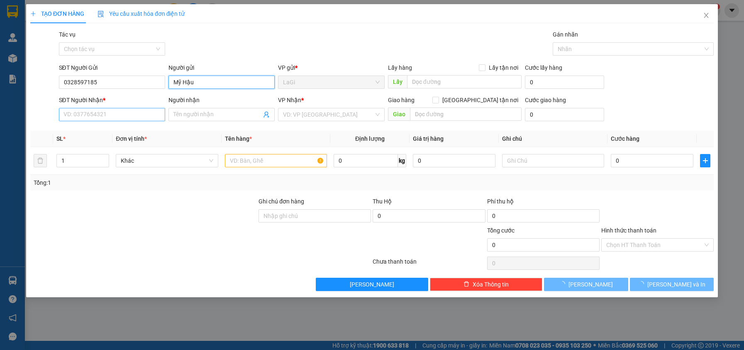
type input "Mỹ Hậu"
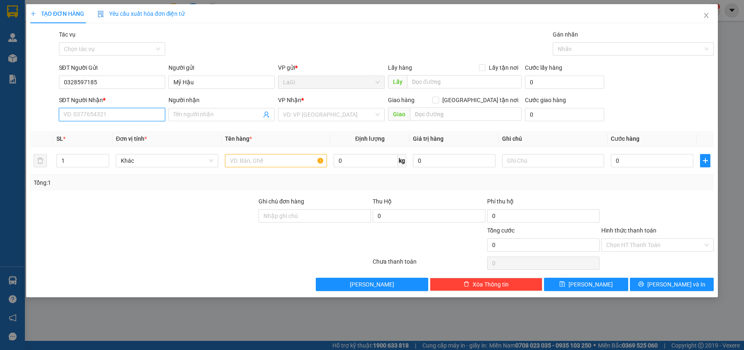
click at [130, 113] on input "SĐT Người Nhận *" at bounding box center [112, 114] width 106 height 13
type input "0784230500"
click at [203, 112] on input "Người nhận" at bounding box center [218, 114] width 88 height 9
type input "[PERSON_NAME]"
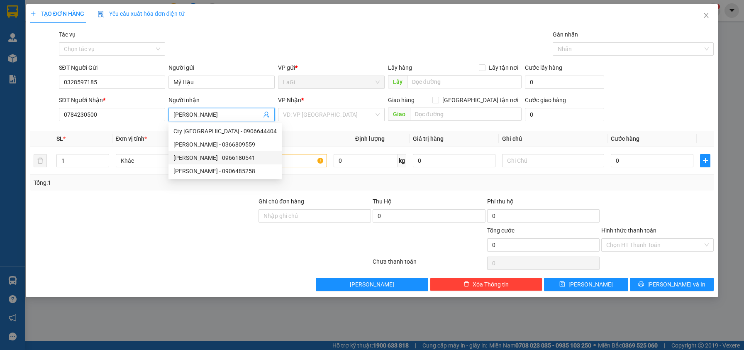
click at [258, 154] on div "[PERSON_NAME] - 0966180541" at bounding box center [225, 157] width 103 height 9
type input "0966180541"
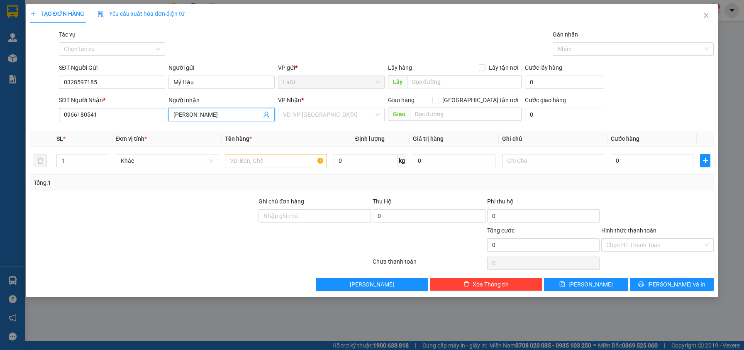
type input "[PERSON_NAME]"
click at [115, 113] on input "0966180541" at bounding box center [112, 114] width 106 height 13
type input "0784230500"
click at [246, 161] on input "text" at bounding box center [276, 160] width 102 height 13
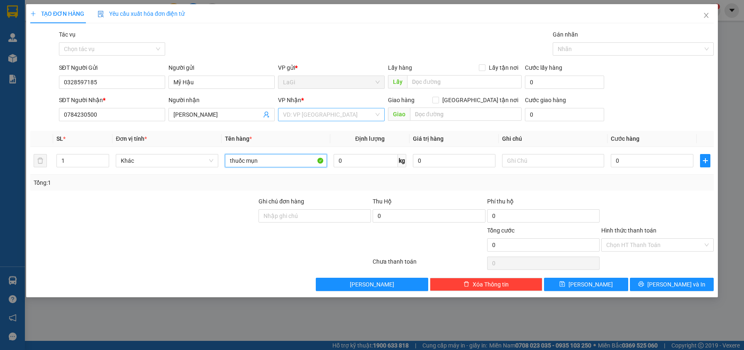
type input "thuốc mụn"
click at [354, 119] on input "search" at bounding box center [328, 114] width 90 height 12
click at [336, 142] on div "Gò Vấp" at bounding box center [331, 144] width 96 height 9
click at [661, 161] on input "0" at bounding box center [652, 160] width 83 height 13
click at [367, 114] on span "Gò Vấp" at bounding box center [331, 114] width 96 height 12
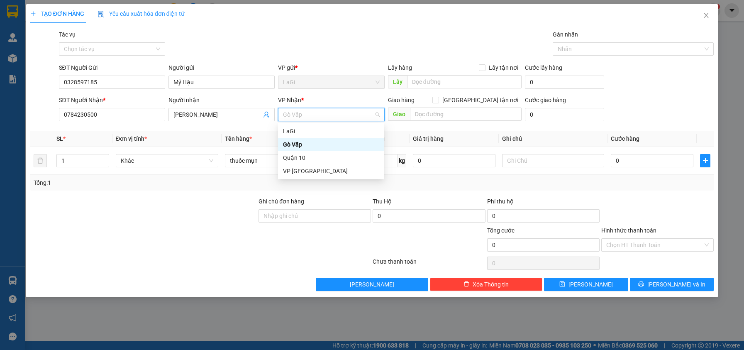
click at [347, 141] on div "Gò Vấp" at bounding box center [331, 144] width 96 height 9
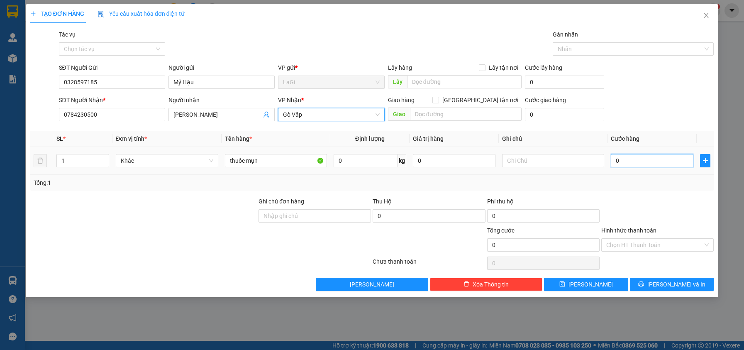
click at [653, 165] on input "0" at bounding box center [652, 160] width 83 height 13
type input "4"
type input "40"
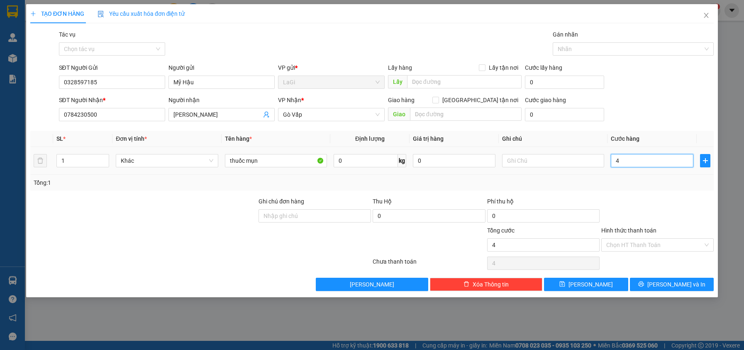
type input "40"
type input "400"
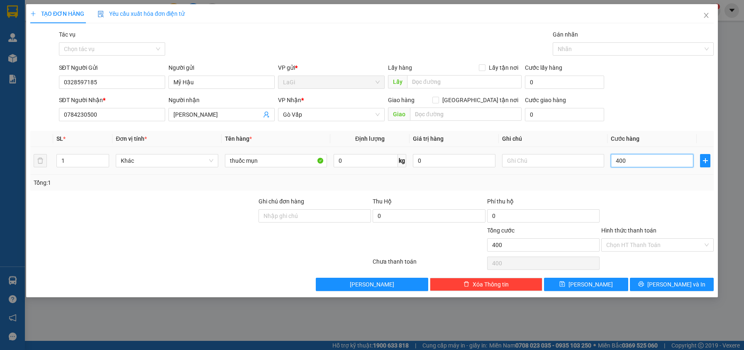
type input "4.000"
type input "40.000"
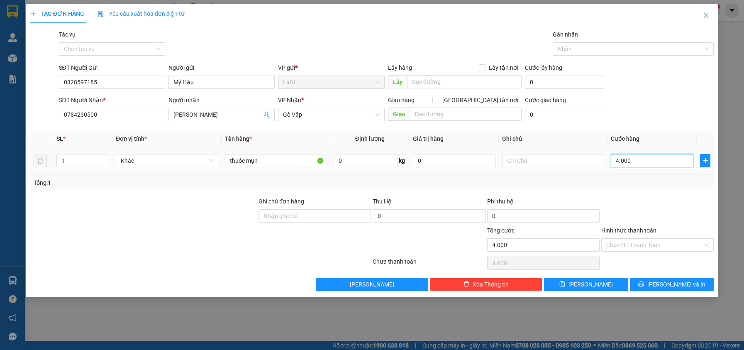
type input "40.000"
click at [681, 280] on span "[PERSON_NAME] và In" at bounding box center [677, 284] width 58 height 9
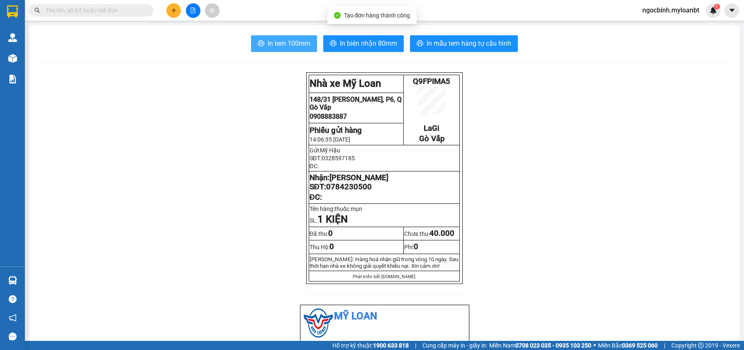
click at [280, 47] on span "In tem 100mm" at bounding box center [289, 43] width 43 height 10
click at [105, 12] on input "text" at bounding box center [95, 10] width 98 height 9
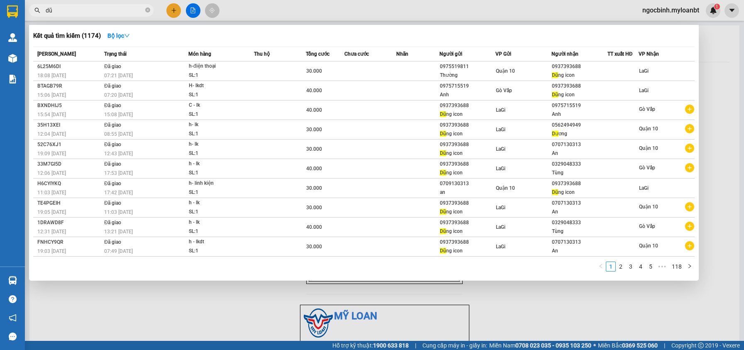
type input "d"
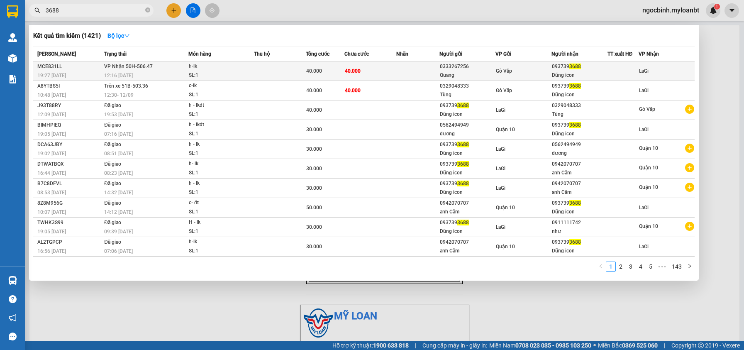
type input "3688"
click at [618, 66] on td at bounding box center [623, 71] width 31 height 20
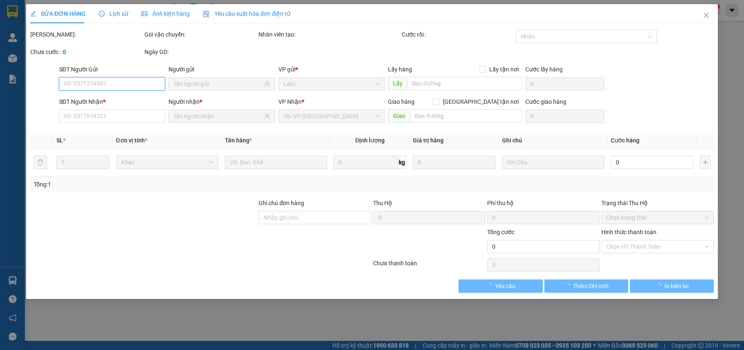
type input "0333267256"
type input "Quang"
type input "0937393688"
type input "Dũng icon"
type input "40.000"
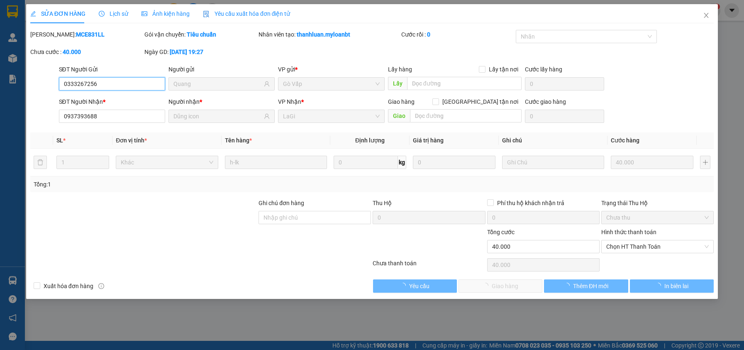
click at [633, 247] on span "Chọn HT Thanh Toán" at bounding box center [657, 246] width 103 height 12
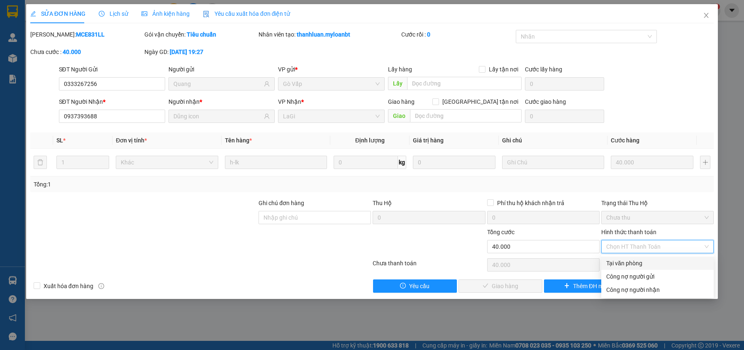
click at [628, 263] on div "Tại văn phòng" at bounding box center [657, 263] width 103 height 9
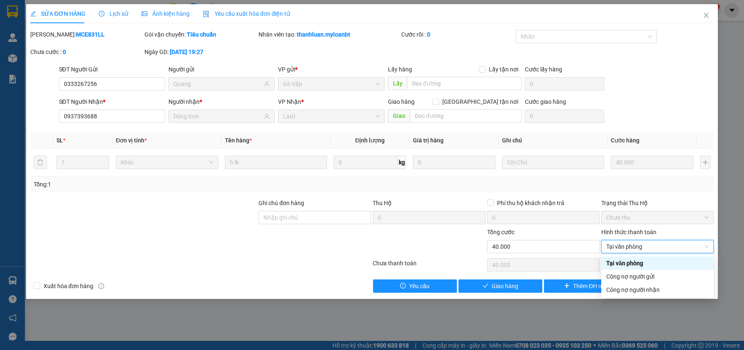
type input "0"
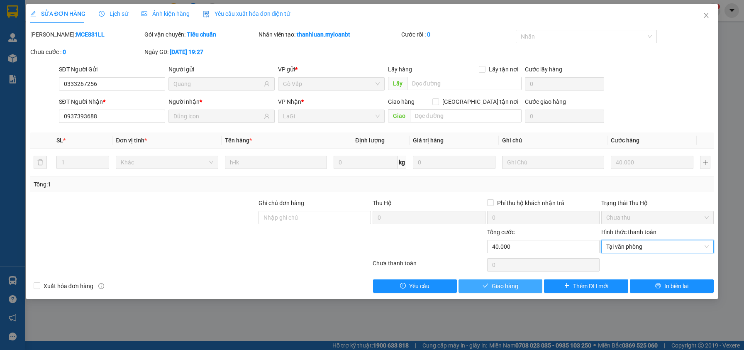
click at [531, 284] on button "Giao hàng" at bounding box center [501, 285] width 84 height 13
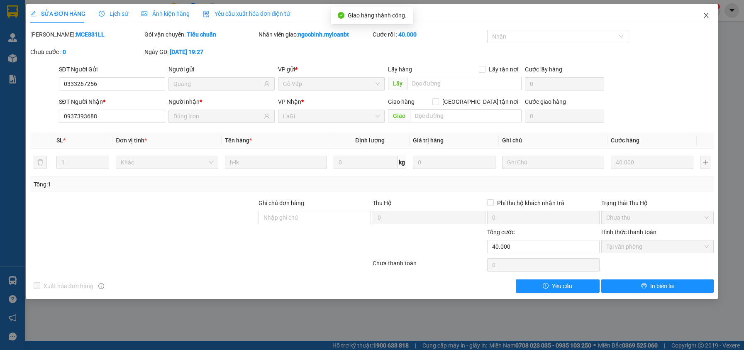
click at [704, 19] on icon "close" at bounding box center [706, 15] width 7 height 7
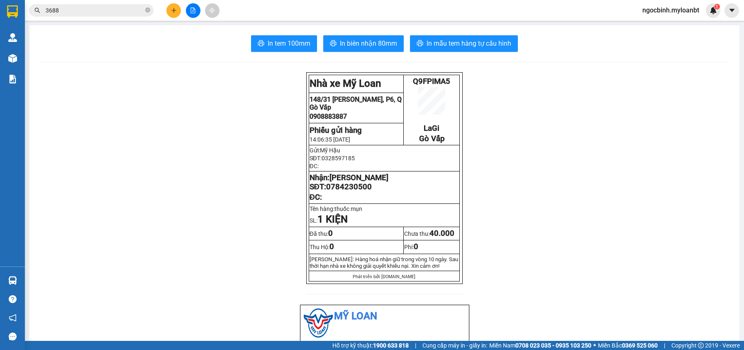
click at [101, 10] on input "3688" at bounding box center [95, 10] width 98 height 9
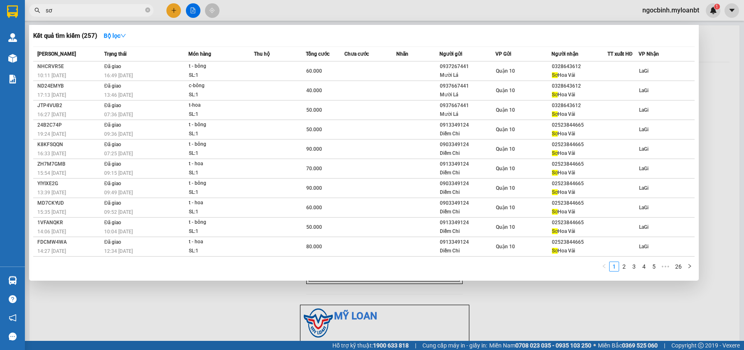
type input "s"
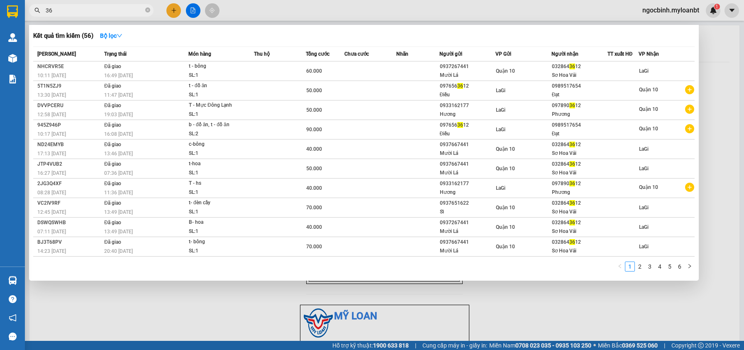
type input "3"
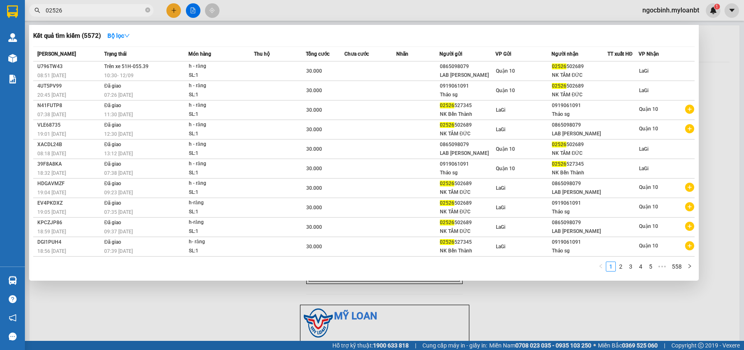
type input "0252"
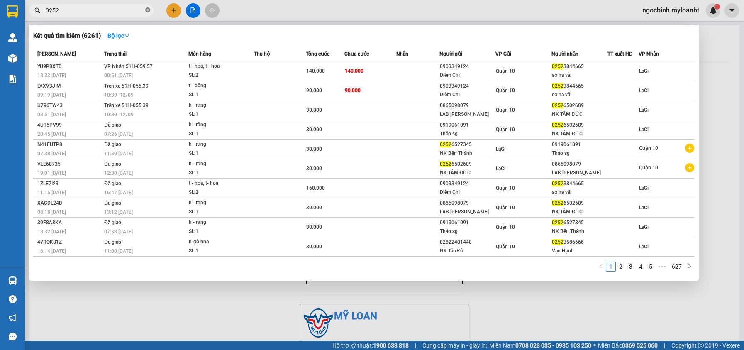
click at [149, 11] on icon "close-circle" at bounding box center [147, 9] width 5 height 5
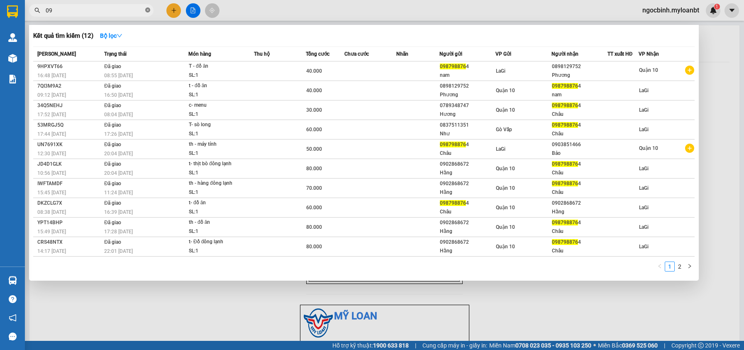
type input "0"
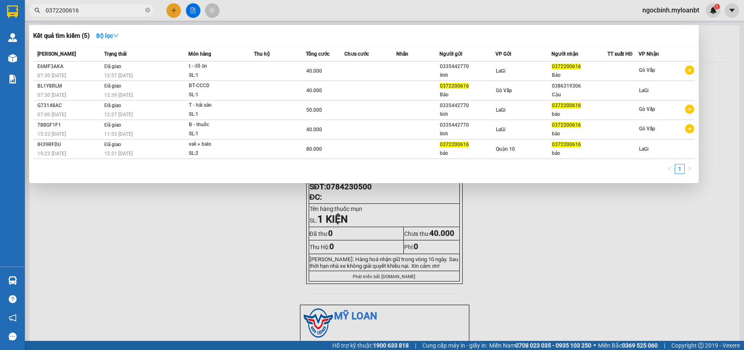
type input "0372200616"
click at [148, 13] on span at bounding box center [147, 11] width 5 height 8
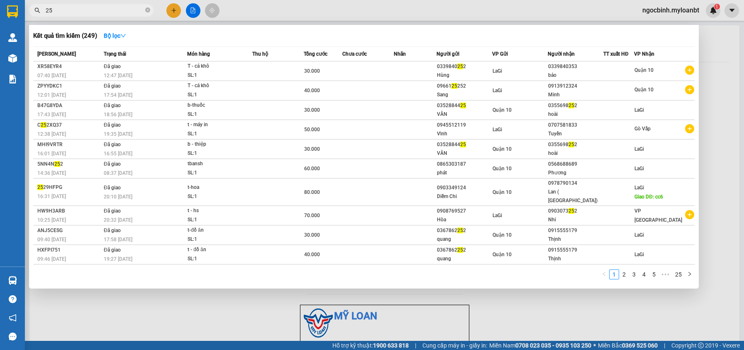
type input "2"
type input "sơ ha"
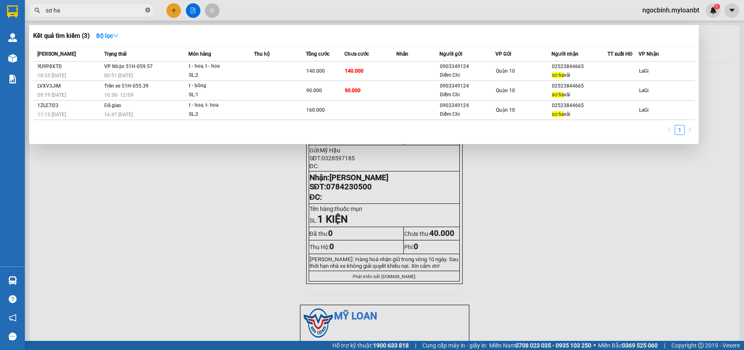
click at [147, 12] on icon "close-circle" at bounding box center [147, 9] width 5 height 5
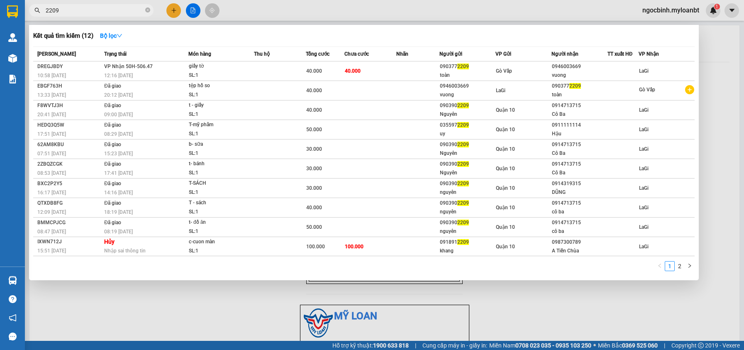
type input "2209"
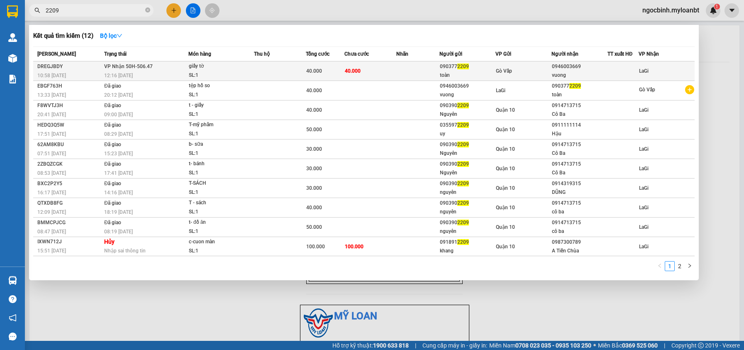
click at [358, 75] on td "40.000" at bounding box center [371, 71] width 52 height 20
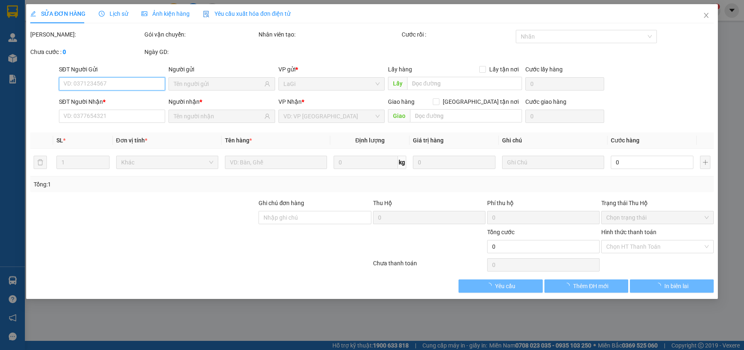
type input "0903772209"
type input "toàn"
type input "0946003669"
type input "vuong"
type input "40.000"
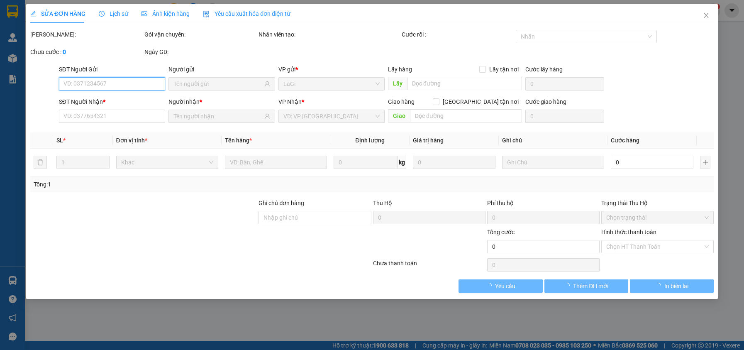
type input "40.000"
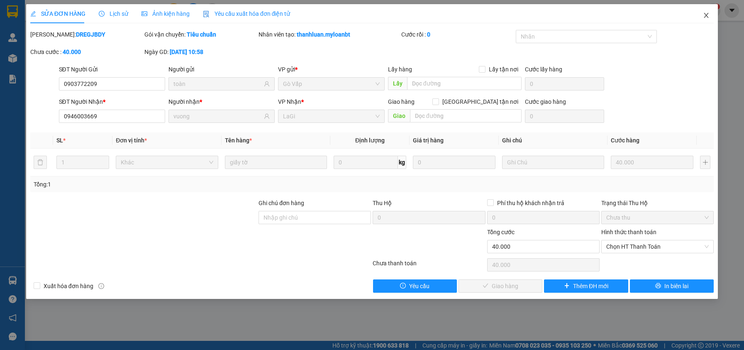
click at [705, 16] on icon "close" at bounding box center [706, 15] width 7 height 7
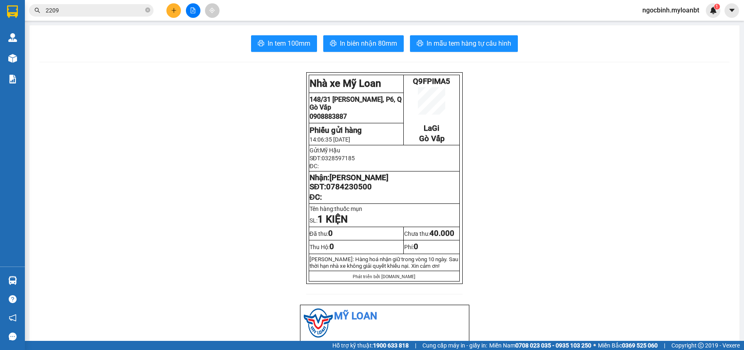
click at [126, 12] on input "2209" at bounding box center [95, 10] width 98 height 9
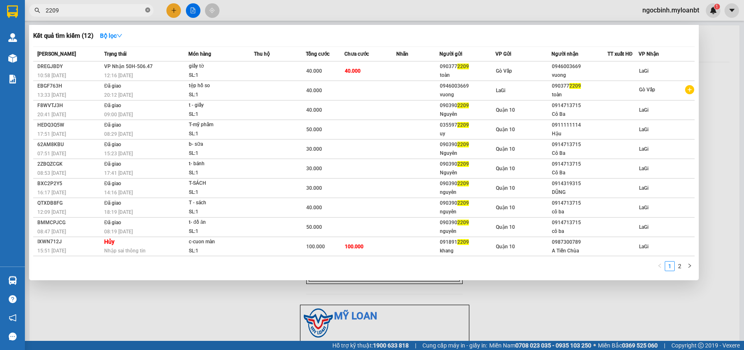
click at [146, 12] on icon "close-circle" at bounding box center [147, 9] width 5 height 5
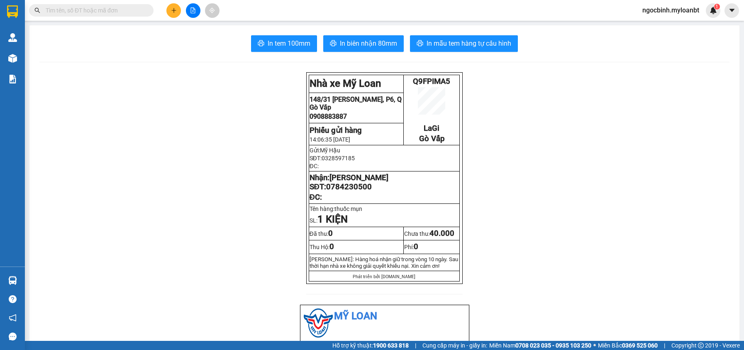
click at [170, 10] on button at bounding box center [173, 10] width 15 height 15
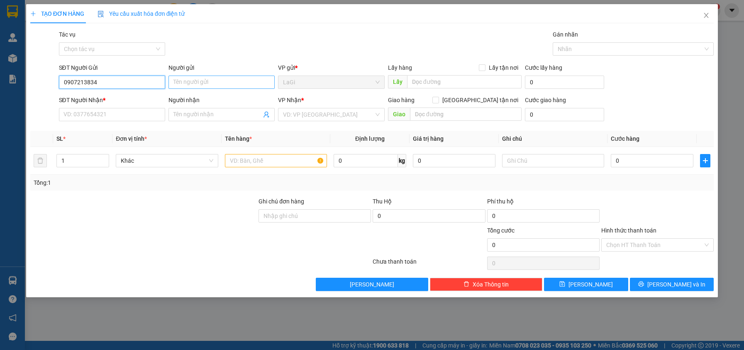
type input "0907213834"
click at [193, 83] on input "Người gửi" at bounding box center [222, 82] width 106 height 13
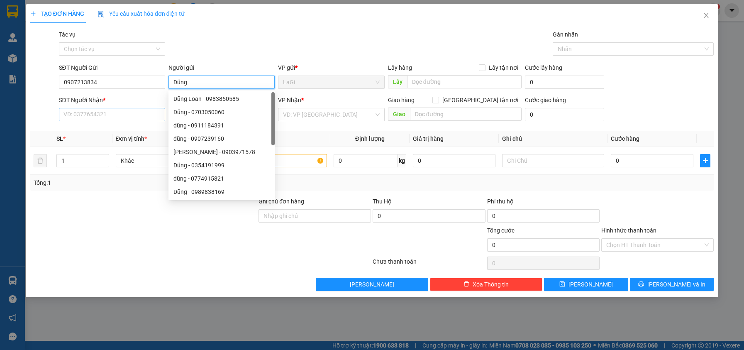
type input "Dũng"
click at [114, 116] on input "SĐT Người Nhận *" at bounding box center [112, 114] width 106 height 13
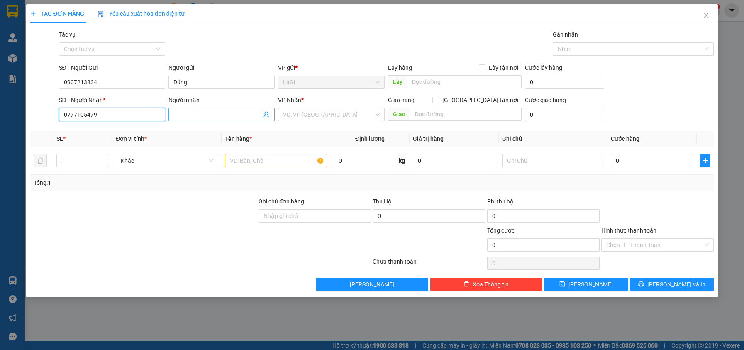
type input "0777105479"
click at [172, 112] on span at bounding box center [222, 114] width 106 height 13
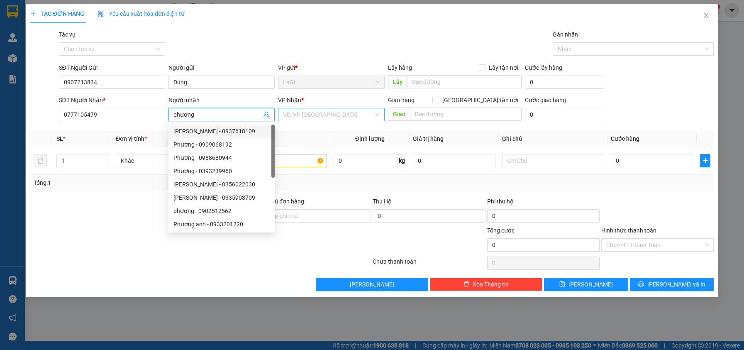
type input "phương"
click at [339, 118] on input "search" at bounding box center [328, 114] width 90 height 12
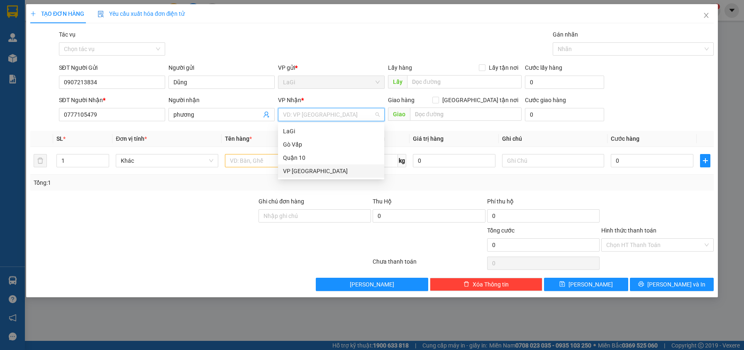
click at [317, 169] on div "VP [GEOGRAPHIC_DATA]" at bounding box center [331, 170] width 96 height 9
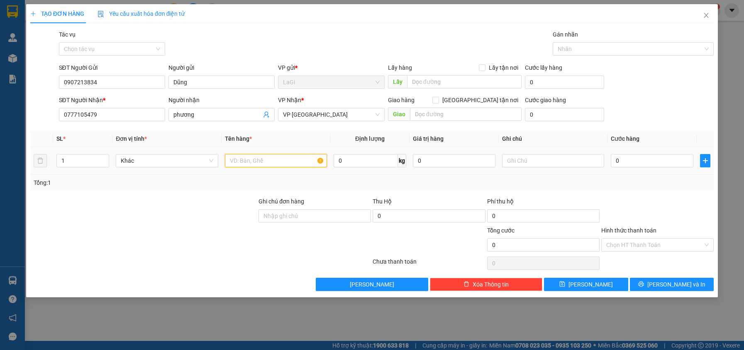
click at [268, 159] on input "text" at bounding box center [276, 160] width 102 height 13
type input "b - quần áo"
click at [633, 161] on input "0" at bounding box center [652, 160] width 83 height 13
type input "4"
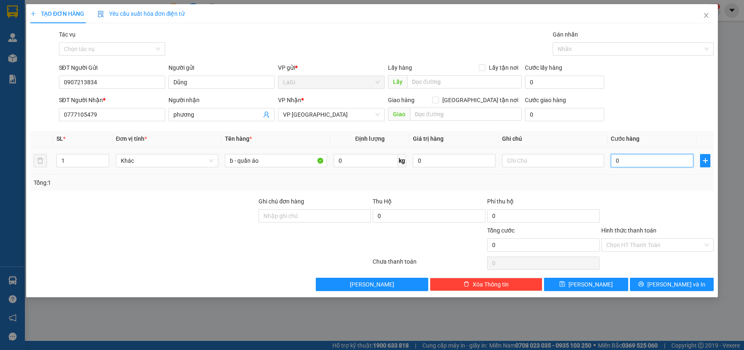
type input "4"
type input "40"
type input "400"
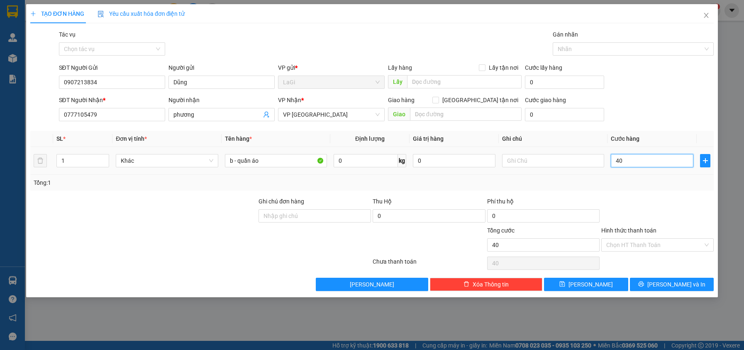
type input "400"
type input "4.000"
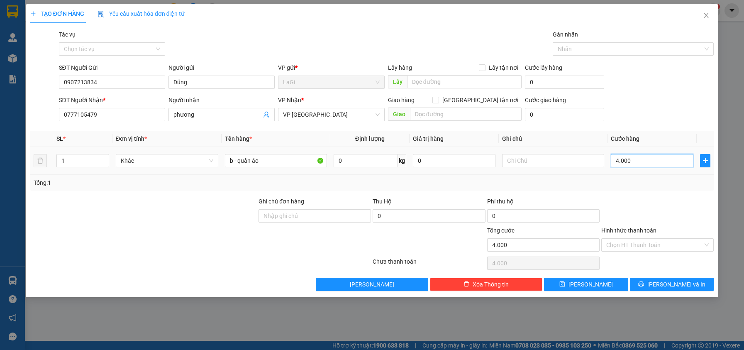
type input "40.000"
click at [647, 244] on input "Hình thức thanh toán" at bounding box center [654, 245] width 97 height 12
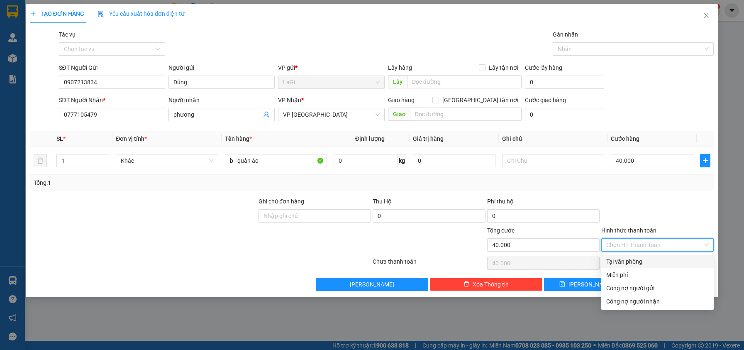
click at [644, 263] on div "Tại văn phòng" at bounding box center [657, 261] width 103 height 9
type input "0"
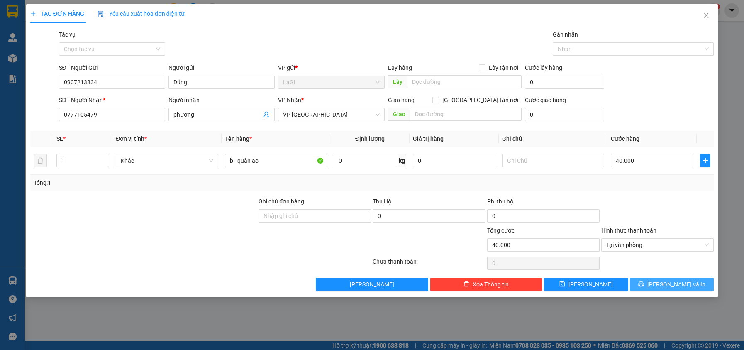
click at [654, 289] on button "[PERSON_NAME] và In" at bounding box center [672, 284] width 84 height 13
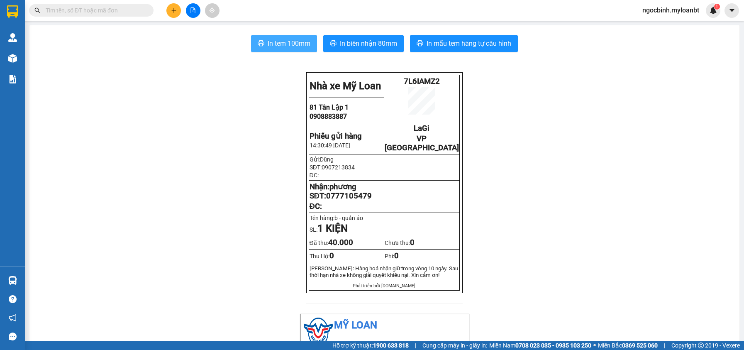
click at [301, 44] on span "In tem 100mm" at bounding box center [289, 43] width 43 height 10
click at [181, 10] on button at bounding box center [173, 10] width 15 height 15
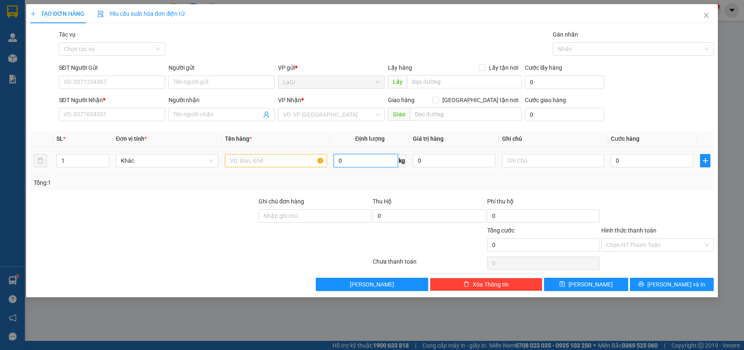
click at [357, 161] on input "0" at bounding box center [366, 160] width 64 height 13
type input "25"
click at [274, 158] on input "text" at bounding box center [276, 160] width 102 height 13
type input "b - quần áo"
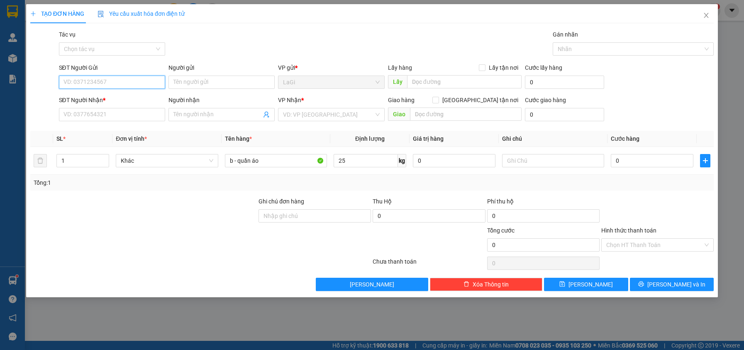
click at [120, 85] on input "SĐT Người Gửi" at bounding box center [112, 82] width 106 height 13
type input "3"
type input "0387069176"
click at [211, 86] on input "Người gửi" at bounding box center [222, 82] width 106 height 13
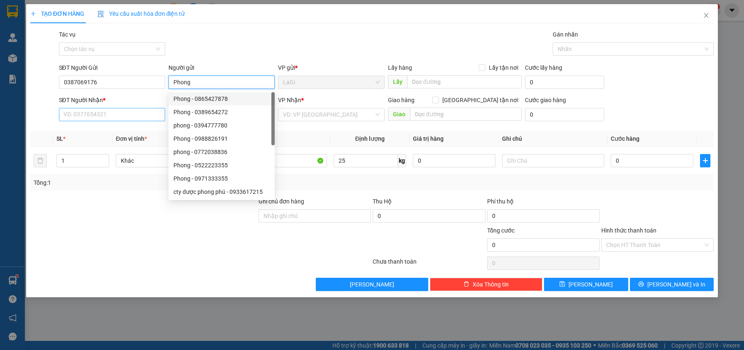
type input "Phong"
click at [81, 117] on input "SĐT Người Nhận *" at bounding box center [112, 114] width 106 height 13
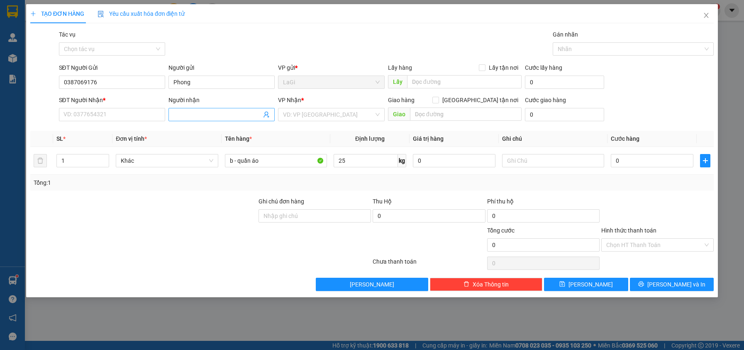
click at [252, 109] on span at bounding box center [222, 114] width 106 height 13
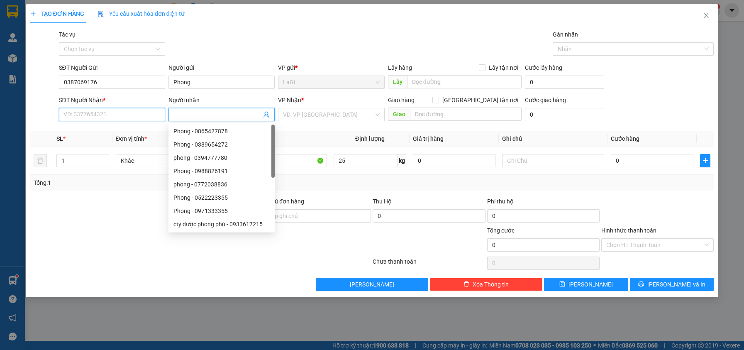
click at [111, 110] on input "SĐT Người Nhận *" at bounding box center [112, 114] width 106 height 13
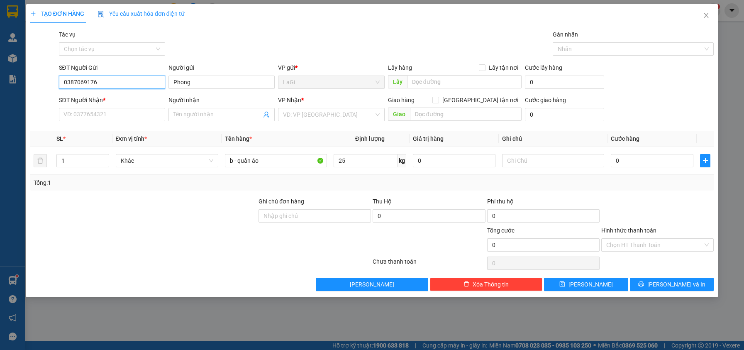
click at [103, 84] on input "0387069176" at bounding box center [112, 82] width 106 height 13
click at [108, 109] on input "SĐT Người Nhận *" at bounding box center [112, 114] width 106 height 13
paste input "0387069176"
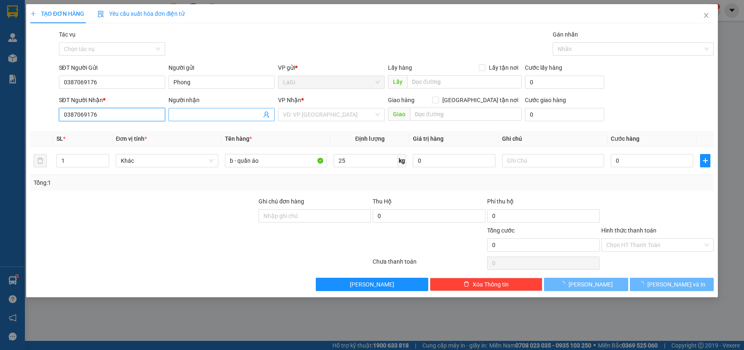
type input "0387069176"
click at [229, 119] on input "Người nhận" at bounding box center [218, 114] width 88 height 9
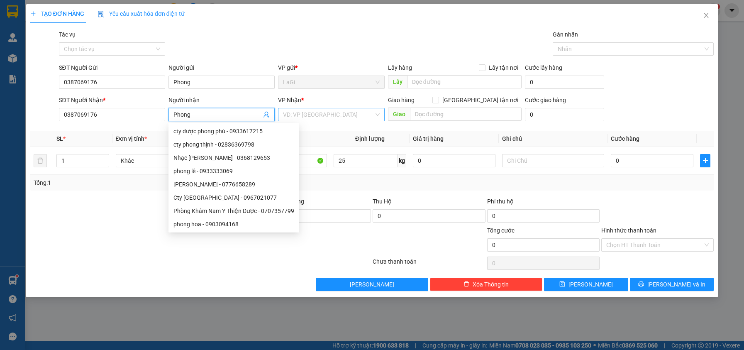
type input "Phong"
click at [324, 112] on input "search" at bounding box center [328, 114] width 90 height 12
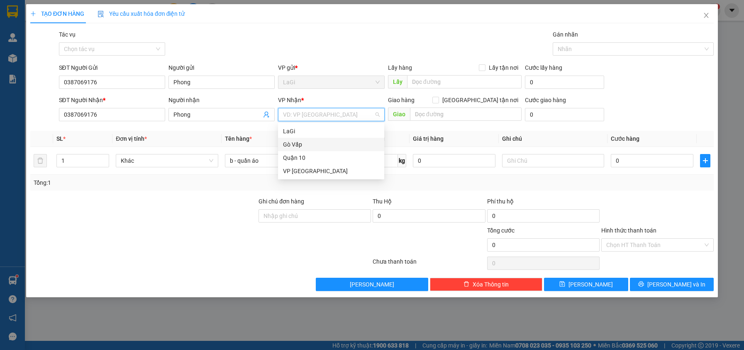
click at [324, 144] on div "Gò Vấp" at bounding box center [331, 144] width 96 height 9
click at [328, 158] on div "Quận 10" at bounding box center [331, 157] width 96 height 9
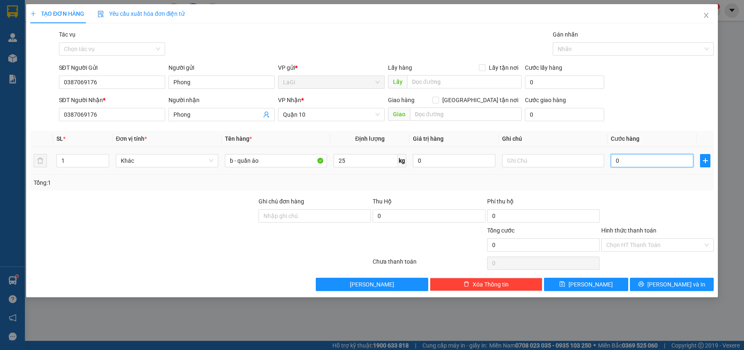
click at [642, 164] on input "0" at bounding box center [652, 160] width 83 height 13
type input "7"
type input "70"
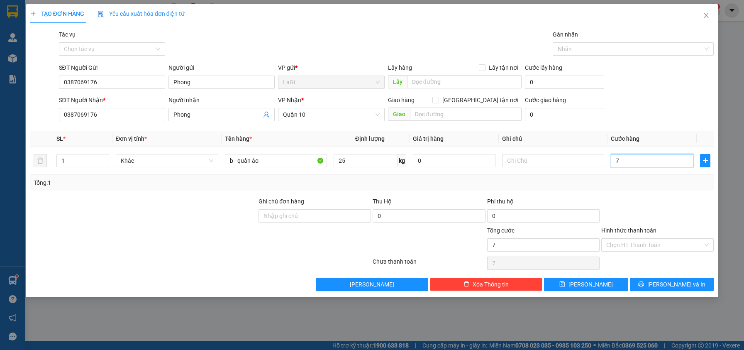
type input "70"
type input "700"
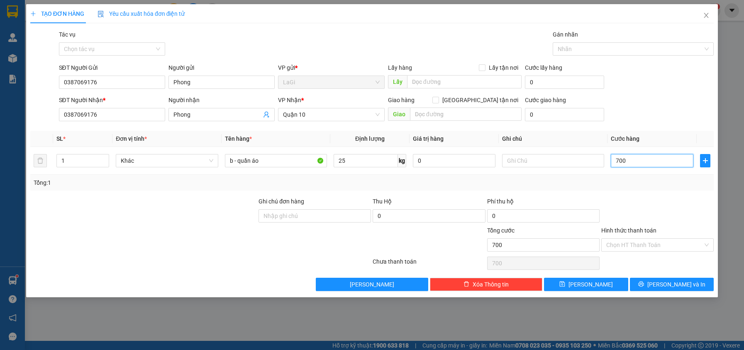
type input "7.000"
type input "70.000"
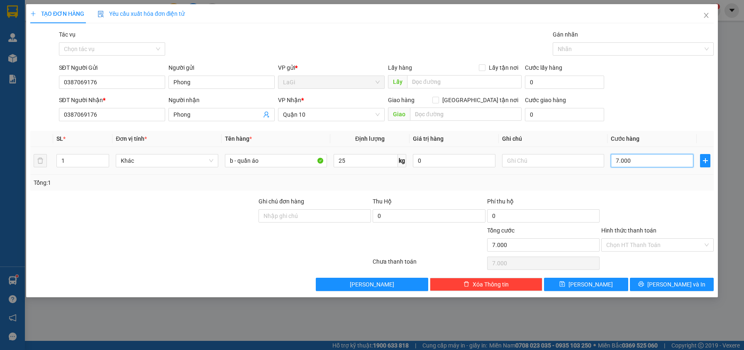
type input "70.000"
click at [660, 280] on button "[PERSON_NAME] và In" at bounding box center [672, 284] width 84 height 13
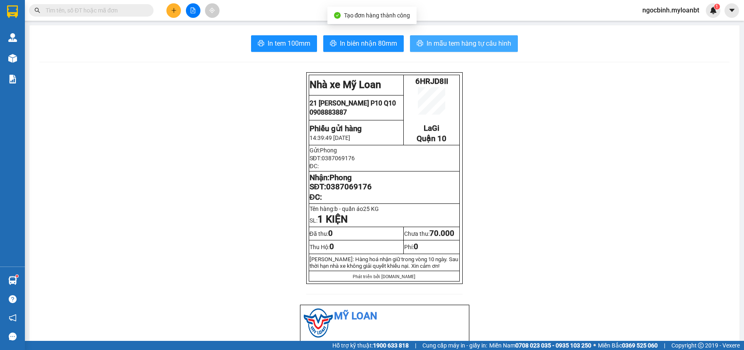
click at [427, 44] on span "In mẫu tem hàng tự cấu hình" at bounding box center [469, 43] width 85 height 10
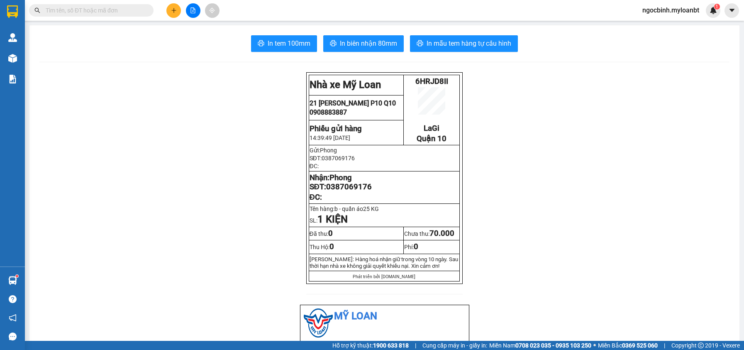
click at [123, 12] on input "text" at bounding box center [95, 10] width 98 height 9
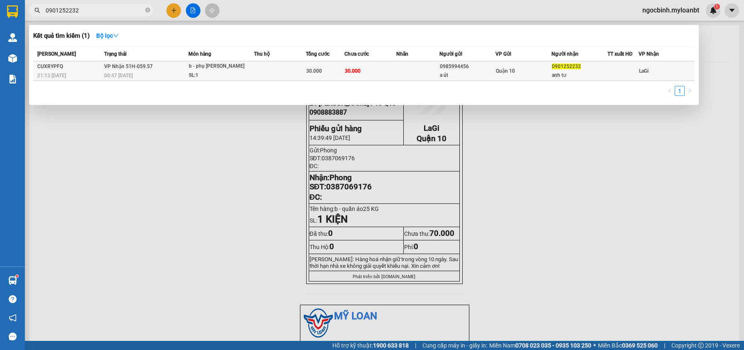
type input "0901252232"
click at [459, 73] on div "a út" at bounding box center [467, 75] width 55 height 9
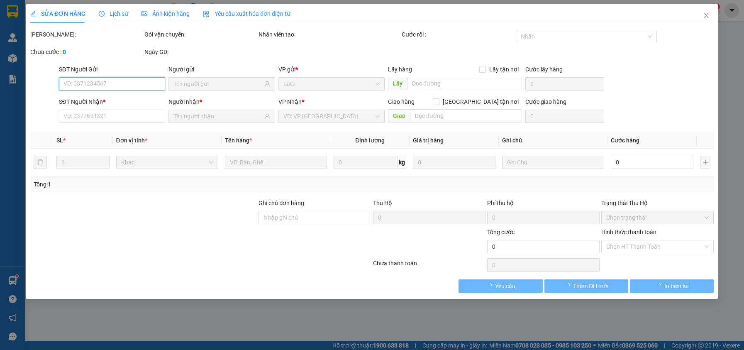
type input "0985994456"
type input "a út"
type input "0901252232"
type input "anh tư"
type input "30.000"
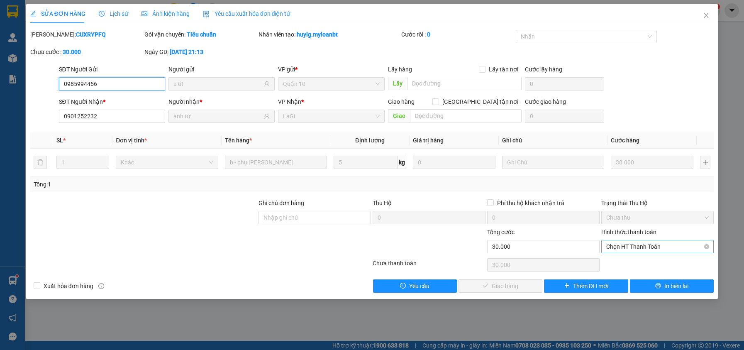
click at [668, 244] on span "Chọn HT Thanh Toán" at bounding box center [657, 246] width 103 height 12
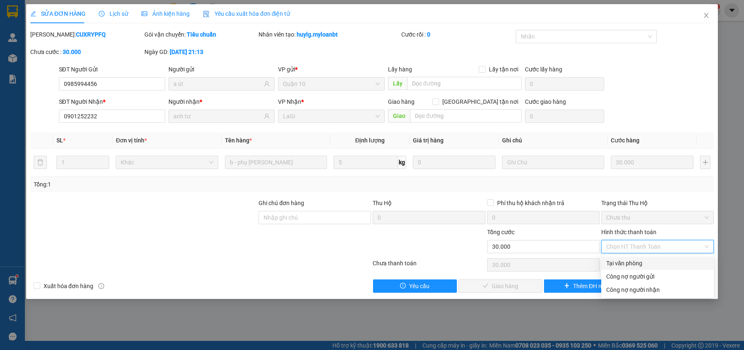
click at [654, 263] on div "Tại văn phòng" at bounding box center [657, 263] width 103 height 9
type input "0"
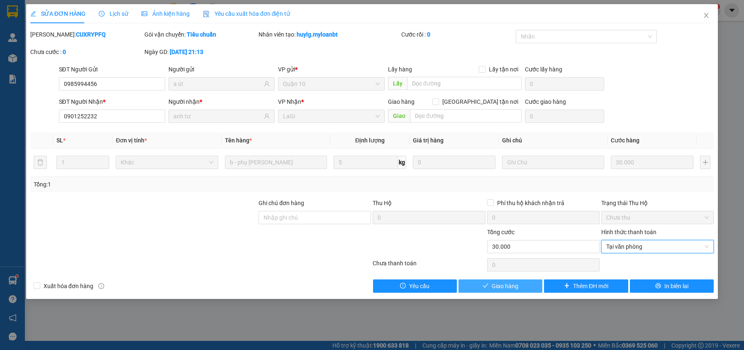
click at [513, 289] on span "Giao hàng" at bounding box center [505, 285] width 27 height 9
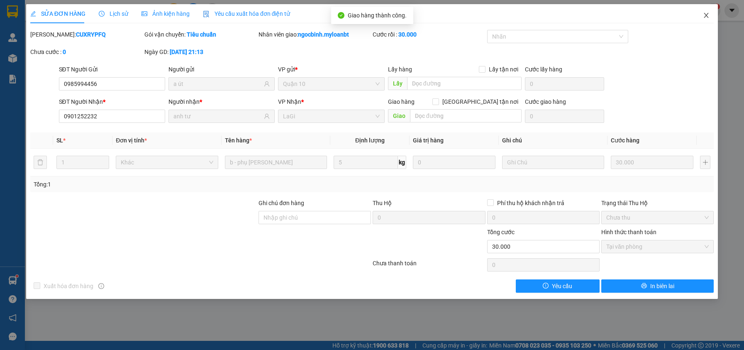
click at [707, 20] on span "Close" at bounding box center [706, 15] width 23 height 23
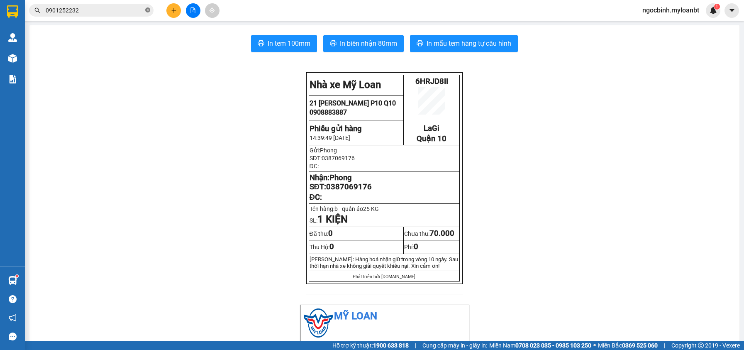
click at [146, 8] on icon "close-circle" at bounding box center [147, 9] width 5 height 5
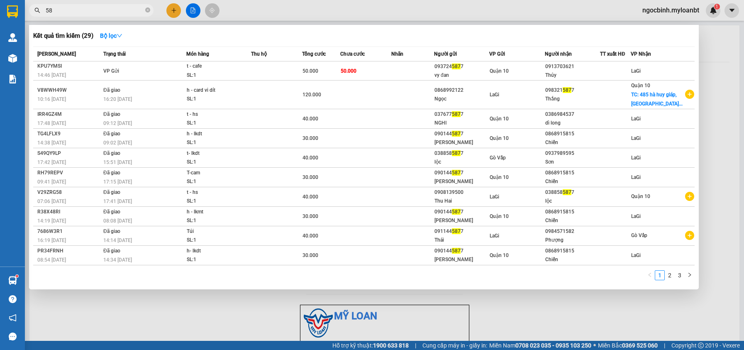
type input "5"
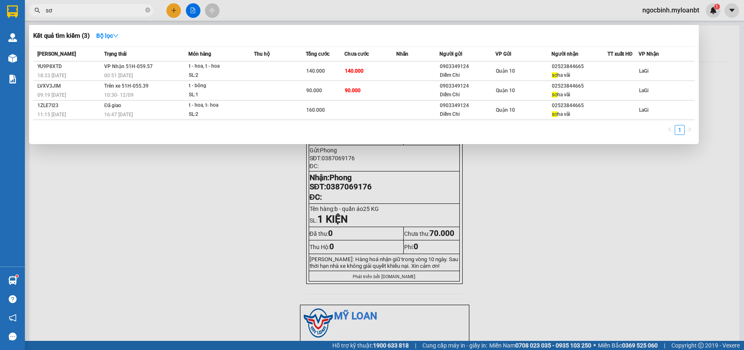
type input "s"
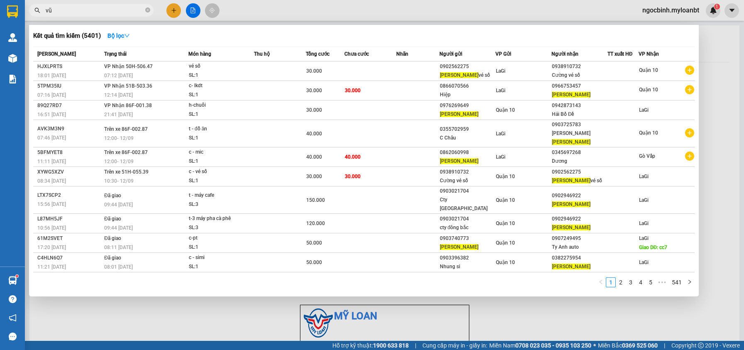
type input "vũ"
click at [174, 9] on div at bounding box center [372, 175] width 744 height 350
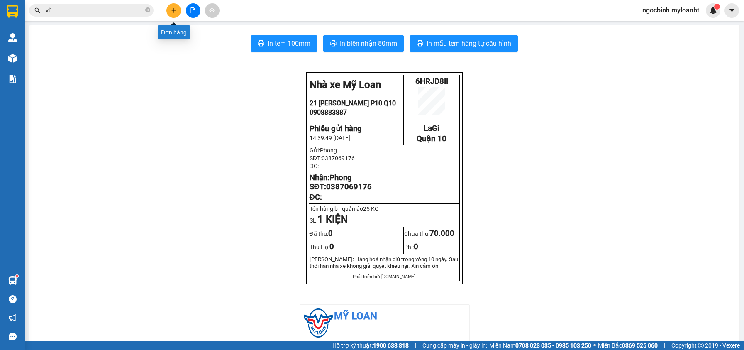
click at [174, 9] on icon "plus" at bounding box center [174, 10] width 6 height 6
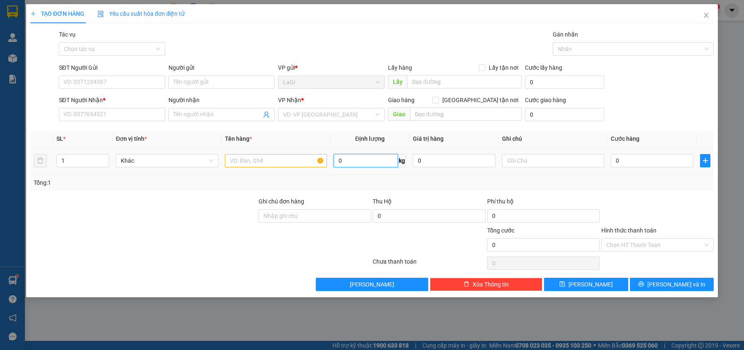
click at [374, 163] on input "0" at bounding box center [366, 160] width 64 height 13
type input "6.75"
click at [115, 87] on input "SĐT Người Gửi" at bounding box center [112, 82] width 106 height 13
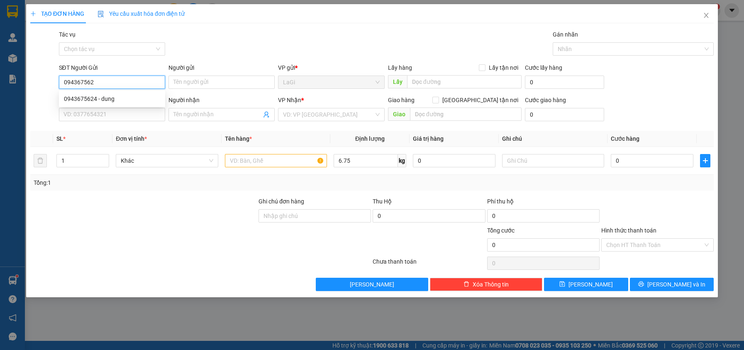
type input "0943675624"
click at [122, 97] on div "0943675624 - dung" at bounding box center [112, 98] width 96 height 9
type input "dung"
type input "0858461109"
type input "Yên"
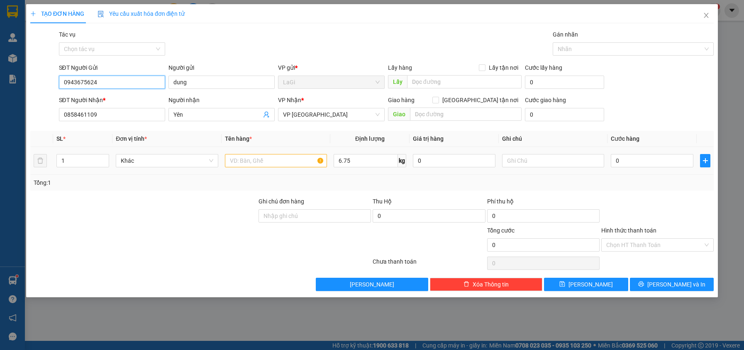
type input "0943675624"
click at [269, 156] on input "text" at bounding box center [276, 160] width 102 height 13
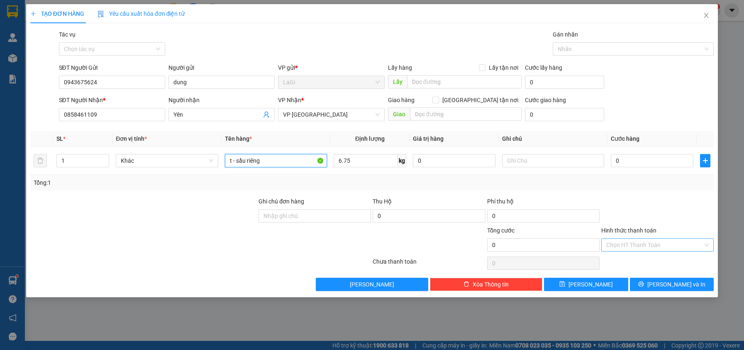
type input "t - sầu riêng"
click at [638, 244] on input "Hình thức thanh toán" at bounding box center [654, 245] width 97 height 12
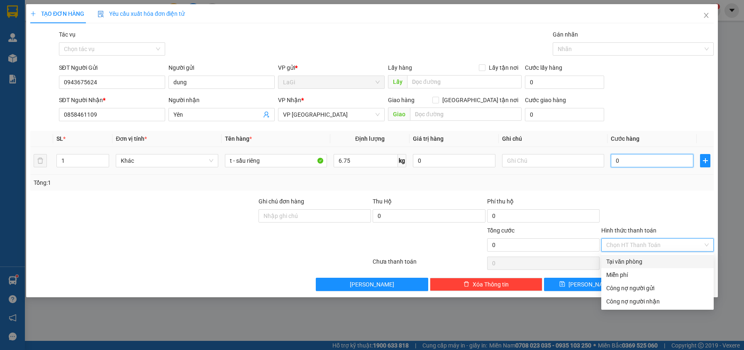
click at [648, 164] on input "0" at bounding box center [652, 160] width 83 height 13
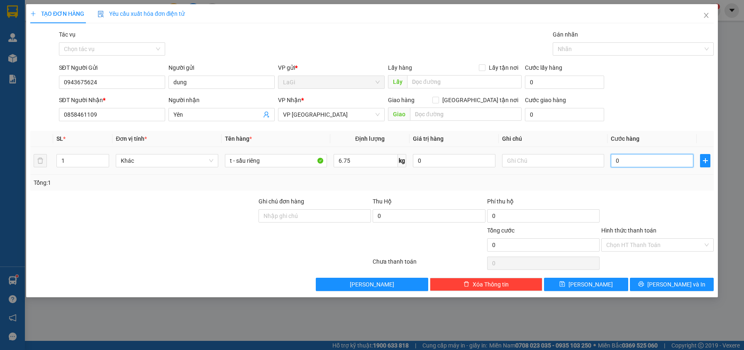
type input "5"
type input "50"
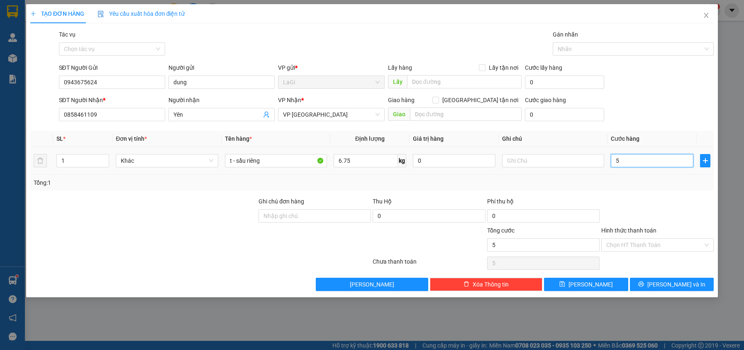
type input "50"
type input "500"
type input "5.000"
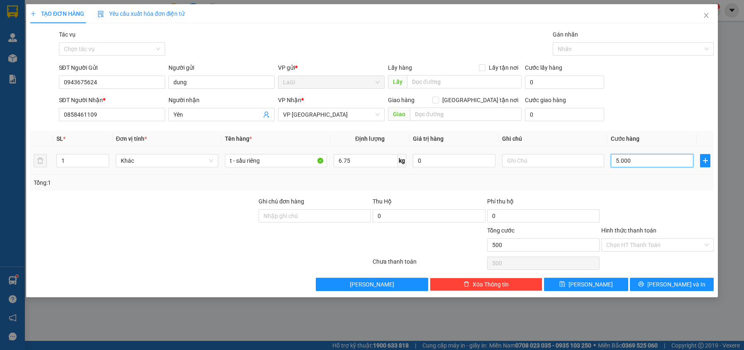
type input "5.000"
type input "50.000"
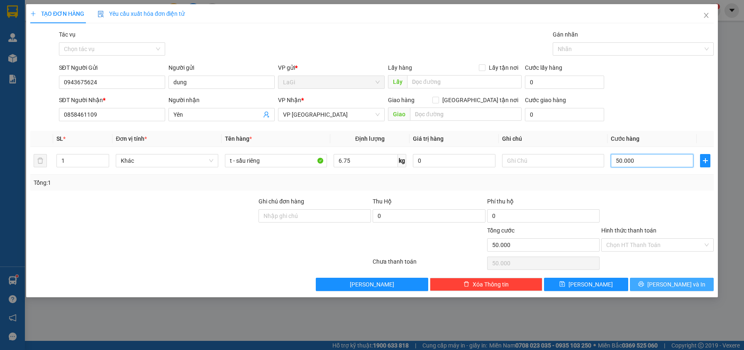
type input "50.000"
click at [655, 288] on button "[PERSON_NAME] và In" at bounding box center [672, 284] width 84 height 13
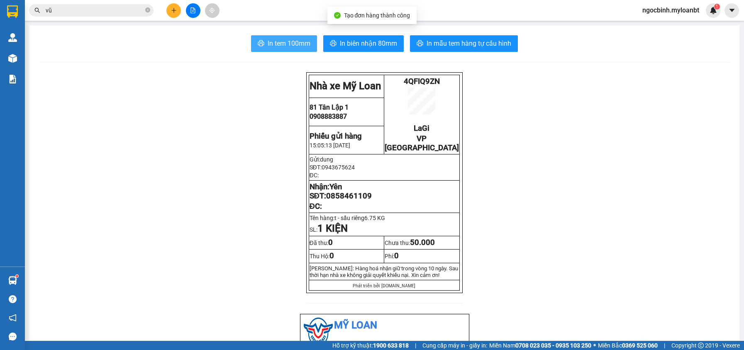
click at [274, 44] on span "In tem 100mm" at bounding box center [289, 43] width 43 height 10
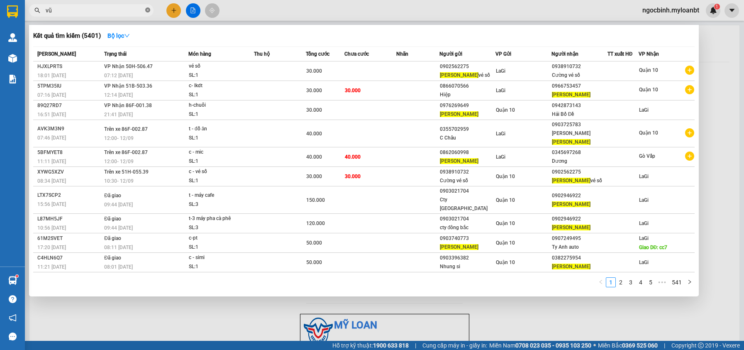
click at [149, 12] on icon "close-circle" at bounding box center [147, 9] width 5 height 5
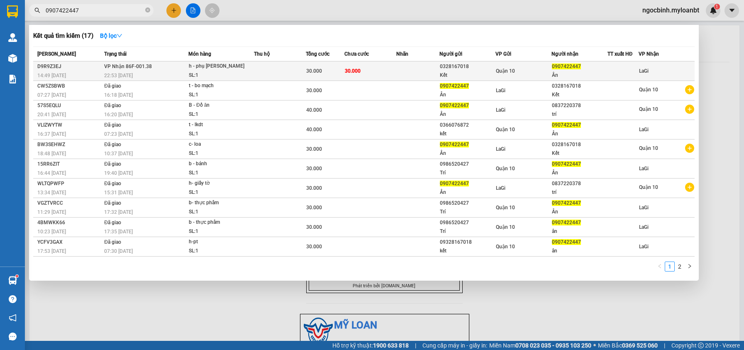
type input "0907422447"
click at [451, 72] on div "Kết" at bounding box center [467, 75] width 55 height 9
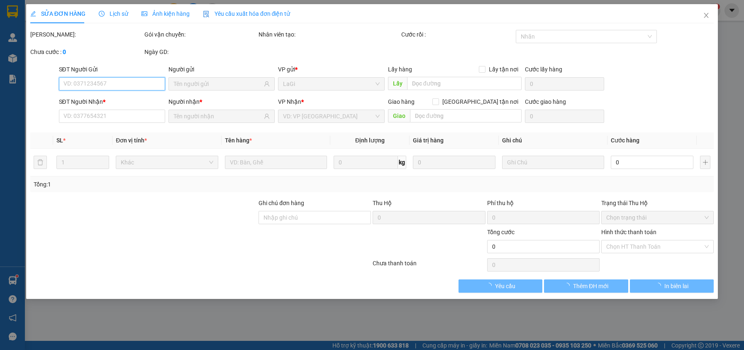
type input "0328167018"
type input "Kết"
type input "0907422447"
type input "Ân"
type input "30.000"
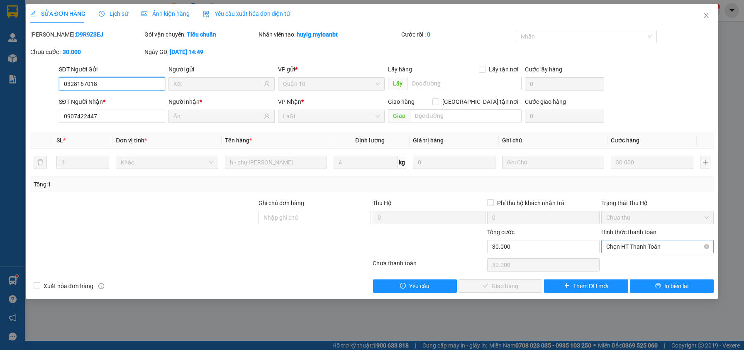
click at [624, 248] on span "Chọn HT Thanh Toán" at bounding box center [657, 246] width 103 height 12
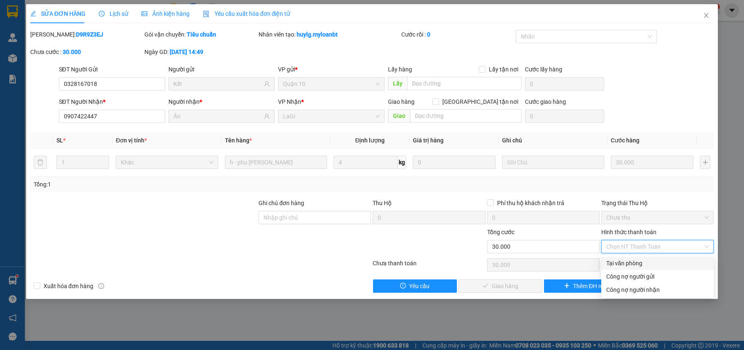
click at [623, 260] on div "Tại văn phòng" at bounding box center [657, 263] width 103 height 9
type input "0"
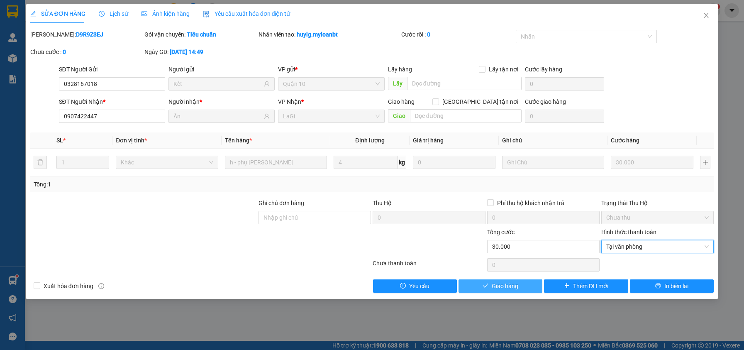
click at [533, 283] on button "Giao hàng" at bounding box center [501, 285] width 84 height 13
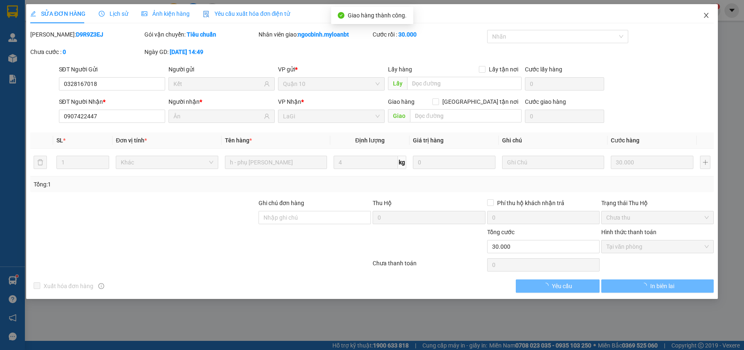
click at [703, 13] on icon "close" at bounding box center [706, 15] width 7 height 7
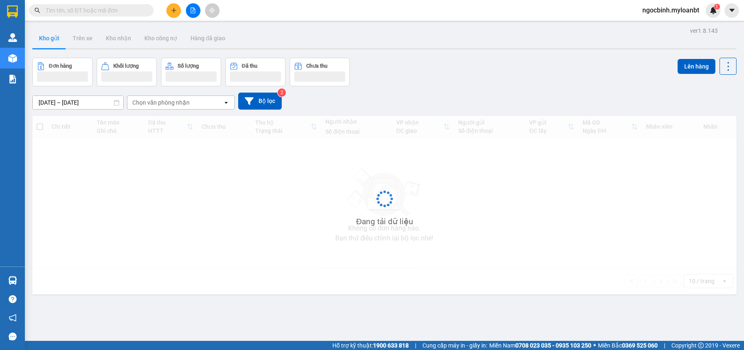
click at [125, 11] on input "text" at bounding box center [95, 10] width 98 height 9
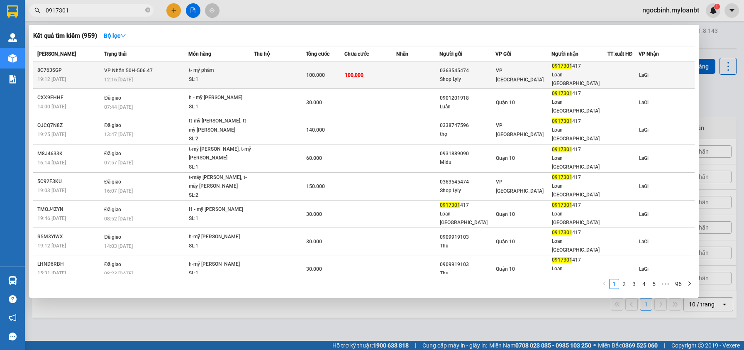
type input "0917301"
click at [491, 68] on div "0363545474" at bounding box center [467, 70] width 55 height 9
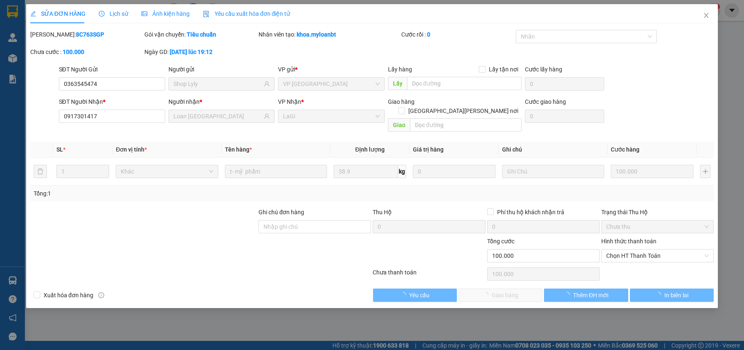
type input "0363545474"
type input "Shop Lyly"
type input "0917301417"
type input "Loan [GEOGRAPHIC_DATA]"
type input "100.000"
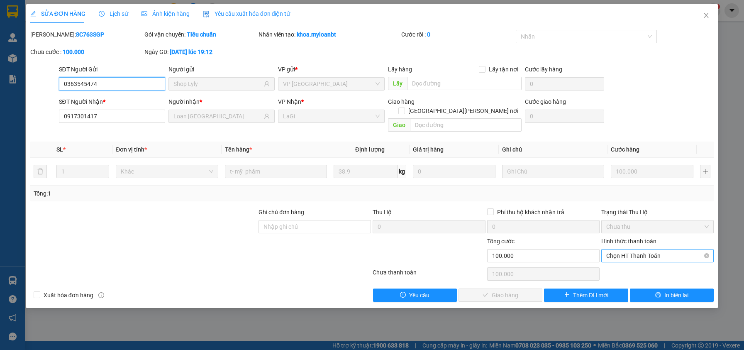
click at [646, 249] on span "Chọn HT Thanh Toán" at bounding box center [657, 255] width 103 height 12
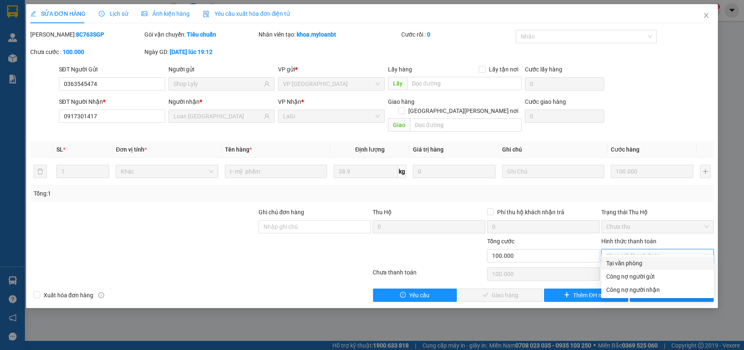
click at [626, 261] on div "Tại văn phòng" at bounding box center [657, 263] width 103 height 9
type input "0"
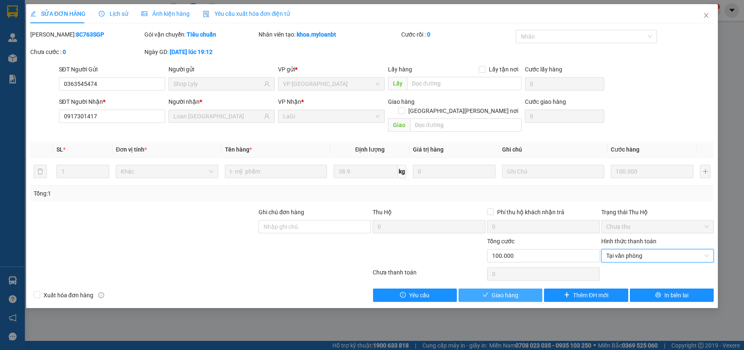
click at [491, 289] on button "Giao hàng" at bounding box center [501, 295] width 84 height 13
